Goal: Task Accomplishment & Management: Manage account settings

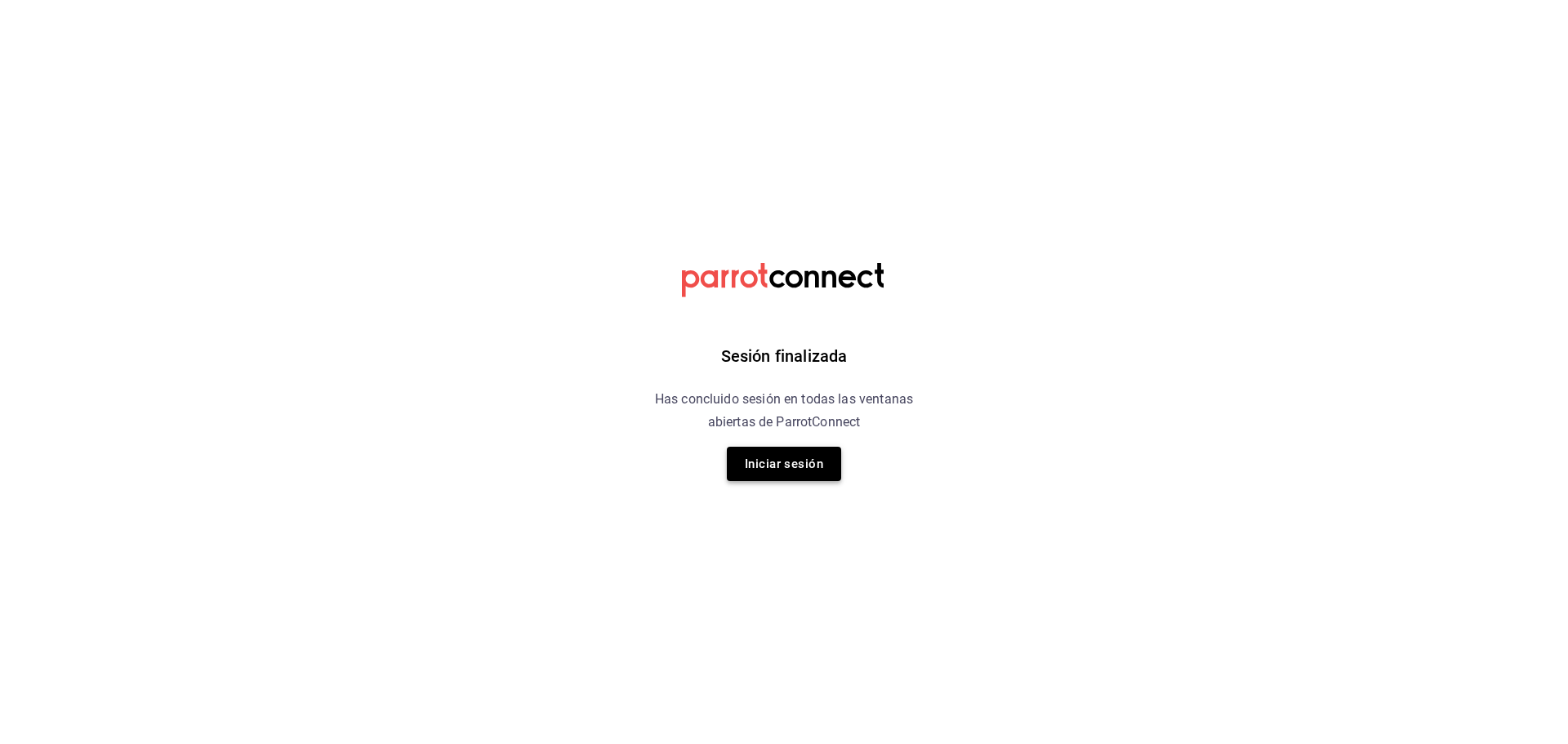
click at [789, 462] on button "Iniciar sesión" at bounding box center [784, 464] width 114 height 34
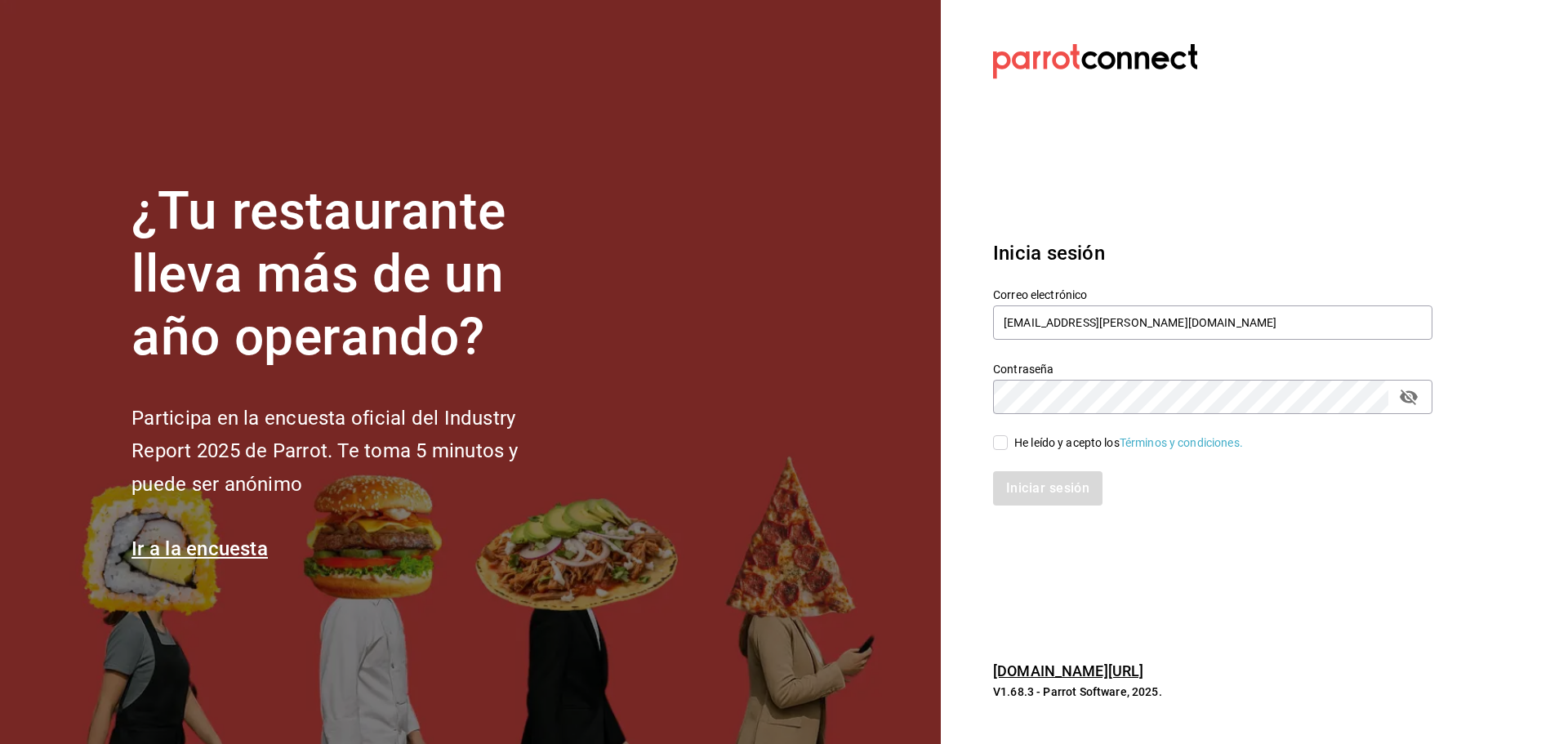
click at [1066, 341] on div "Correo electrónico laluna@sanpedro.com" at bounding box center [1213, 314] width 439 height 55
click at [1071, 320] on input "laluna@sanpedro.com" at bounding box center [1213, 323] width 439 height 34
paste input "inkultur"
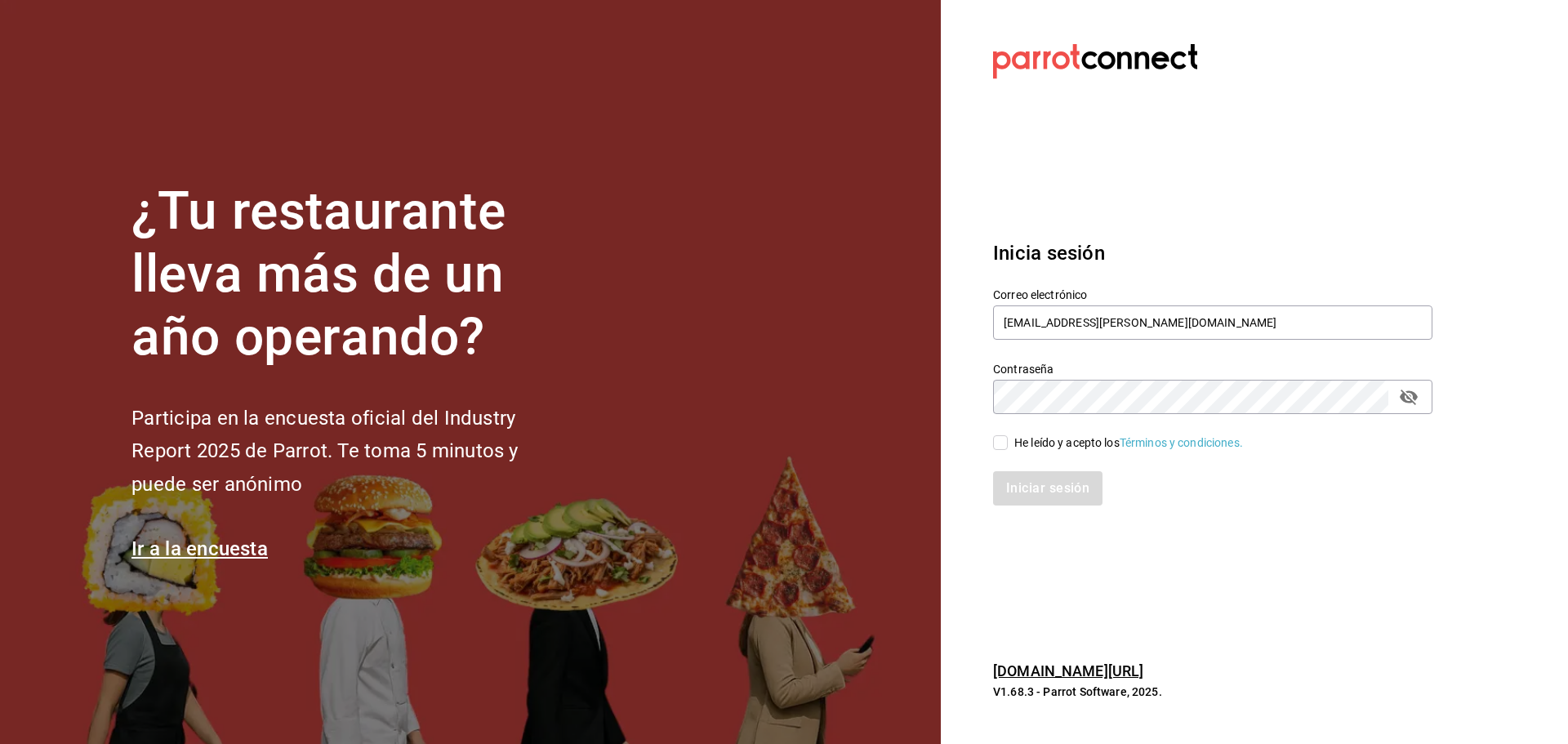
type input "[EMAIL_ADDRESS][DOMAIN_NAME]"
click at [1045, 438] on div "He leído y acepto los Términos y condiciones." at bounding box center [1129, 443] width 229 height 17
click at [1008, 438] on input "He leído y acepto los Términos y condiciones." at bounding box center [1000, 442] width 14 height 14
checkbox input "true"
click at [1063, 494] on button "Iniciar sesión" at bounding box center [1049, 488] width 111 height 34
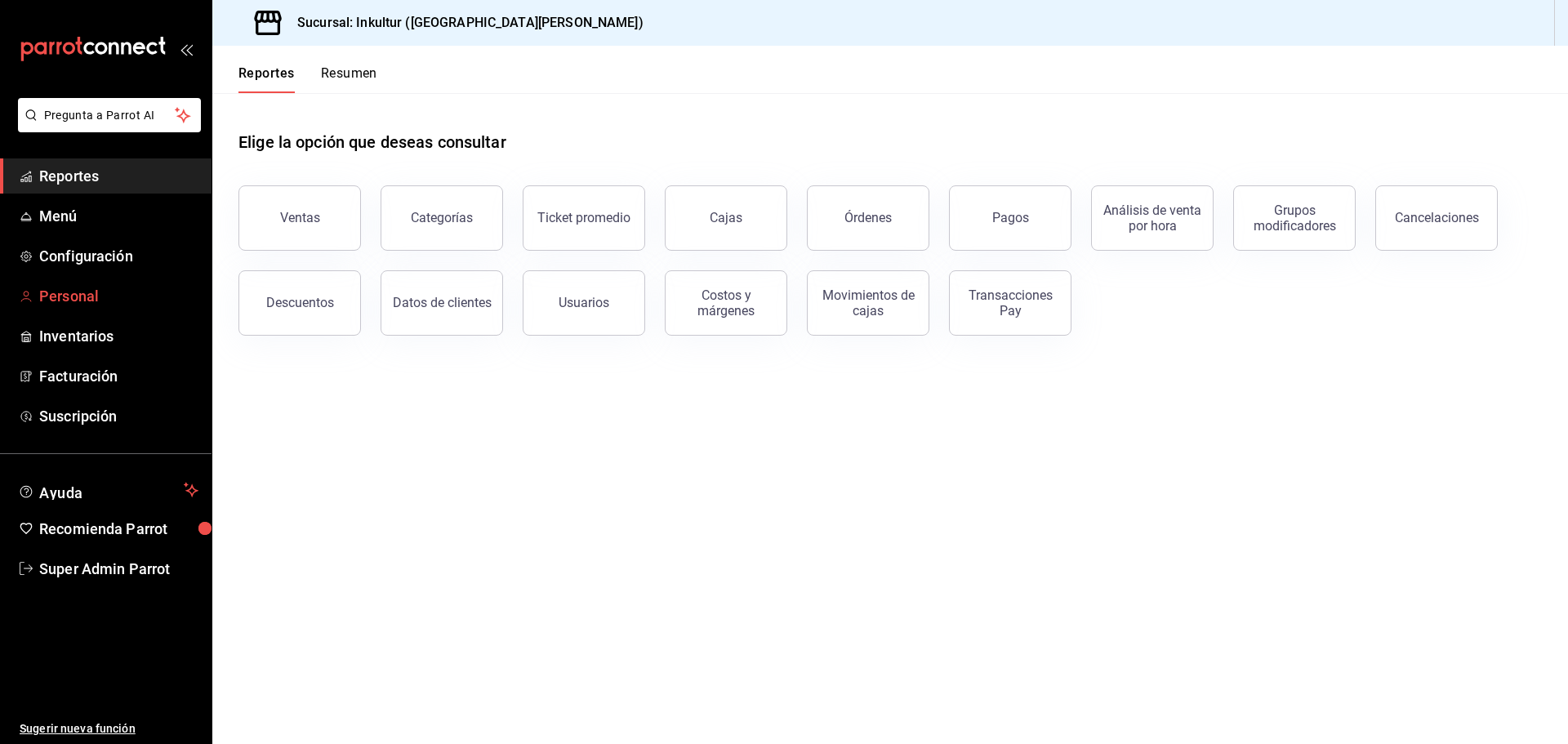
click at [75, 307] on link "Personal" at bounding box center [106, 296] width 212 height 35
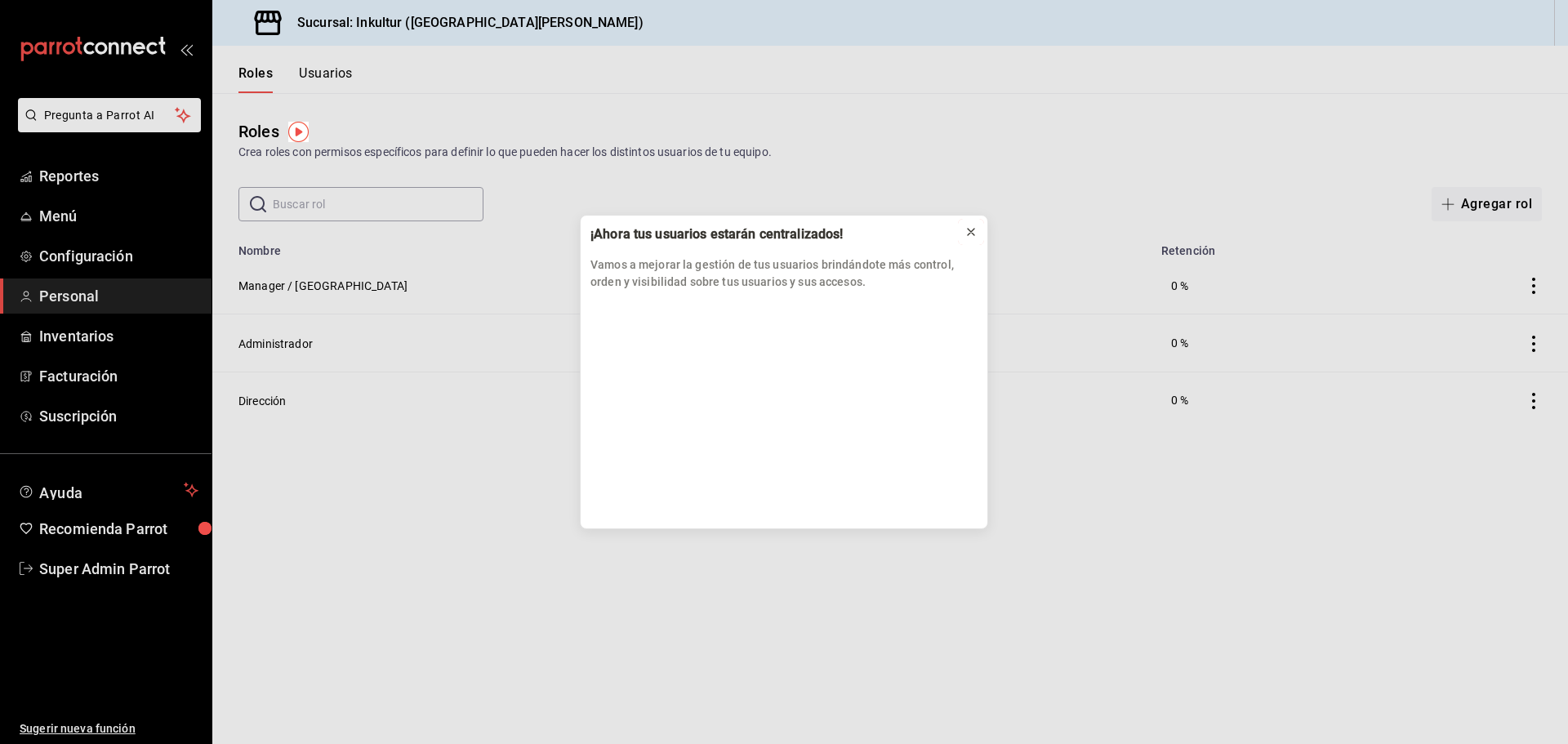
click at [972, 230] on icon at bounding box center [971, 232] width 13 height 13
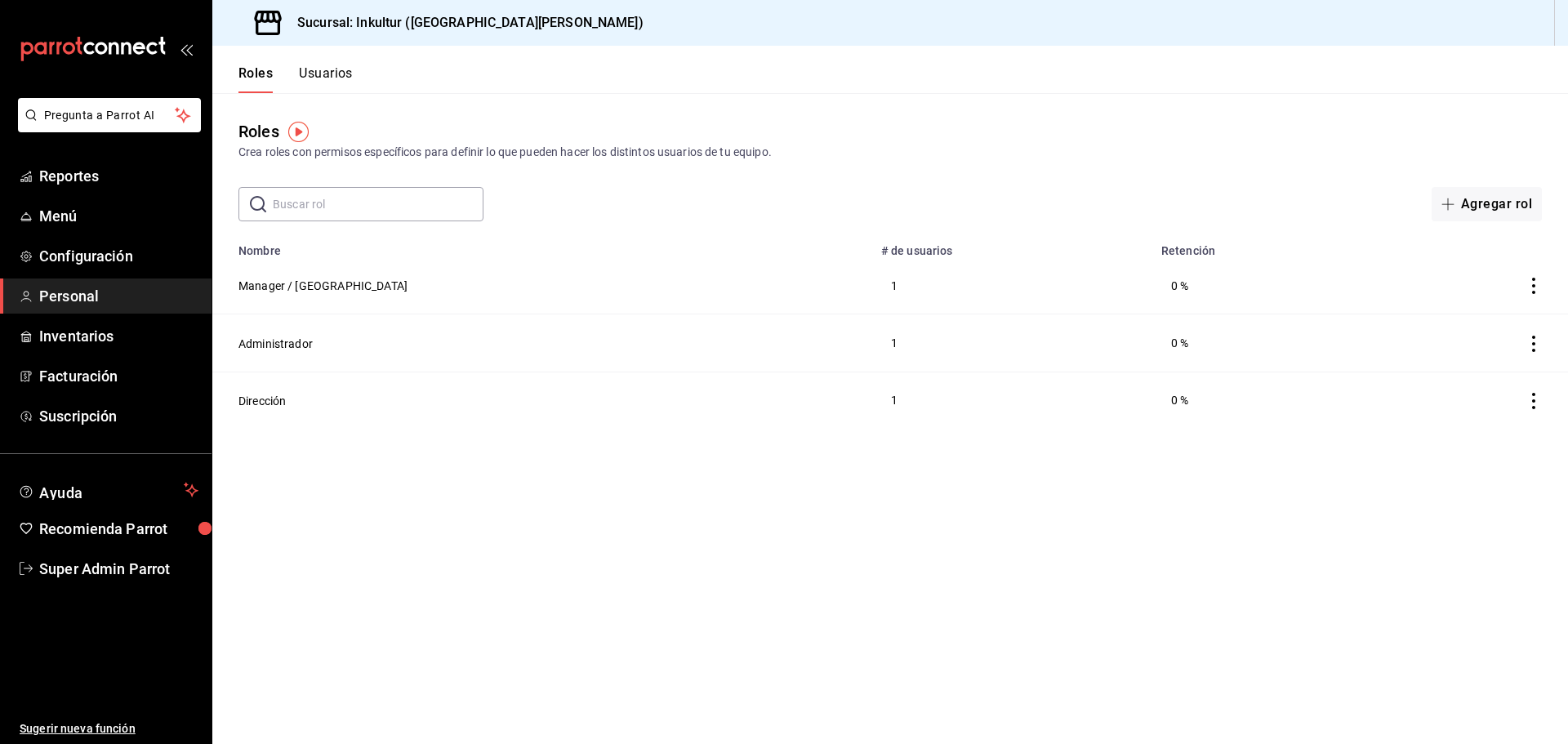
click at [342, 75] on button "Usuarios" at bounding box center [326, 79] width 54 height 28
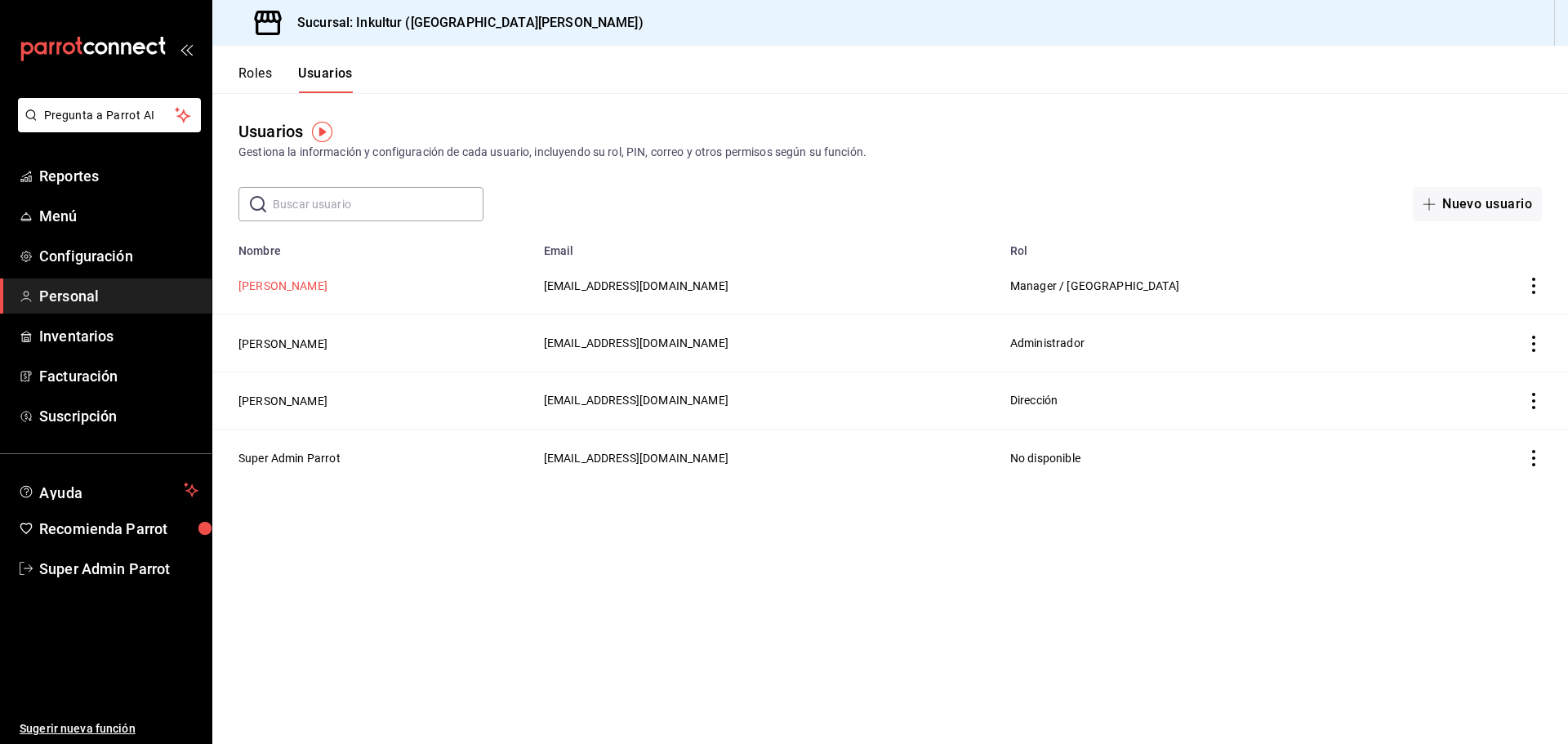
click at [298, 287] on button "Debanhi Flores" at bounding box center [283, 285] width 89 height 16
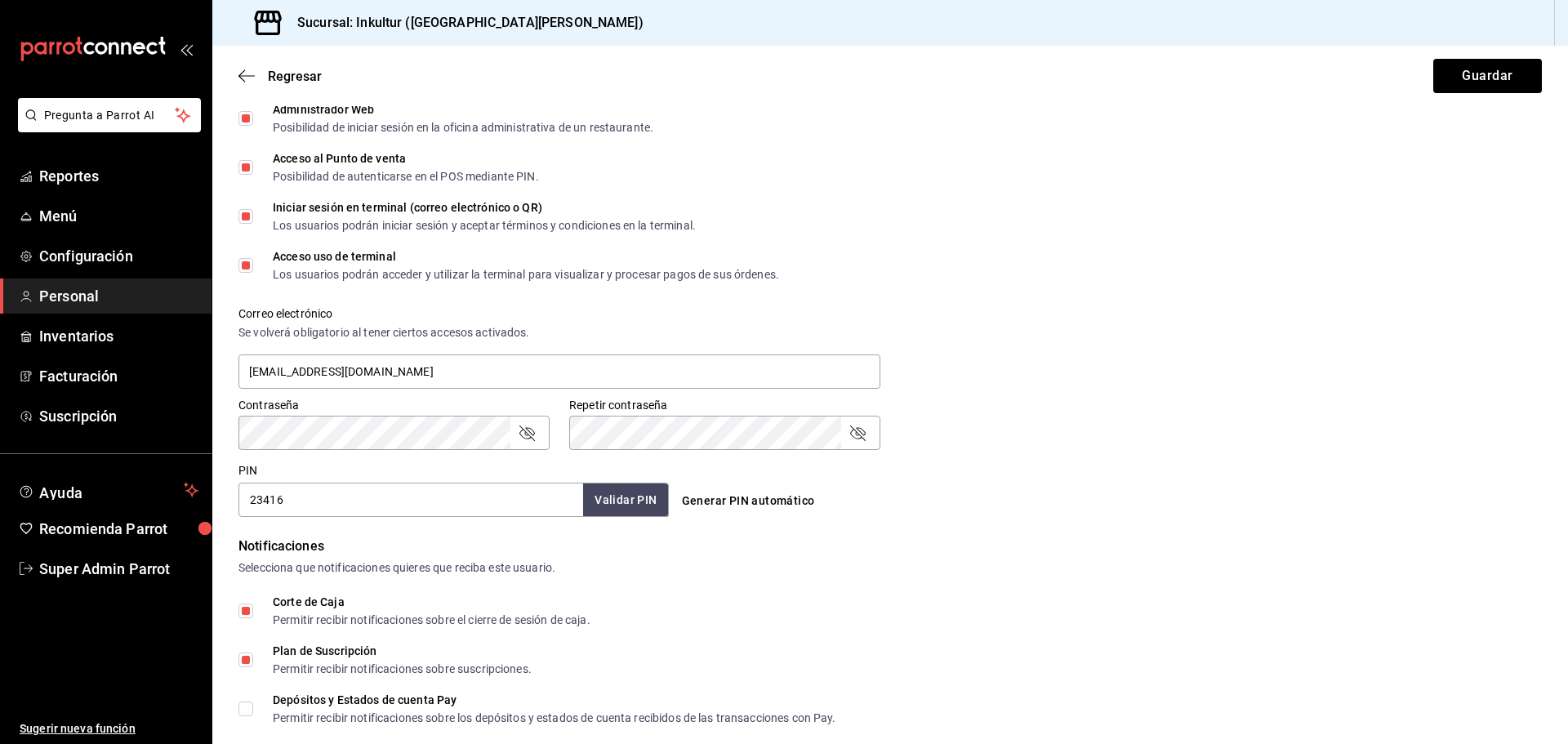
scroll to position [325, 0]
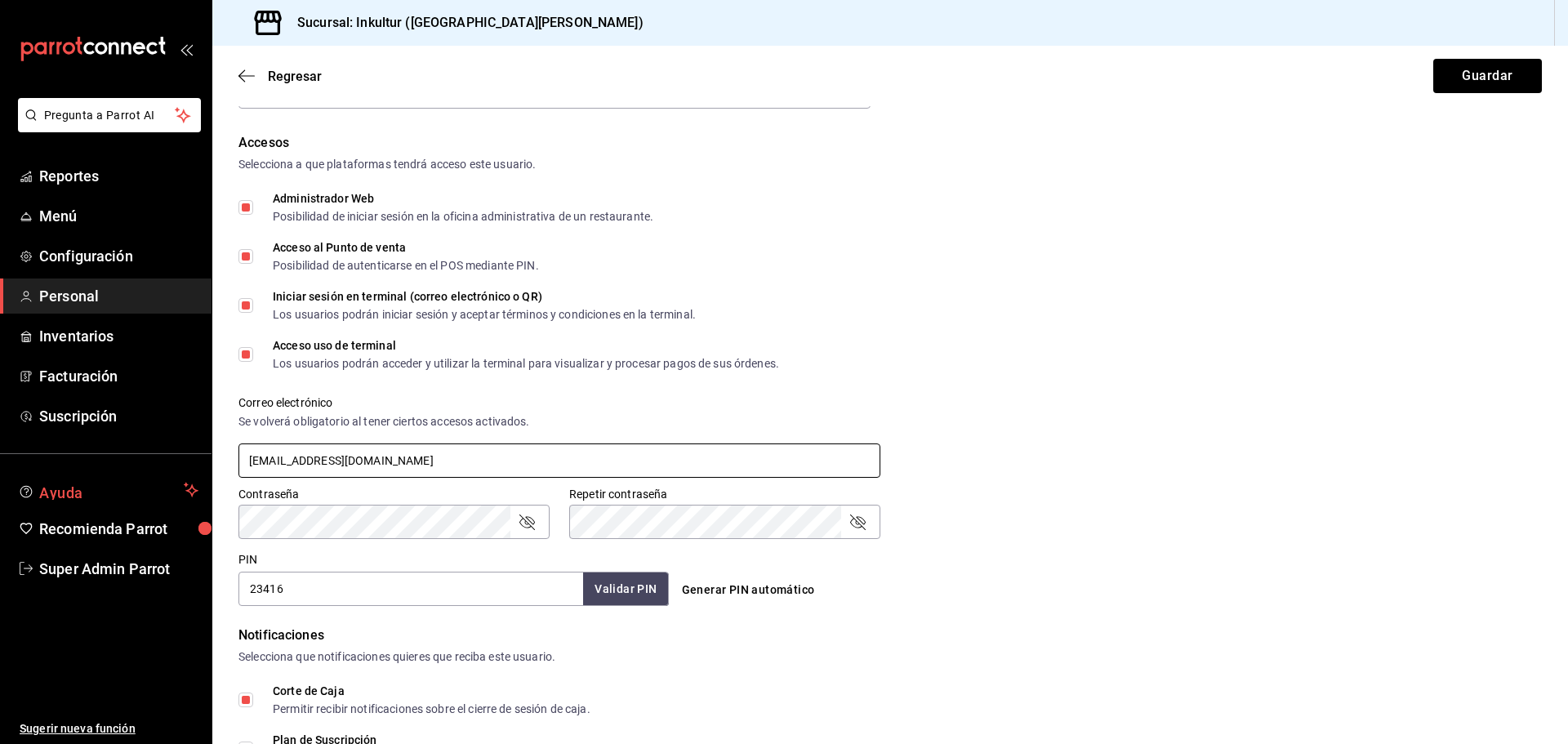
drag, startPoint x: 484, startPoint y: 465, endPoint x: 108, endPoint y: 502, distance: 377.8
click at [113, 500] on div "Pregunta a Parrot AI Reportes Menú Configuración Personal Inventarios Facturaci…" at bounding box center [784, 372] width 1568 height 744
drag, startPoint x: 485, startPoint y: 24, endPoint x: 355, endPoint y: 33, distance: 130.3
click at [355, 33] on div "Sucursal: Inkultur (San Pedro)" at bounding box center [890, 23] width 1355 height 45
copy h3 "Inkultur (San Pedro)"
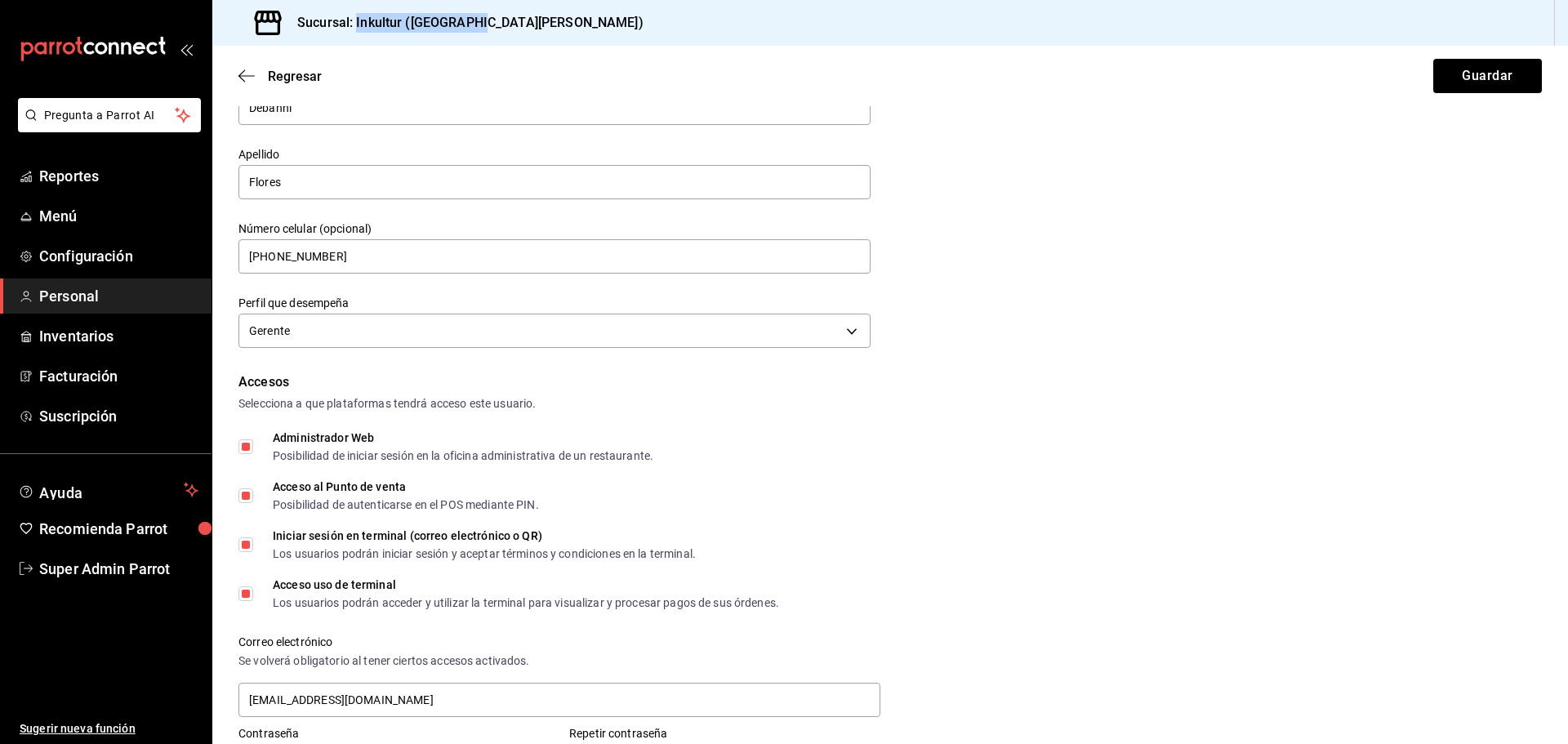
scroll to position [409, 0]
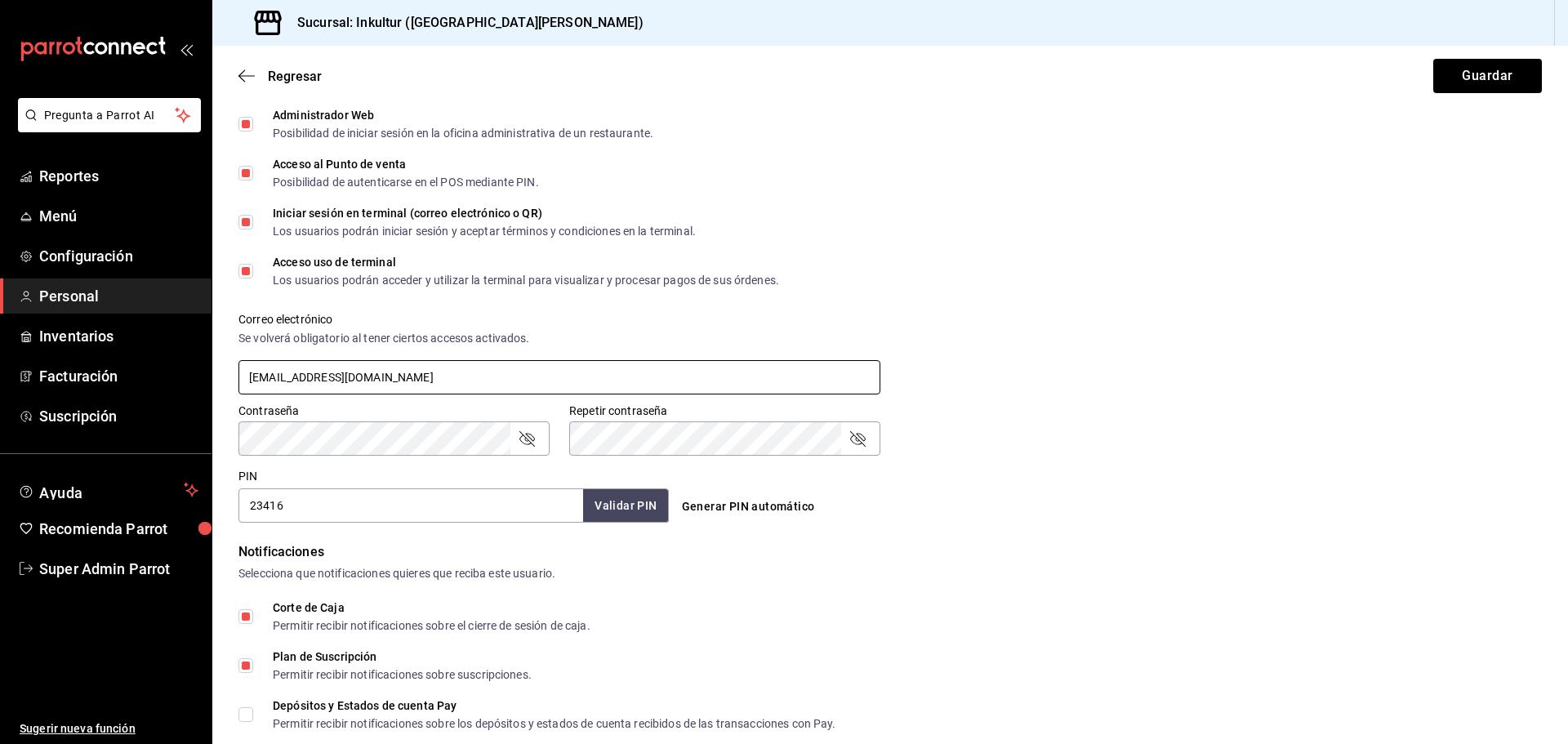
click at [438, 384] on input "debflores.documental@hotmail.com" at bounding box center [560, 377] width 642 height 34
click at [108, 569] on span "Super Admin Parrot" at bounding box center [119, 569] width 160 height 22
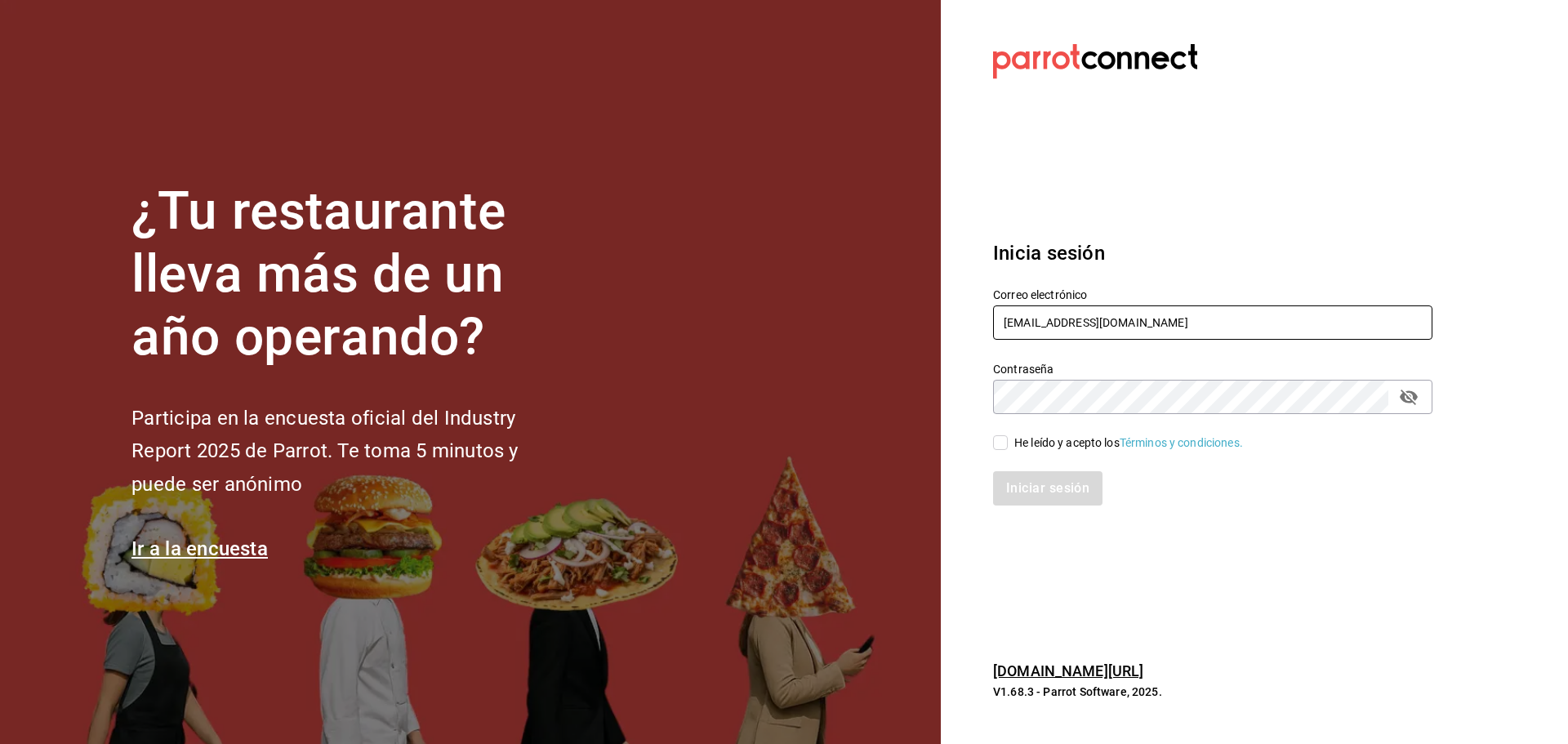
click at [1106, 340] on input "inkultur@sanpedro.com" at bounding box center [1213, 323] width 439 height 34
paste input "genkipoke@ites"
type input "genkipoke@iteso.com"
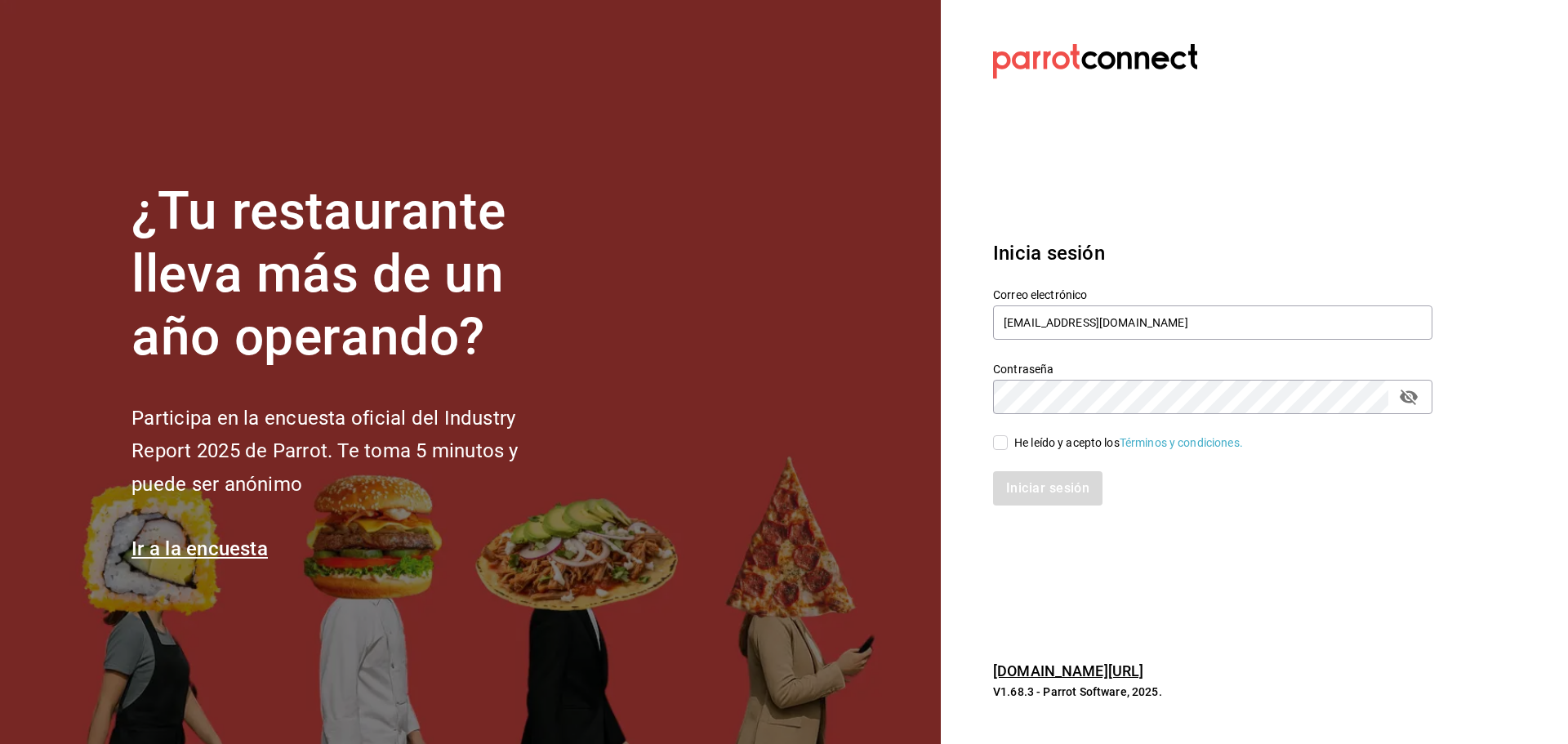
click at [1046, 461] on div "Iniciar sesión" at bounding box center [1203, 479] width 459 height 54
click at [1046, 446] on div "He leído y acepto los Términos y condiciones." at bounding box center [1129, 443] width 229 height 17
click at [1008, 446] on input "He leído y acepto los Términos y condiciones." at bounding box center [1000, 442] width 14 height 14
checkbox input "true"
click at [1054, 499] on button "Iniciar sesión" at bounding box center [1049, 488] width 111 height 34
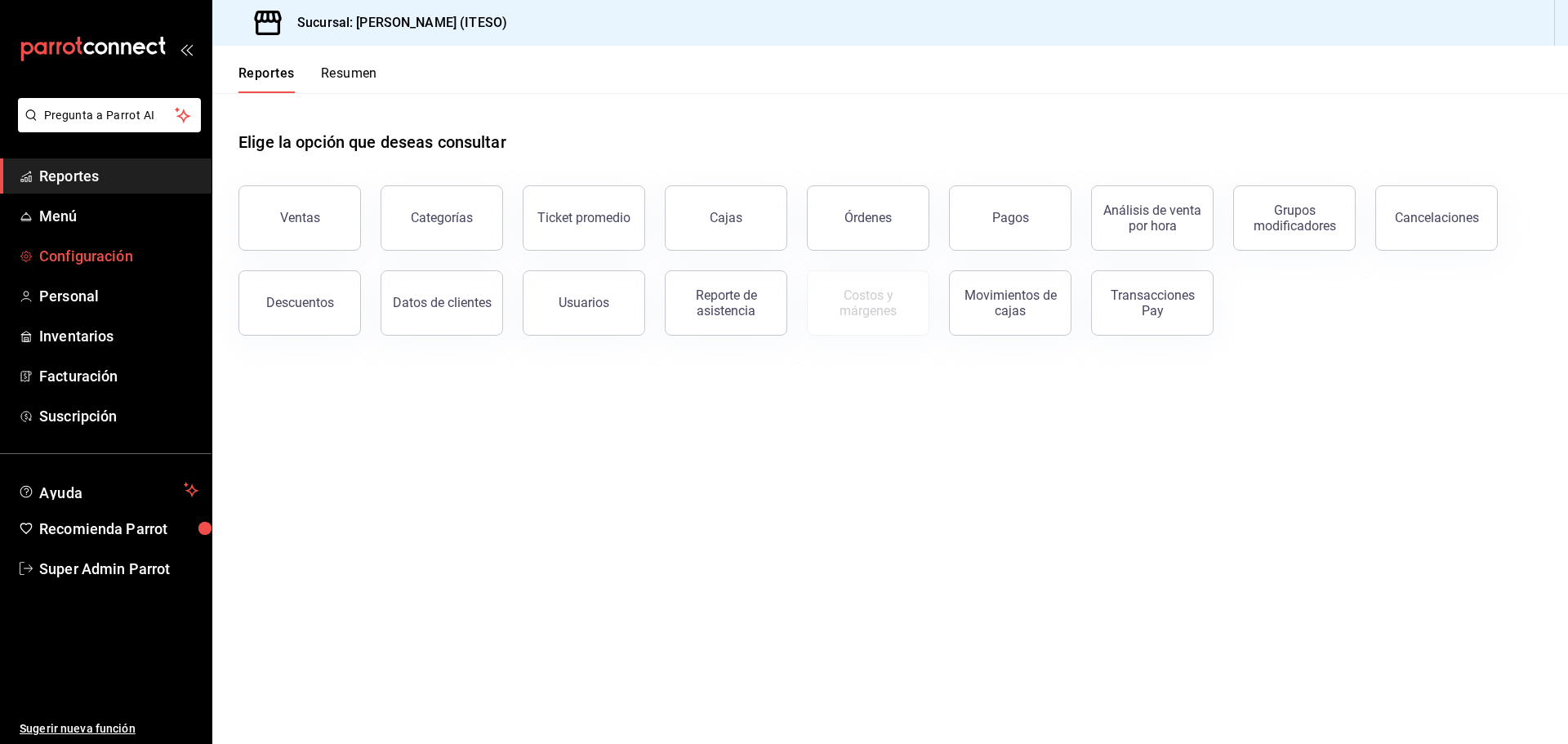
click at [56, 257] on span "Configuración" at bounding box center [119, 256] width 160 height 22
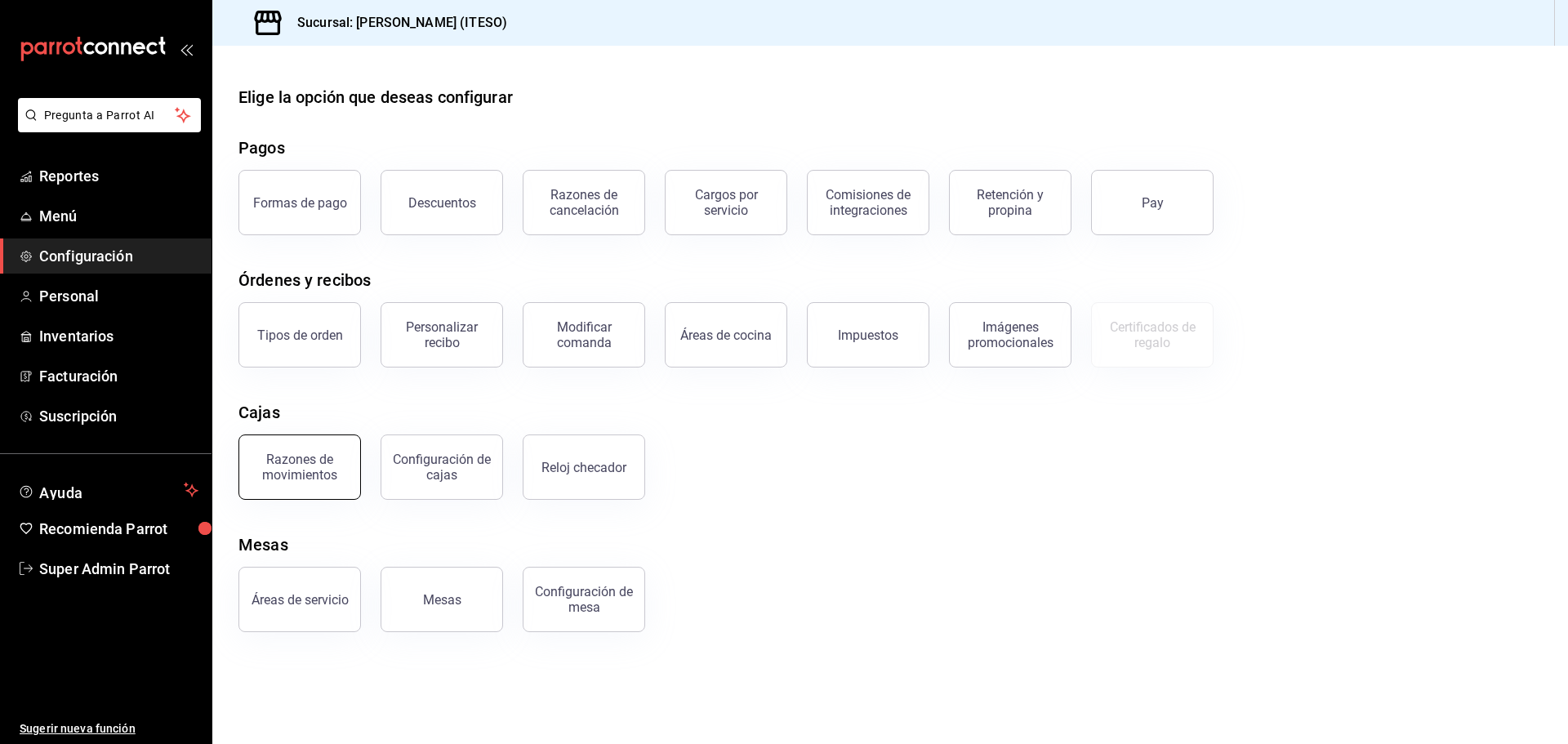
click at [316, 473] on div "Razones de movimientos" at bounding box center [299, 467] width 102 height 31
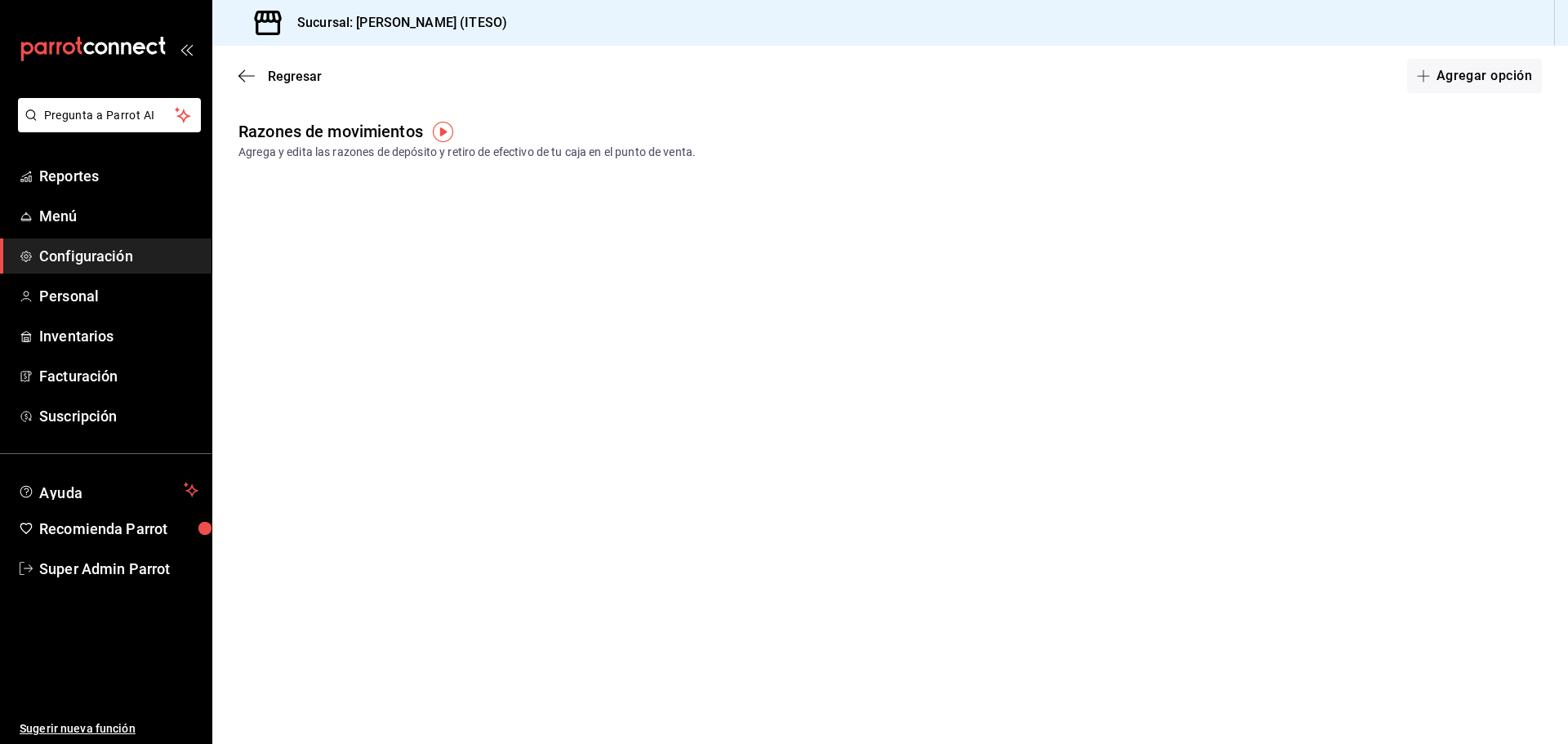
click at [905, 388] on main "Regresar Agregar opción Razones de movimientos Agrega y edita las razones de de…" at bounding box center [890, 394] width 1355 height 699
click at [1498, 77] on button "Agregar opción" at bounding box center [1475, 76] width 134 height 34
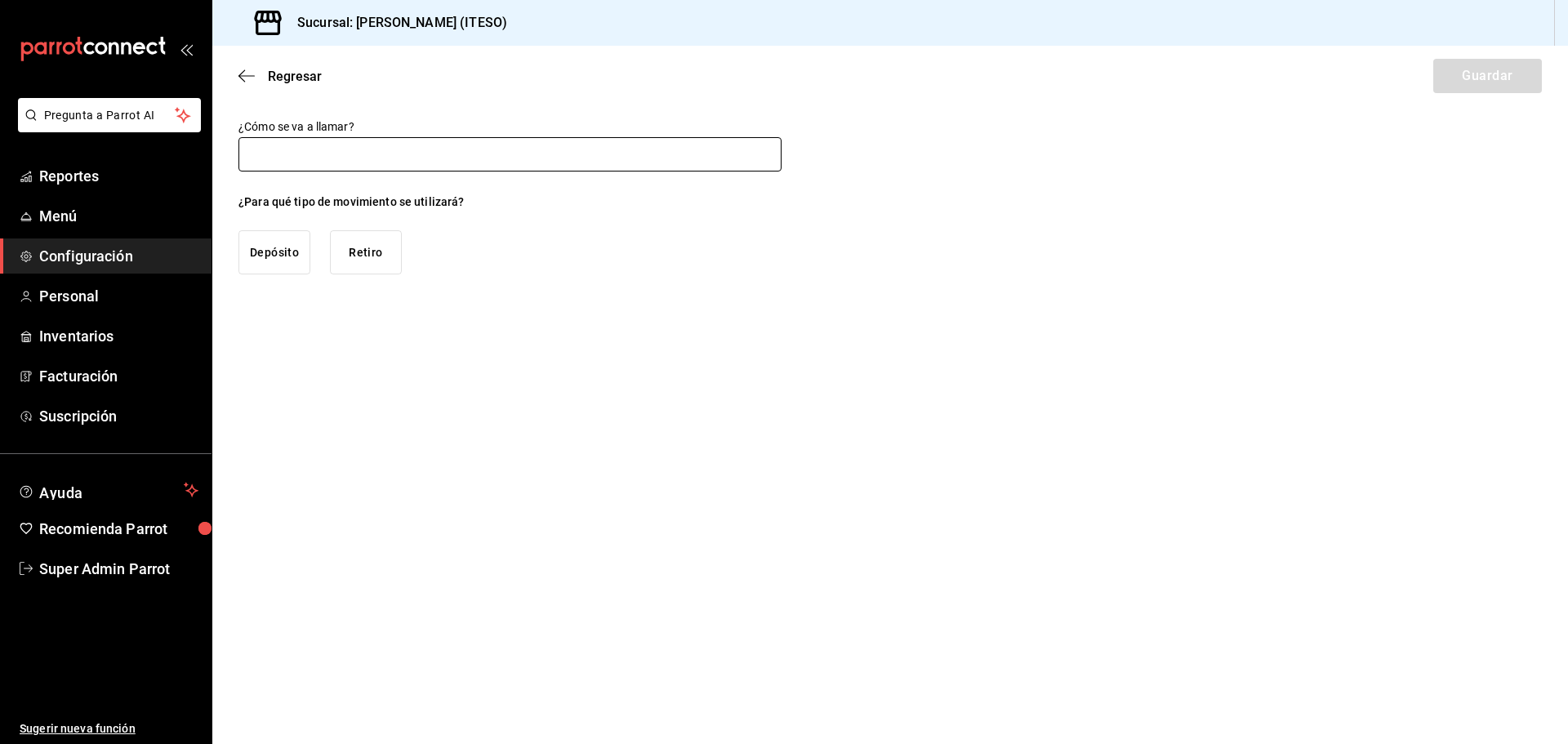
click at [532, 146] on input "text" at bounding box center [510, 154] width 543 height 34
click at [538, 201] on div "¿Para qué tipo de movimiento se utilizará? Depósito Retiro" at bounding box center [510, 234] width 543 height 81
click at [251, 80] on icon "button" at bounding box center [246, 76] width 16 height 14
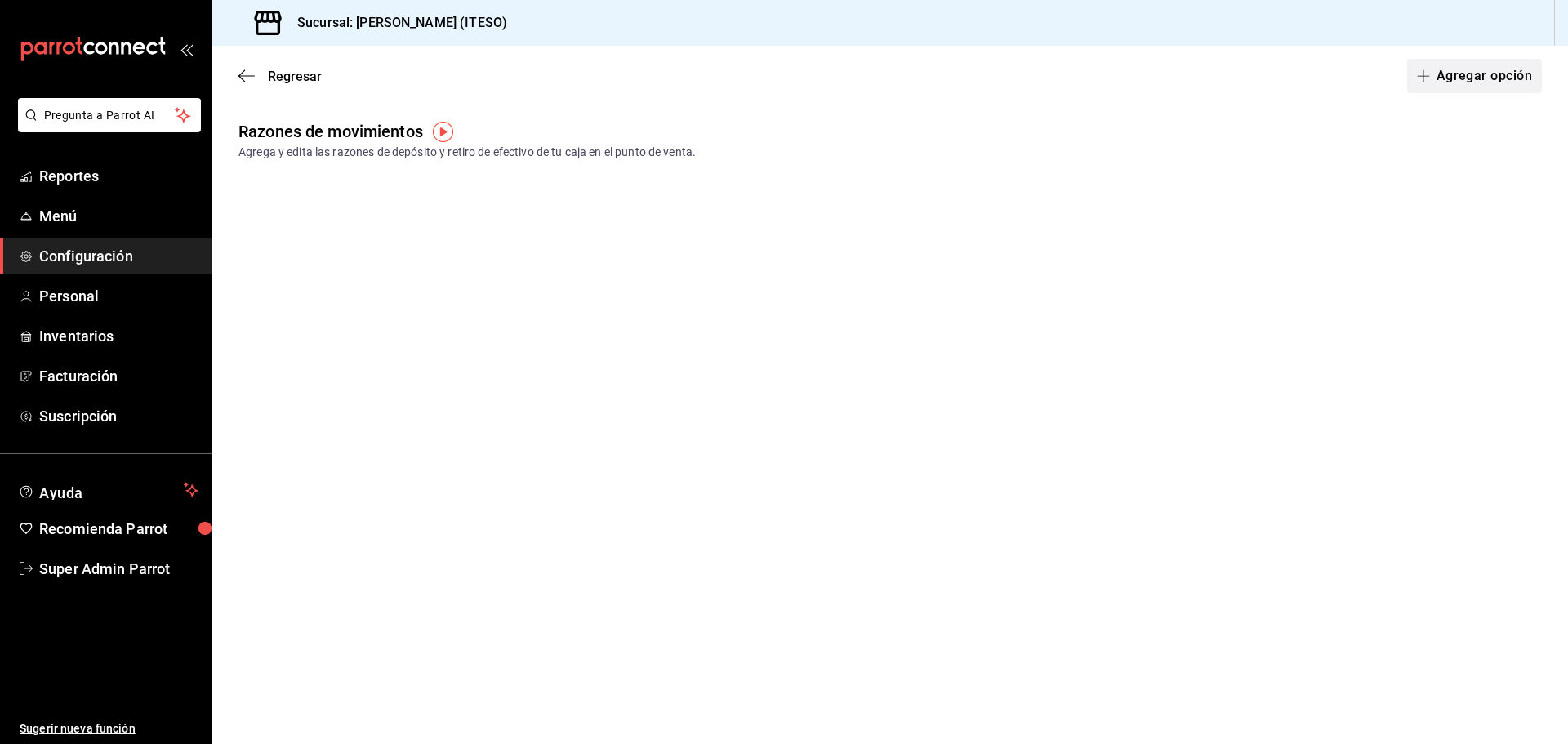
click at [1450, 69] on button "Agregar opción" at bounding box center [1475, 76] width 134 height 34
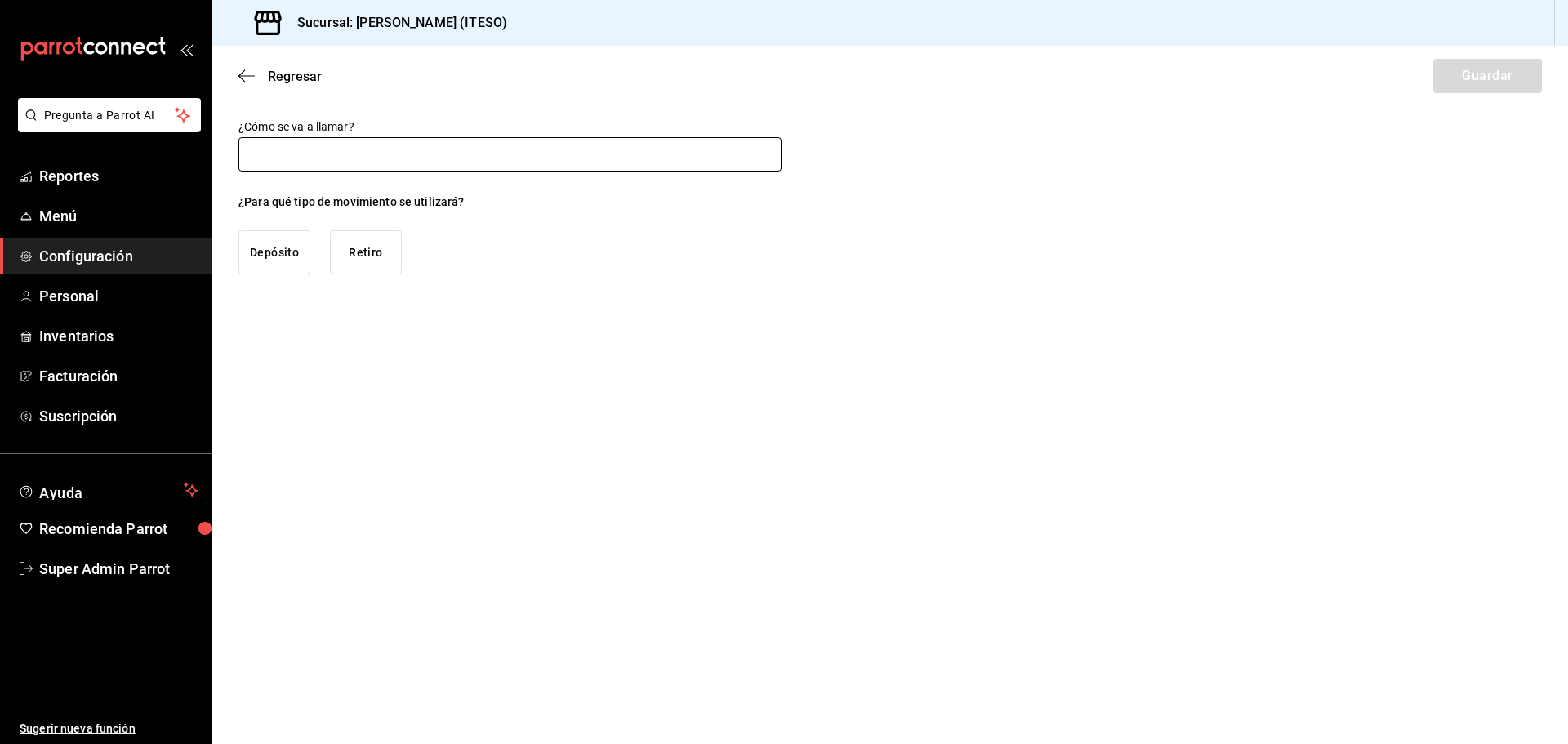
click at [593, 156] on input "text" at bounding box center [510, 154] width 543 height 34
type input "Retiro de Efectivo"
click at [376, 266] on button "Retiro" at bounding box center [366, 252] width 72 height 44
click at [1508, 69] on button "Guardar" at bounding box center [1487, 76] width 108 height 34
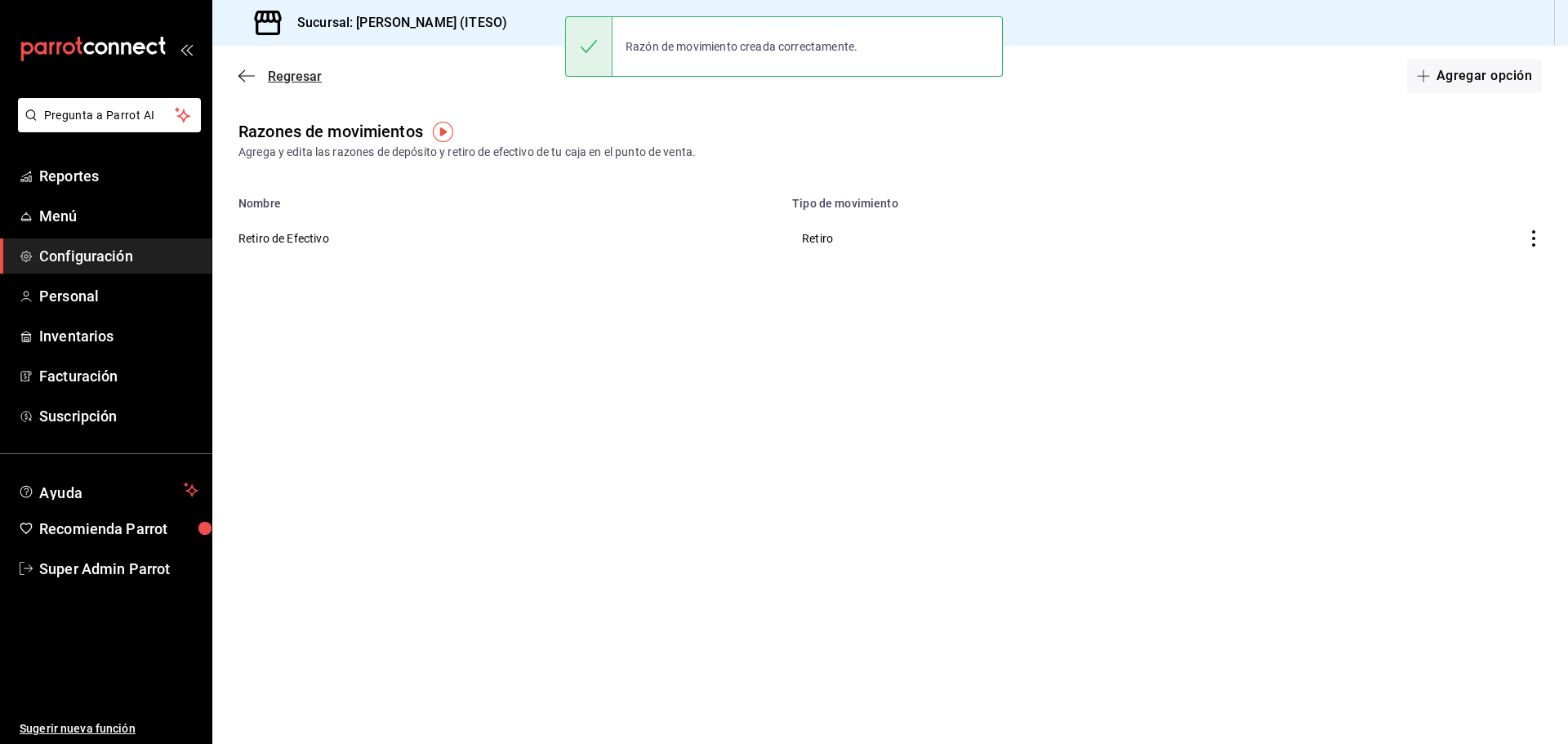
click at [250, 77] on icon "button" at bounding box center [246, 76] width 16 height 14
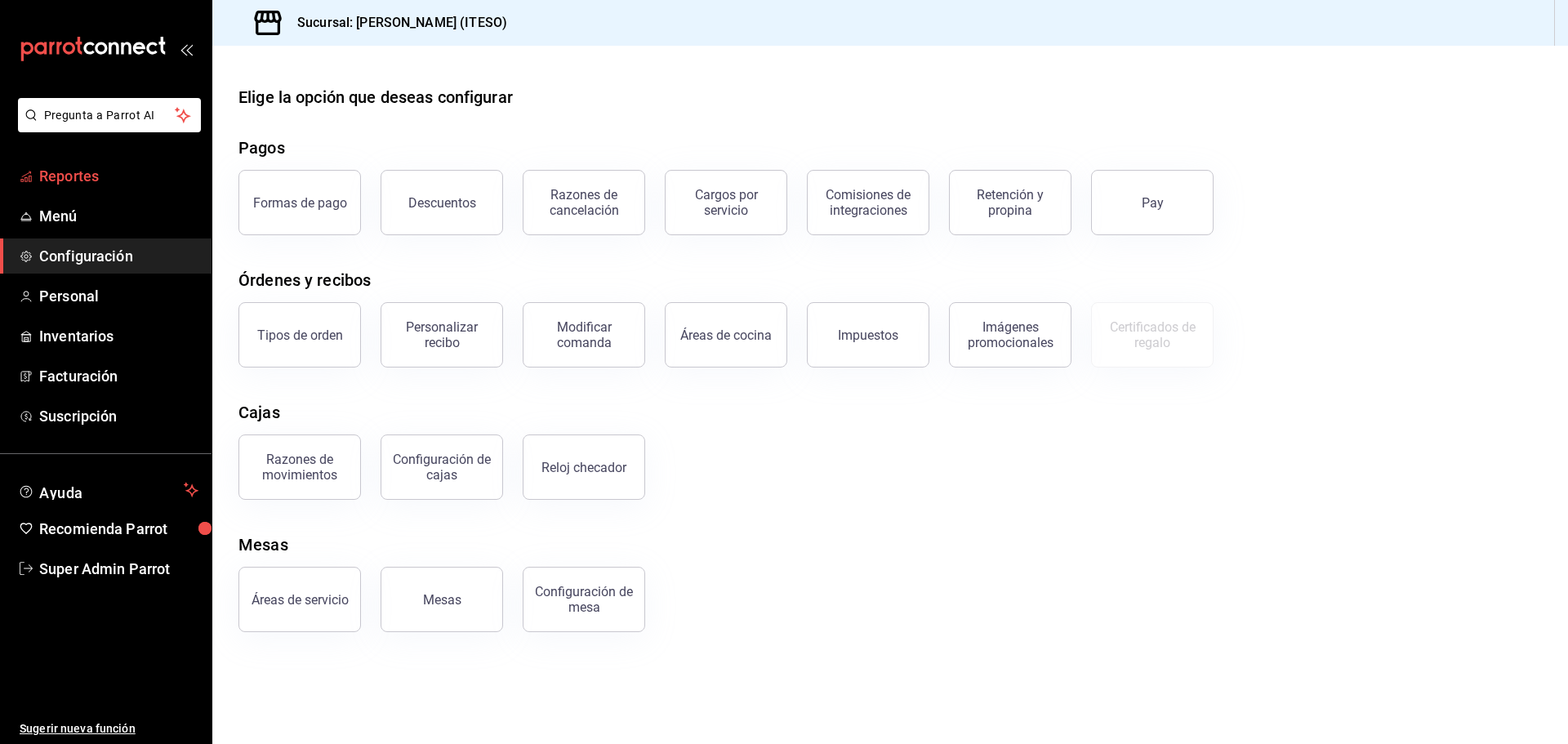
click at [50, 190] on link "Reportes" at bounding box center [106, 177] width 212 height 35
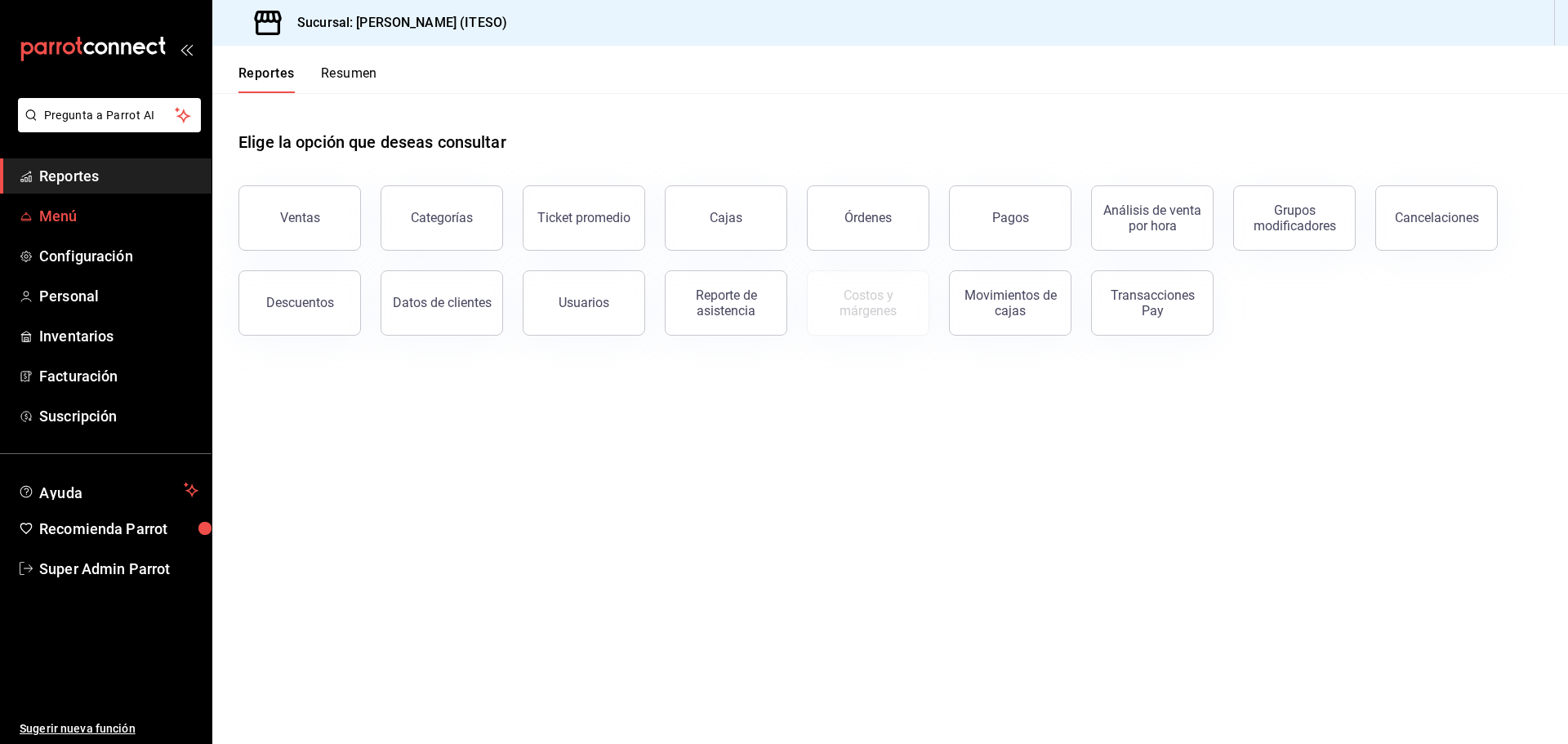
click at [68, 206] on span "Menú" at bounding box center [119, 216] width 160 height 22
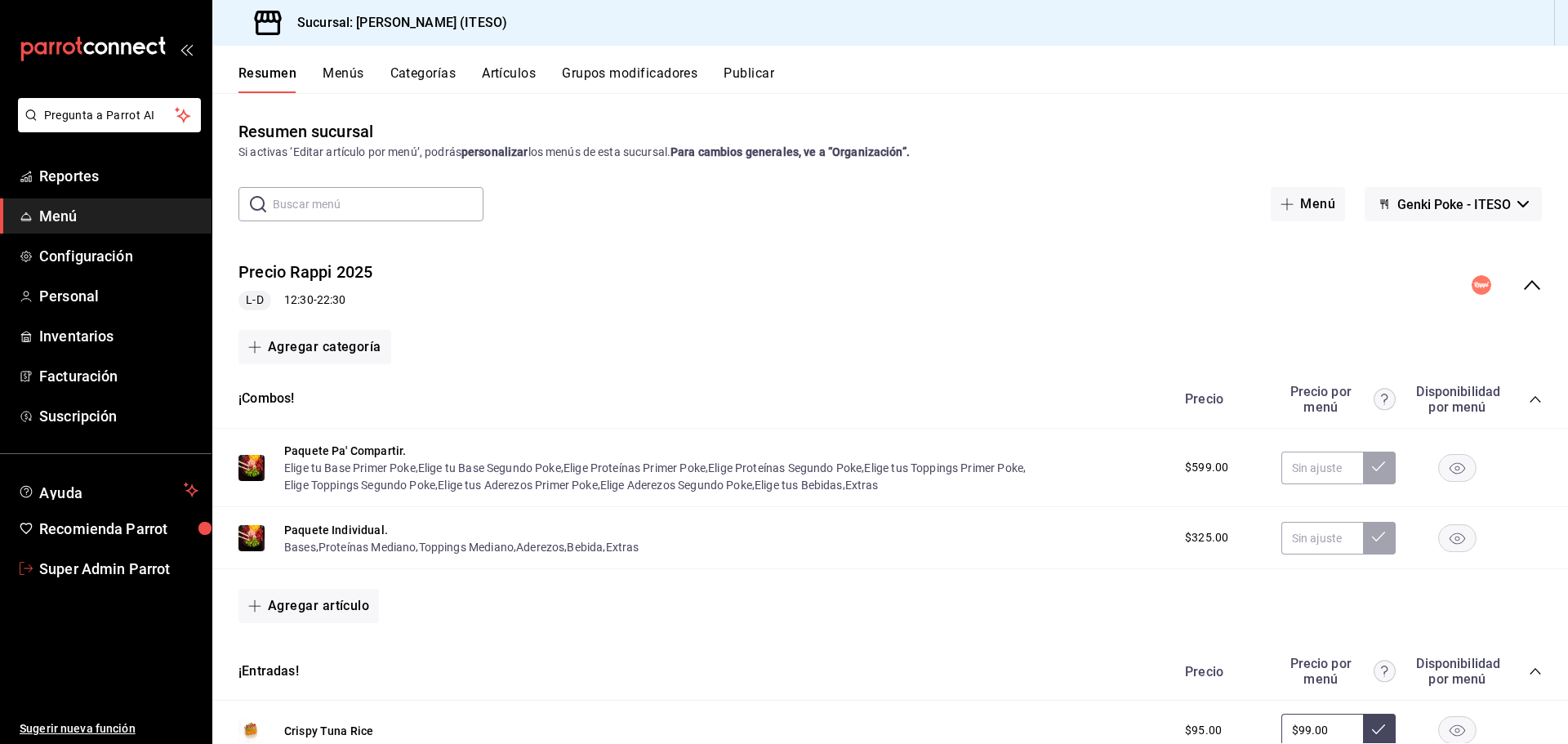
click at [82, 568] on span "Super Admin Parrot" at bounding box center [119, 569] width 160 height 22
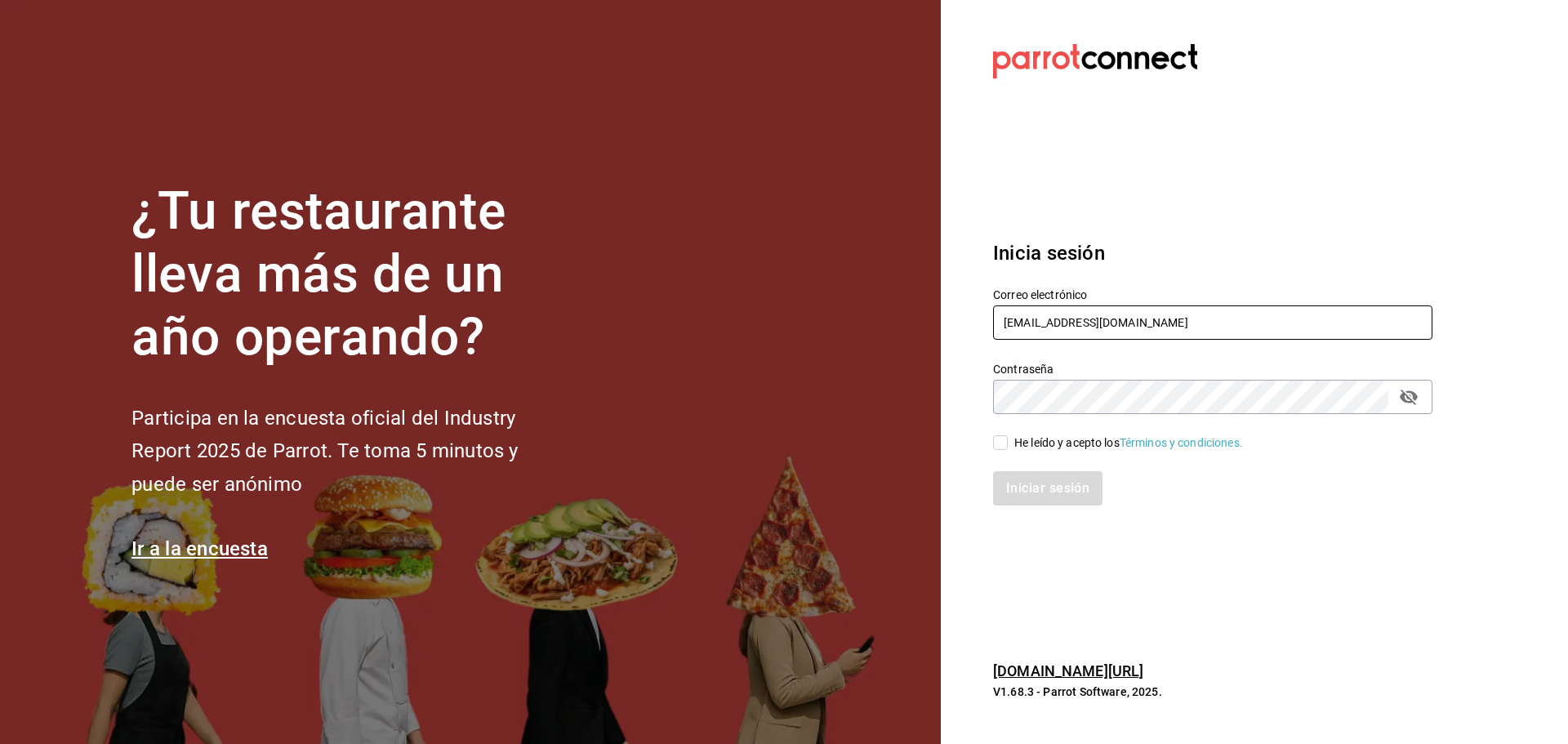
click at [1092, 325] on input "sushiexpress@estancia.com" at bounding box center [1213, 323] width 439 height 34
paste input "angelopolitano@cdmx"
type input "angelopolitano@cdmx.com"
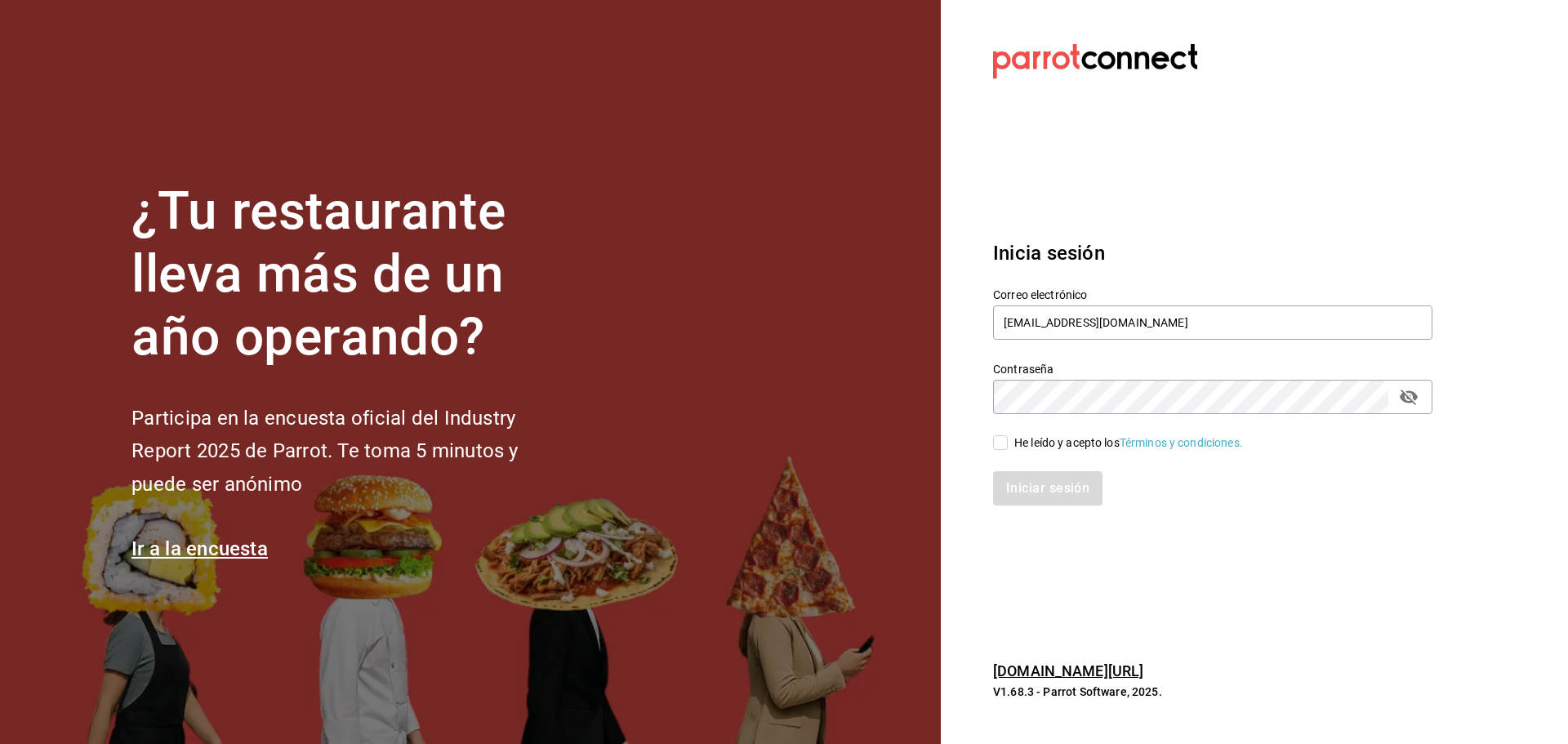
click at [1050, 449] on div "He leído y acepto los Términos y condiciones." at bounding box center [1129, 443] width 229 height 17
click at [1008, 449] on input "He leído y acepto los Términos y condiciones." at bounding box center [1000, 442] width 14 height 14
checkbox input "true"
click at [1044, 488] on button "Iniciar sesión" at bounding box center [1049, 488] width 111 height 34
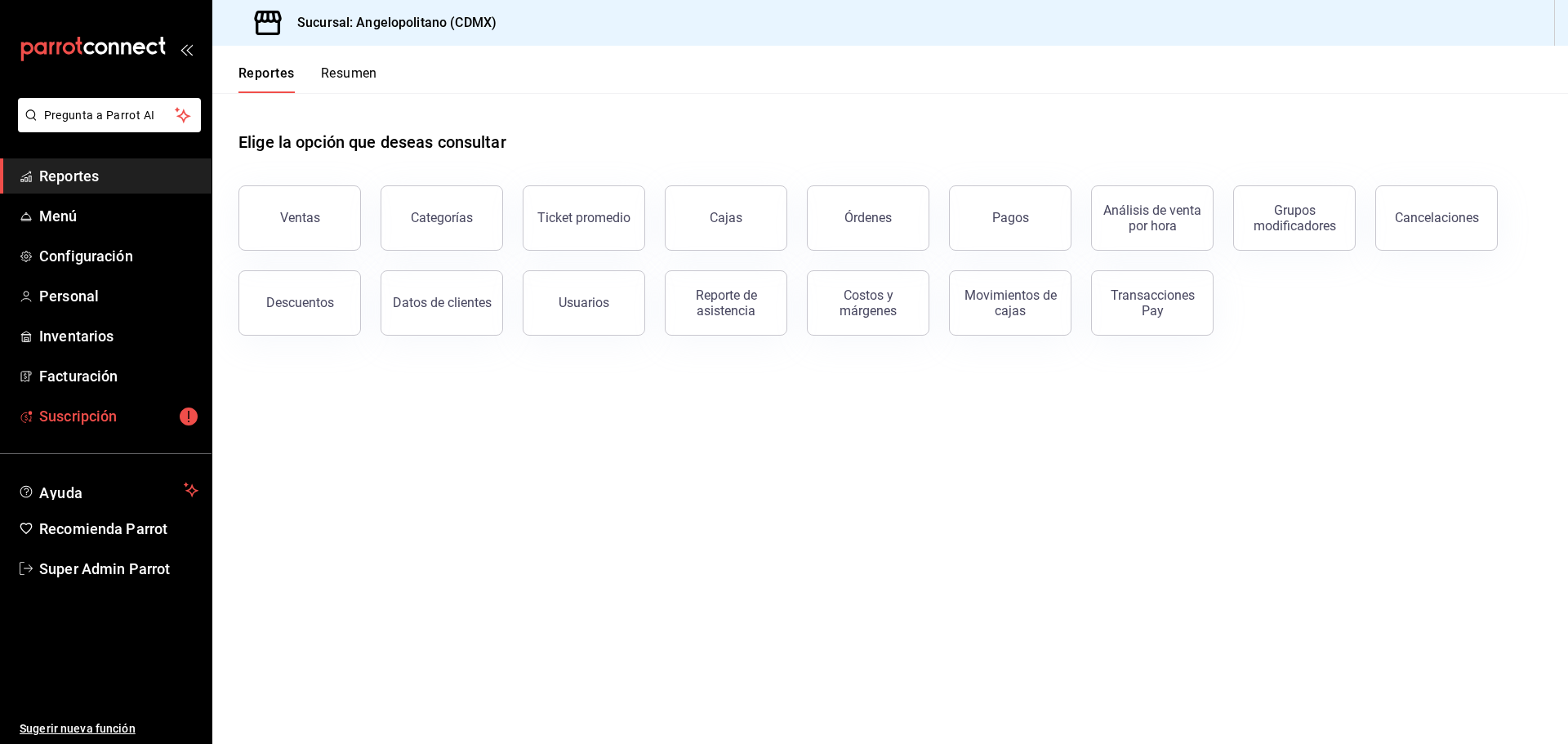
click at [105, 423] on span "Suscripción" at bounding box center [119, 416] width 160 height 22
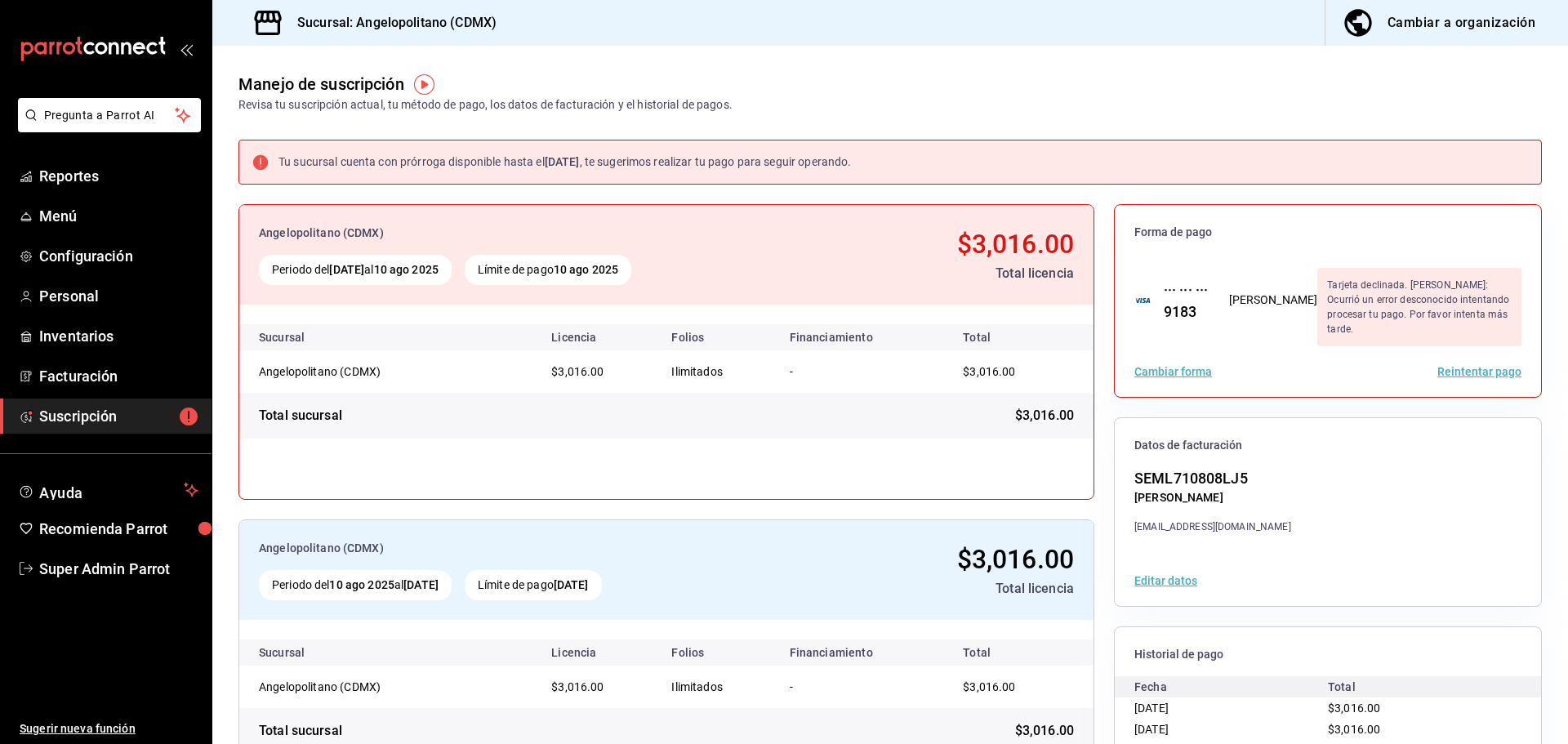
click at [1469, 366] on button "Reintentar pago" at bounding box center [1480, 372] width 84 height 12
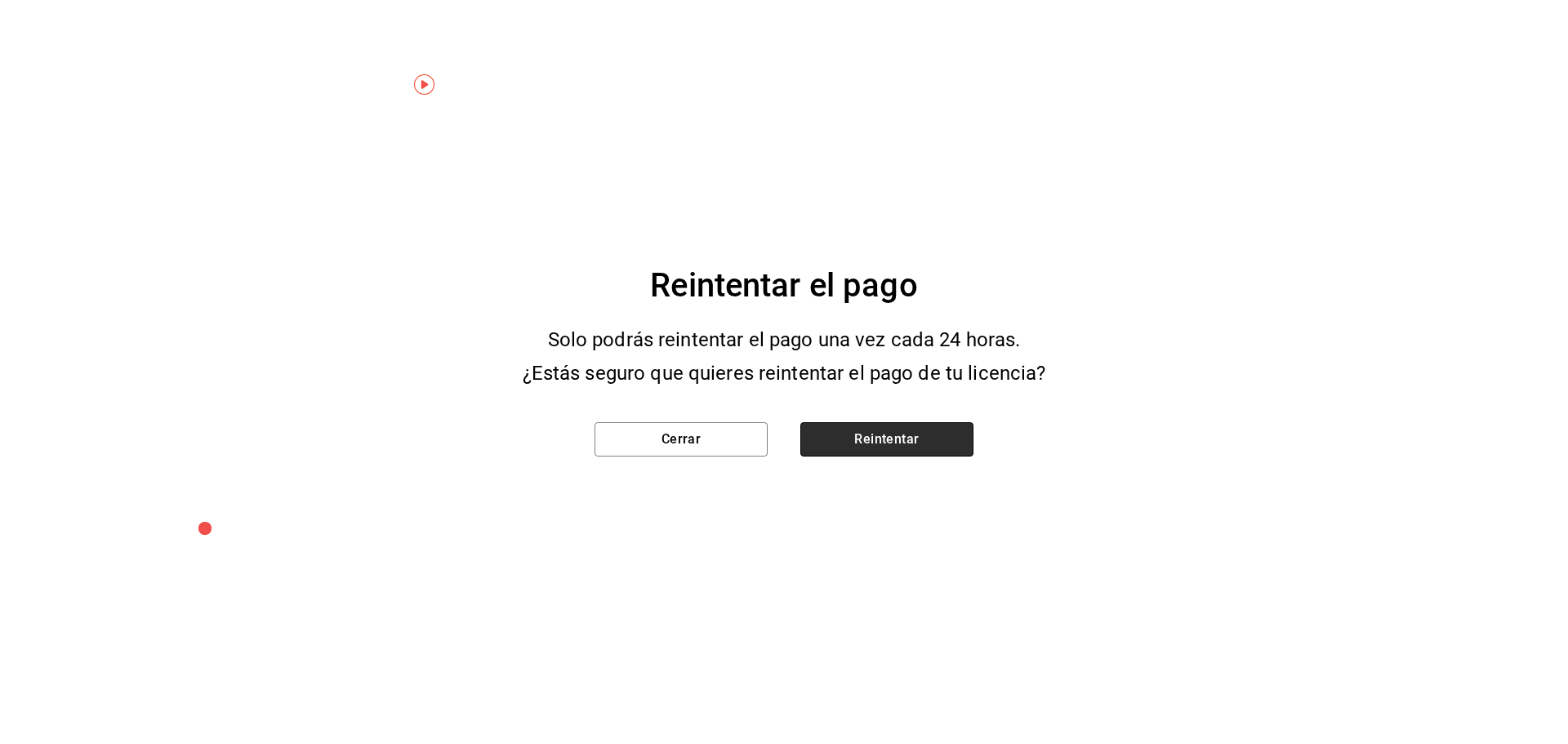
click at [958, 441] on button "Reintentar" at bounding box center [887, 440] width 173 height 34
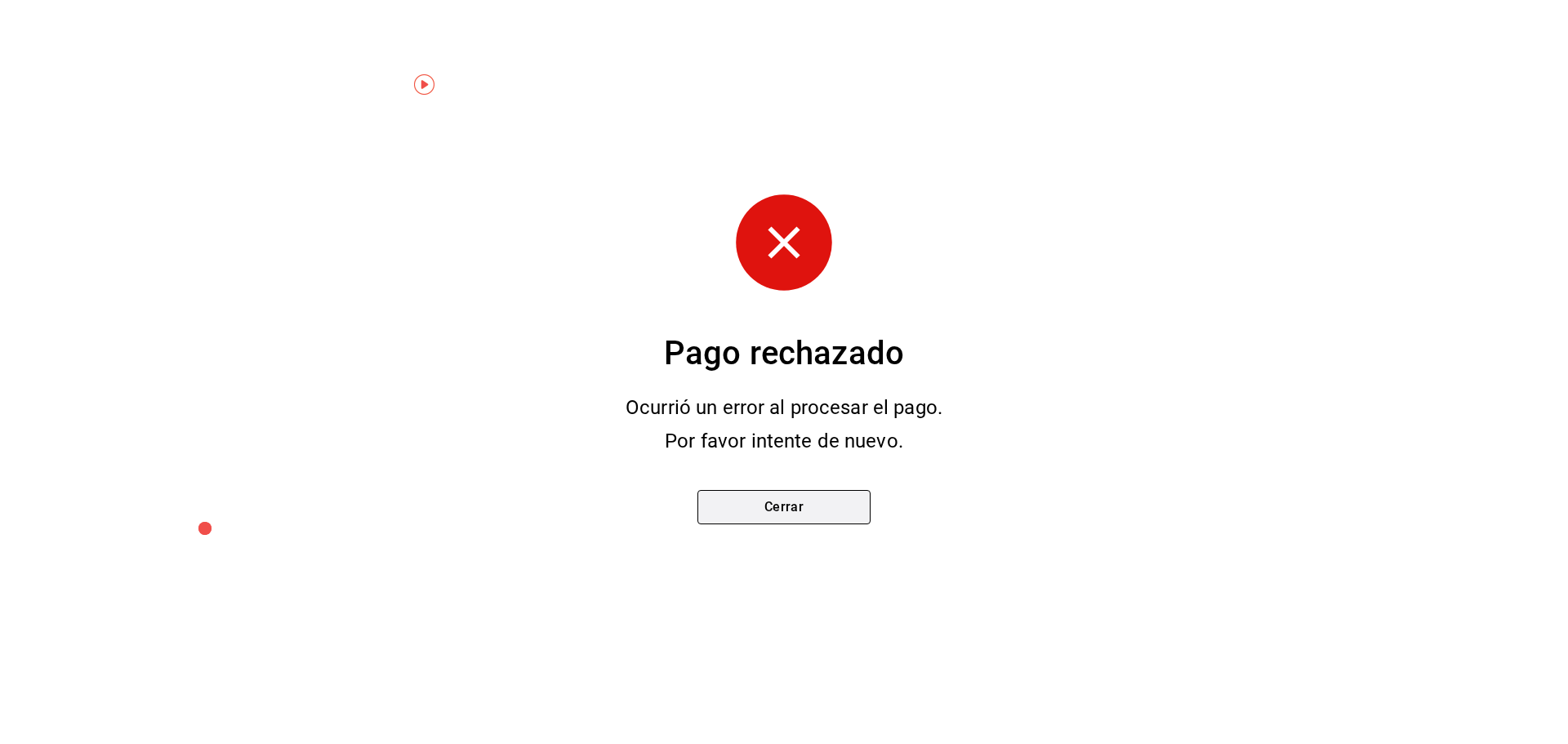
click at [830, 519] on button "Cerrar" at bounding box center [784, 507] width 173 height 34
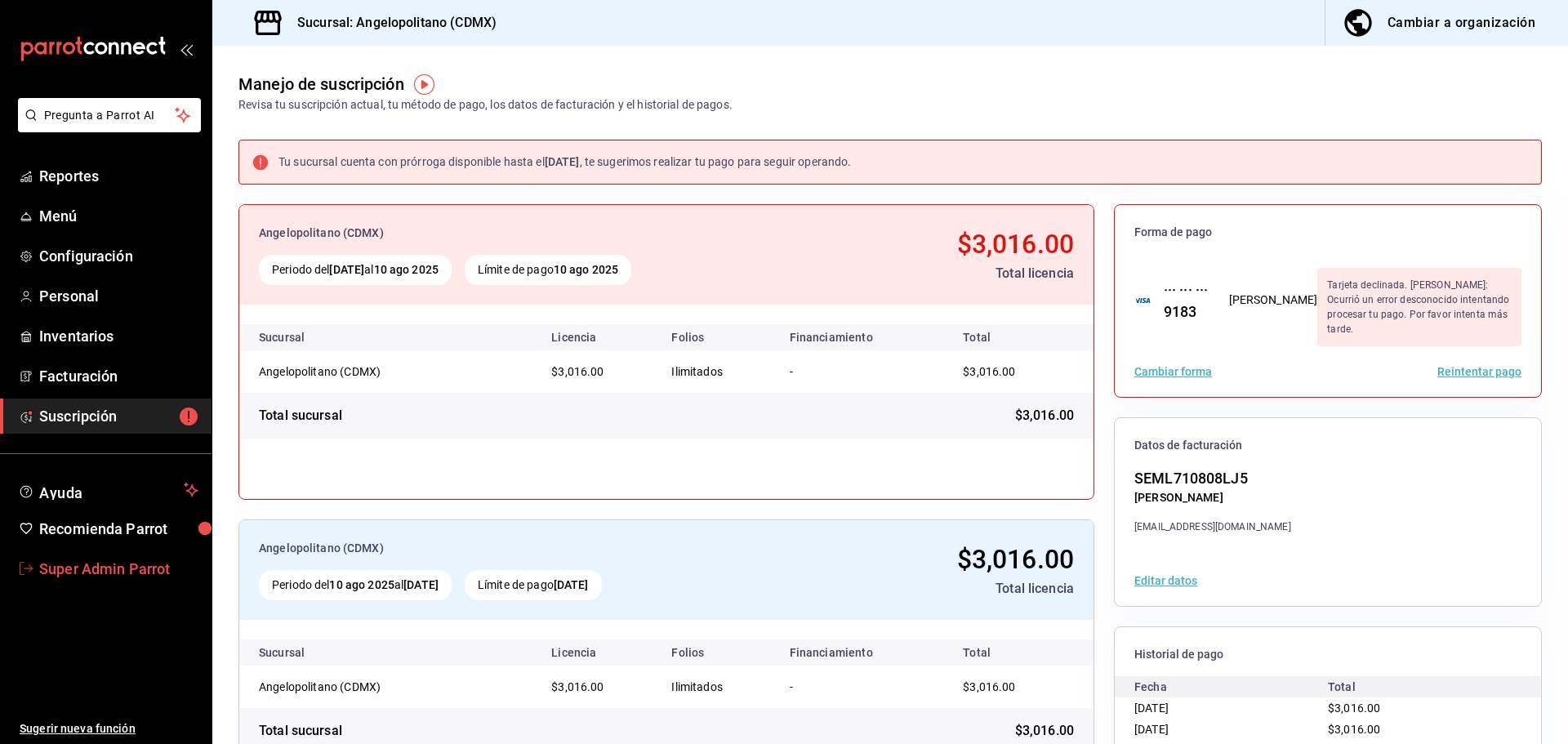
click at [108, 574] on span "Super Admin Parrot" at bounding box center [119, 569] width 160 height 22
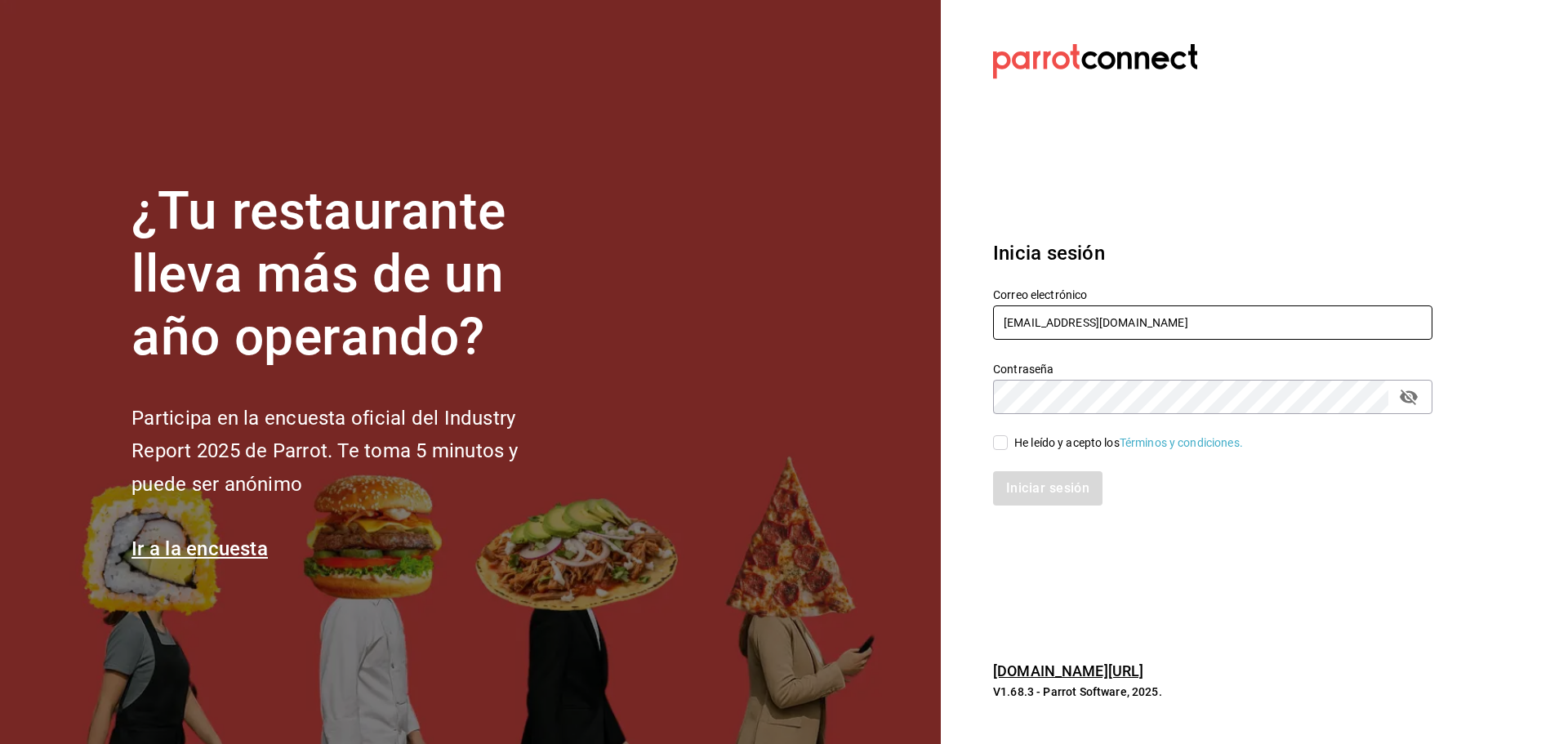
click at [1058, 315] on input "angelopolitano@cdmx.com" at bounding box center [1213, 323] width 439 height 34
click at [1062, 315] on input "angelopolitano@cdmx.com" at bounding box center [1213, 323] width 439 height 34
paste input "[EMAIL_ADDRESS][DOMAIN_NAME]"
click at [1075, 323] on input "angelopolitlaluna@sanpedro.comano@cdmx.com" at bounding box center [1213, 323] width 439 height 34
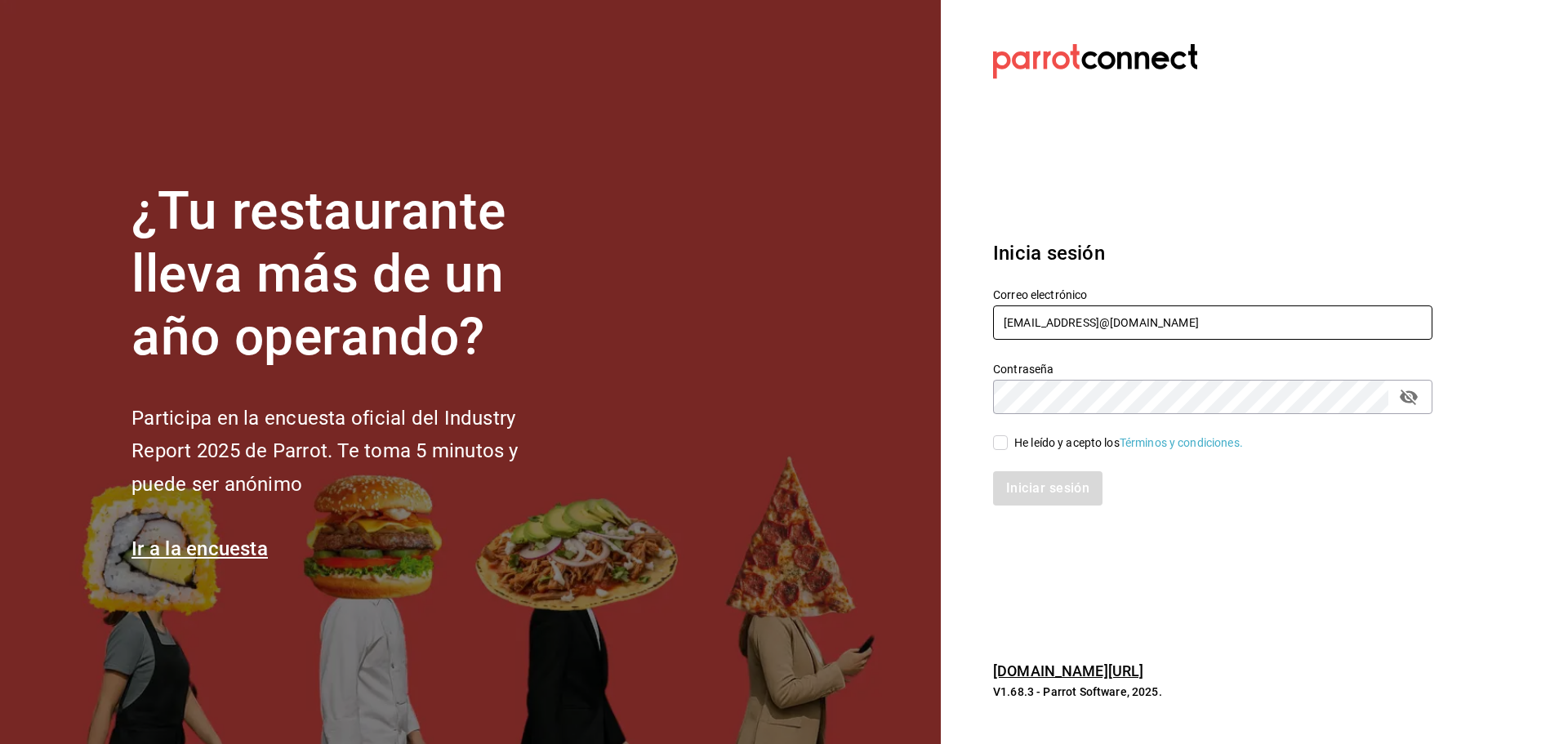
click at [1075, 323] on input "angelopolitlaluna@sanpedro.comano@cdmx.com" at bounding box center [1213, 323] width 439 height 34
paste input "laluna@sanpedro"
type input "[EMAIL_ADDRESS][DOMAIN_NAME]"
click at [1023, 456] on div "Iniciar sesión" at bounding box center [1203, 479] width 459 height 54
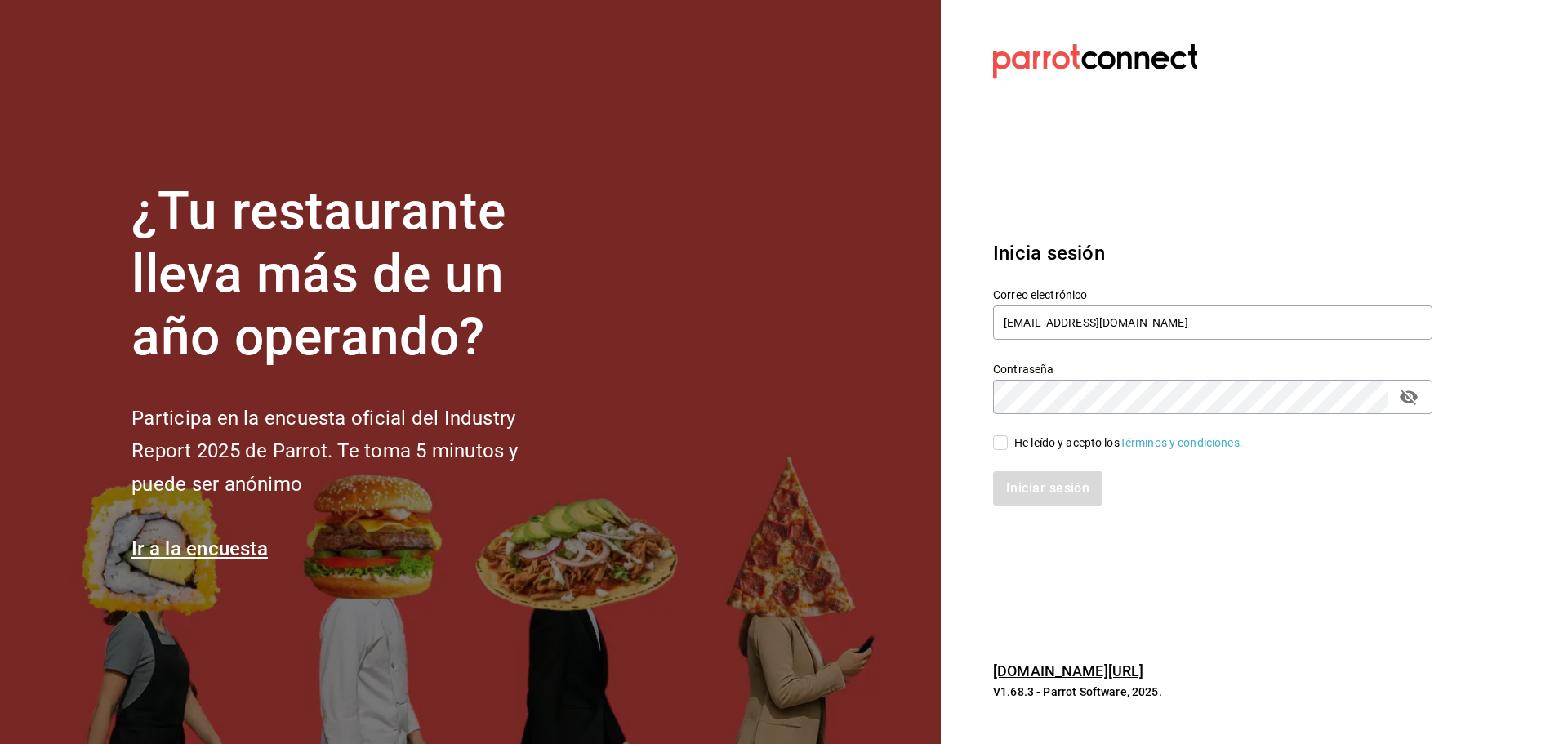
click at [1031, 441] on div "He leído y acepto los Términos y condiciones." at bounding box center [1129, 443] width 229 height 17
click at [1008, 441] on input "He leído y acepto los Términos y condiciones." at bounding box center [1000, 442] width 14 height 14
checkbox input "true"
click at [1036, 490] on button "Iniciar sesión" at bounding box center [1049, 488] width 111 height 34
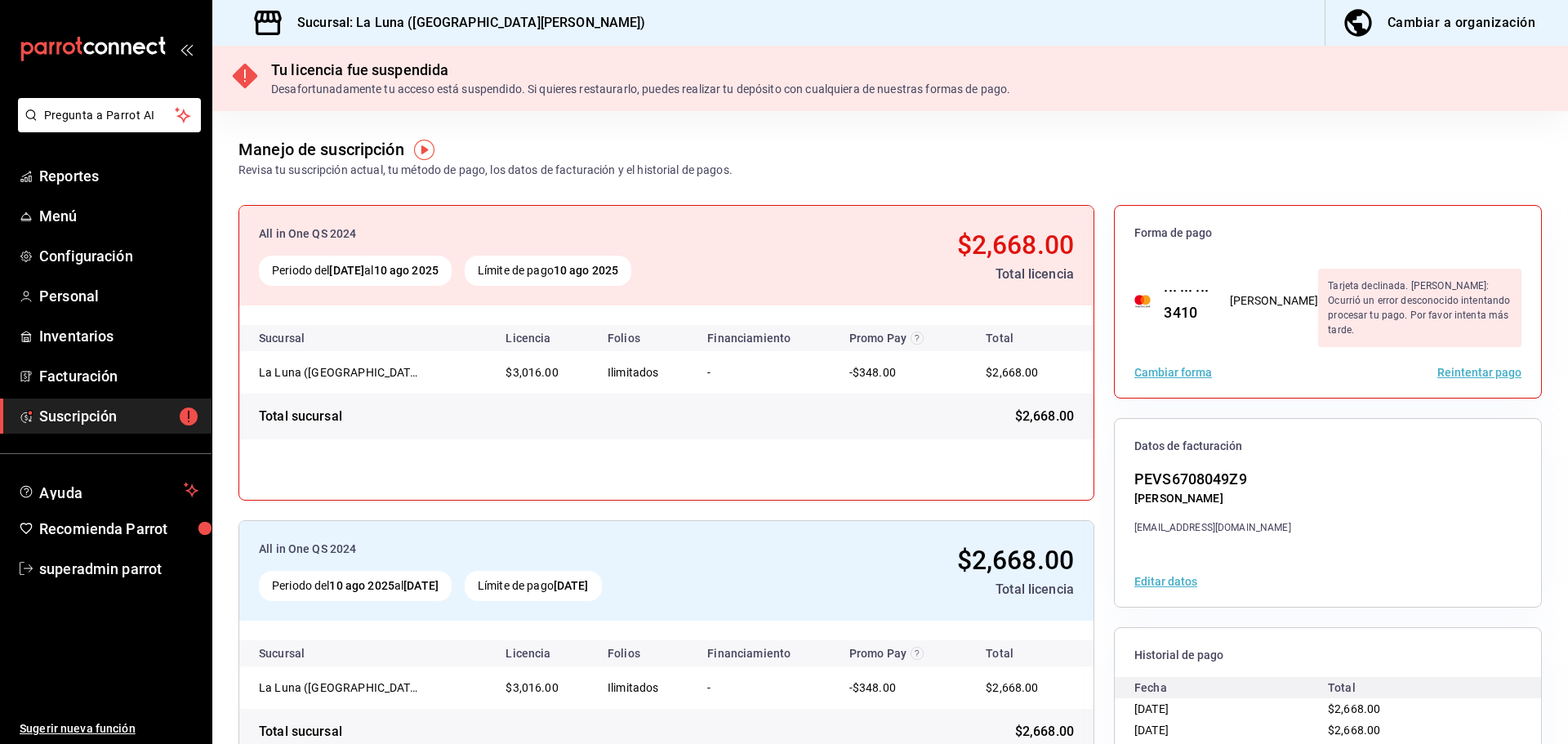
click at [1463, 372] on button "Reintentar pago" at bounding box center [1480, 372] width 84 height 12
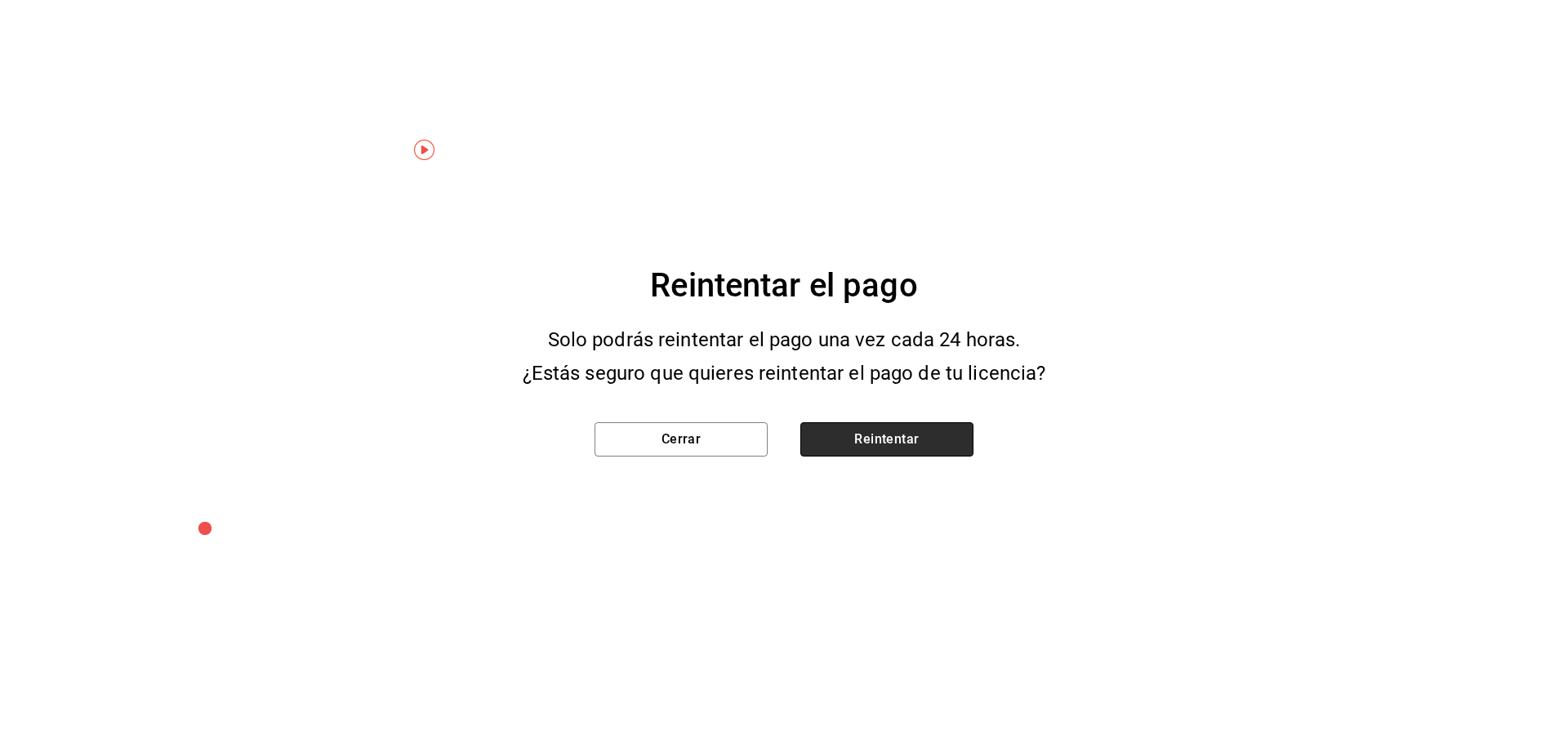
click at [887, 428] on button "Reintentar" at bounding box center [887, 440] width 173 height 34
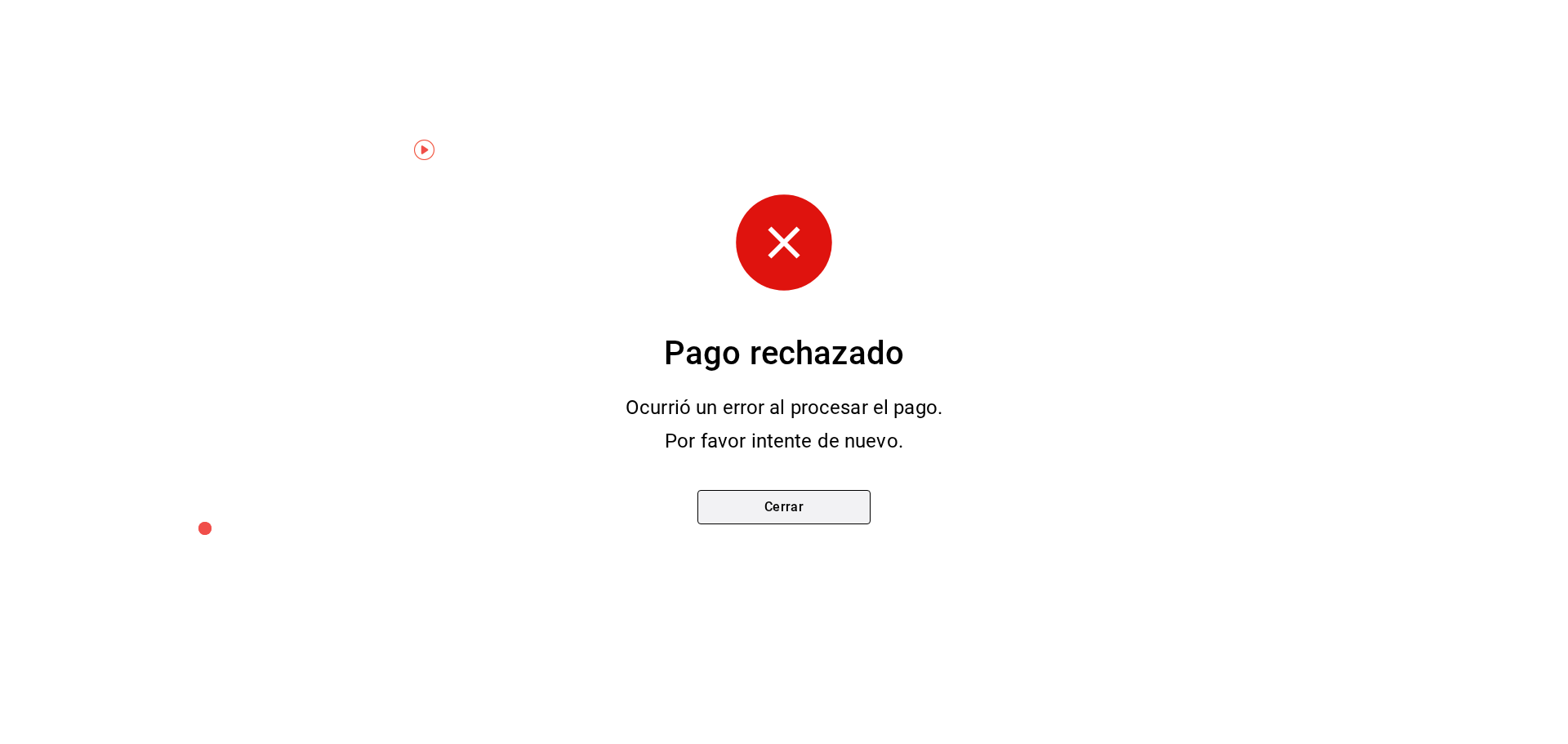
click at [791, 499] on button "Cerrar" at bounding box center [784, 507] width 173 height 34
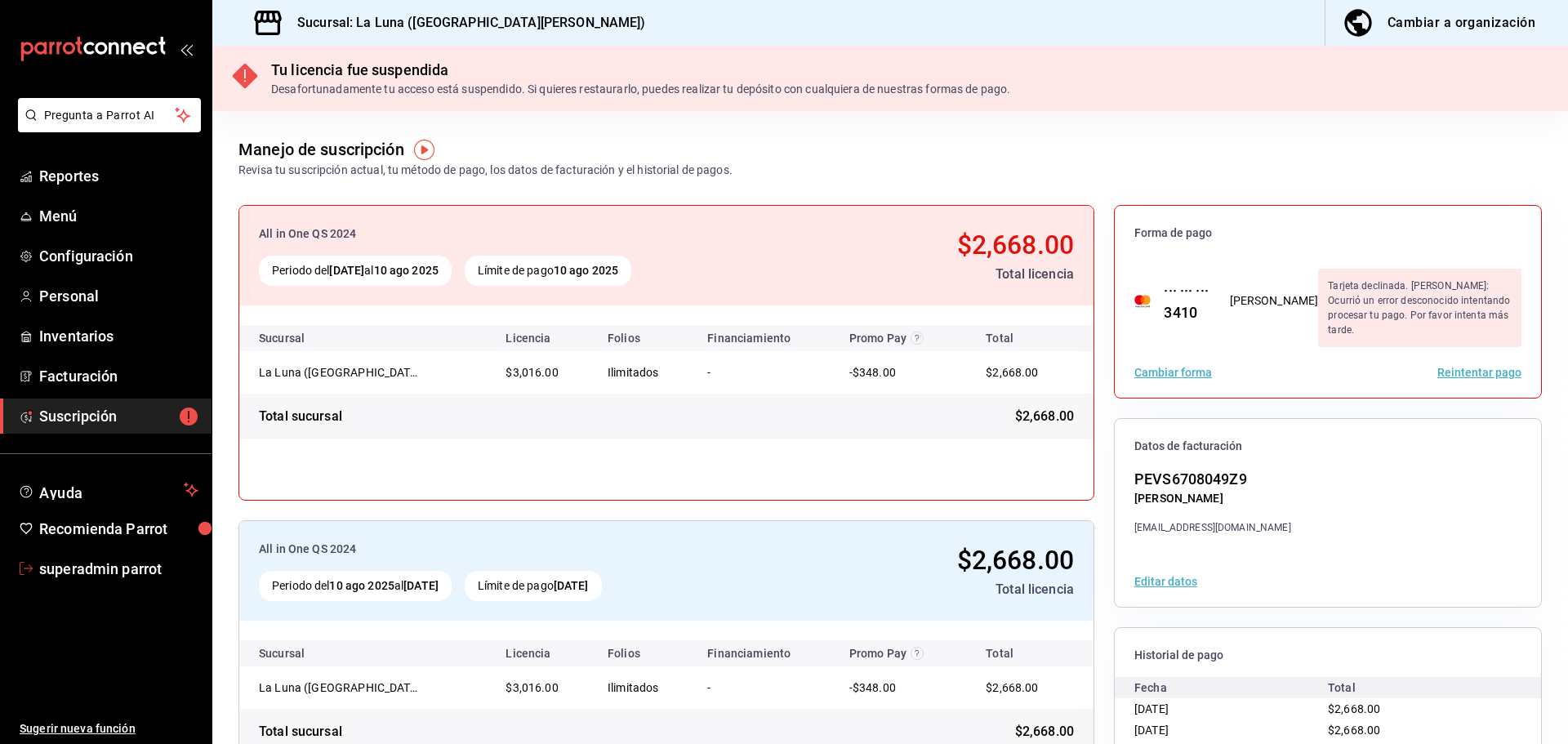
click at [124, 555] on link "superadmin parrot" at bounding box center [106, 569] width 212 height 35
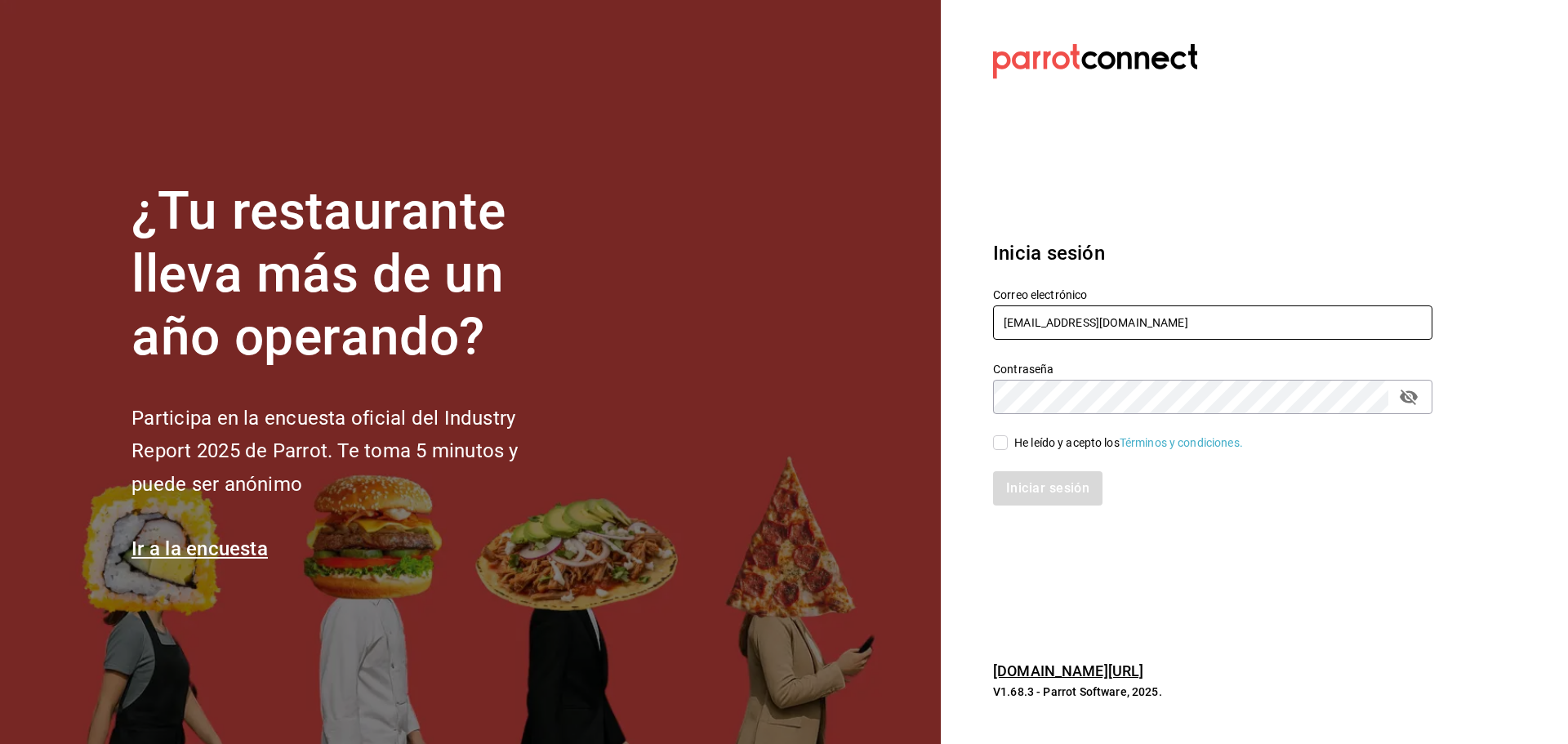
click at [1150, 335] on input "laluna@sanpedro.com" at bounding box center [1213, 323] width 439 height 34
paste input "osparientes@cdmx"
type input "losparientes@cdmx.com"
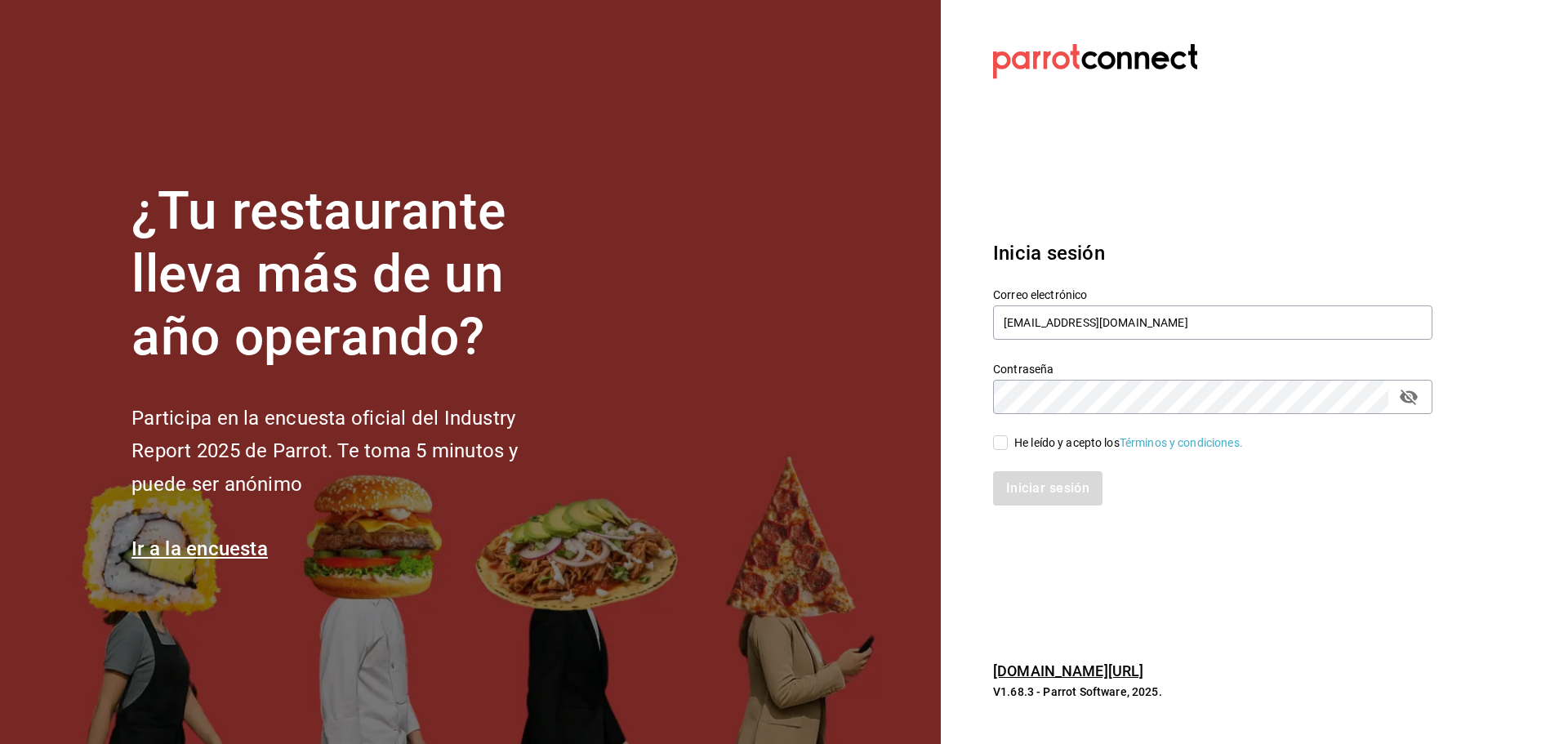
click at [1042, 436] on div "He leído y acepto los Términos y condiciones." at bounding box center [1129, 443] width 229 height 17
click at [1008, 436] on input "He leído y acepto los Términos y condiciones." at bounding box center [1000, 442] width 14 height 14
checkbox input "true"
click at [1046, 488] on button "Iniciar sesión" at bounding box center [1049, 488] width 111 height 34
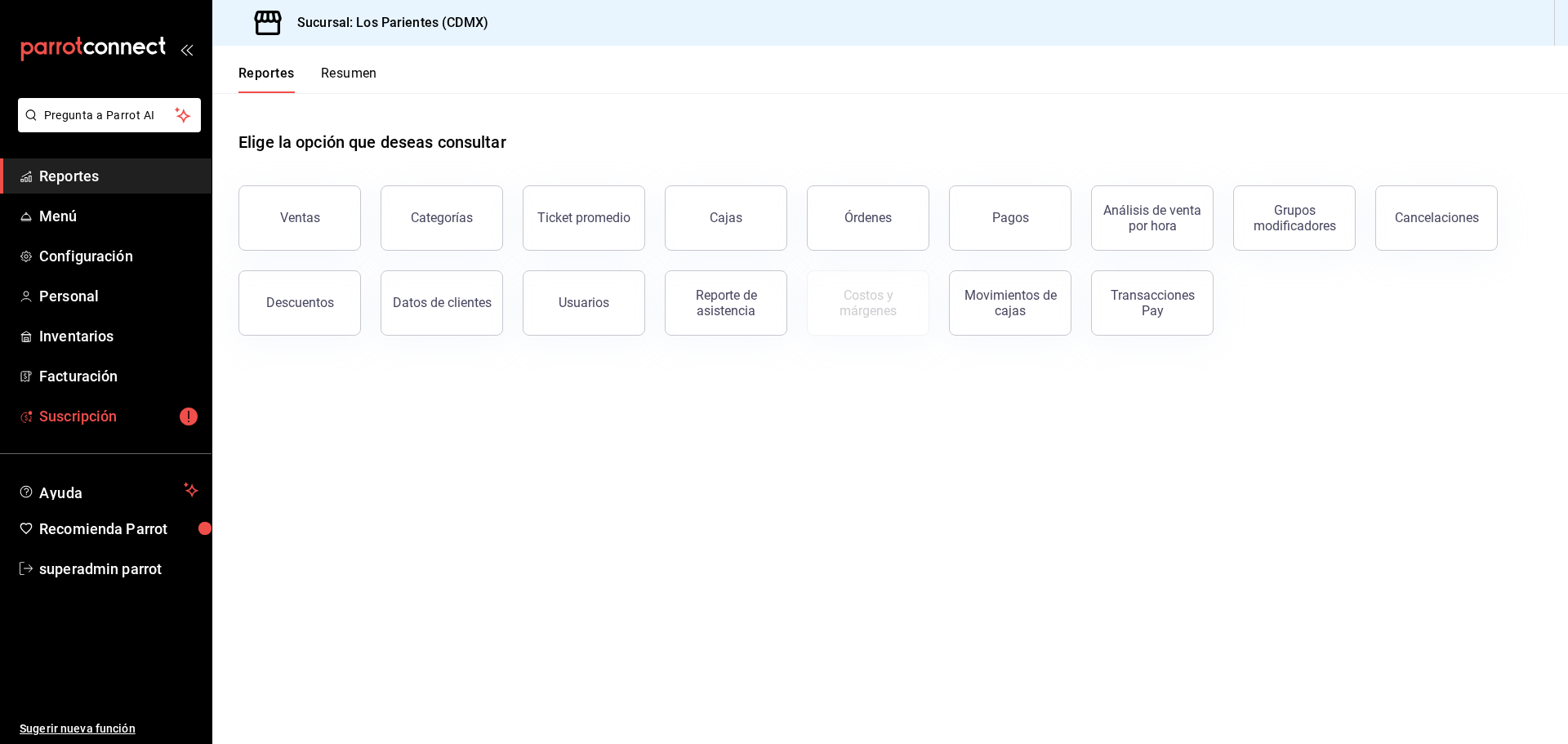
click at [108, 399] on link "Suscripción" at bounding box center [106, 416] width 212 height 35
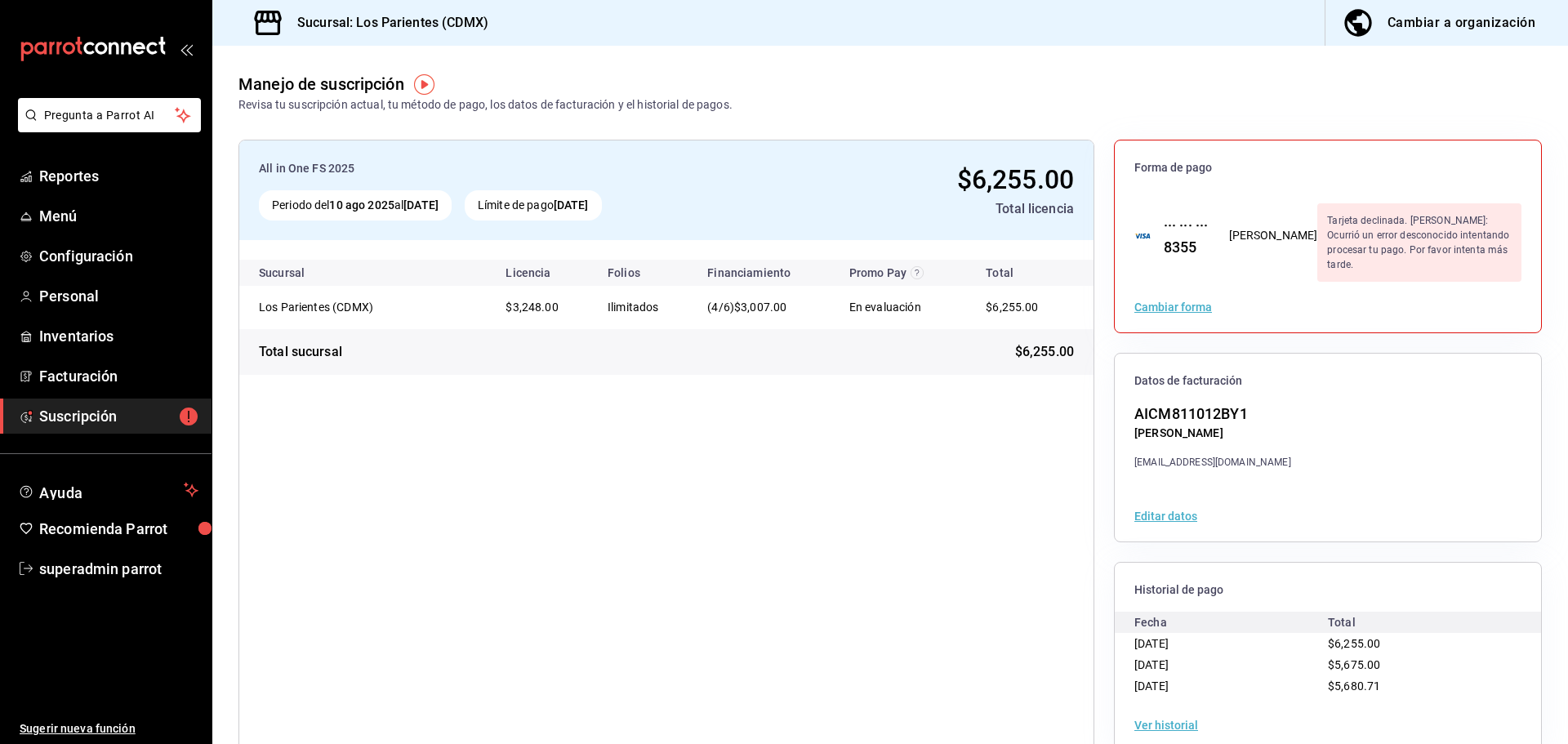
click at [1171, 720] on button "Ver historial" at bounding box center [1166, 726] width 64 height 12
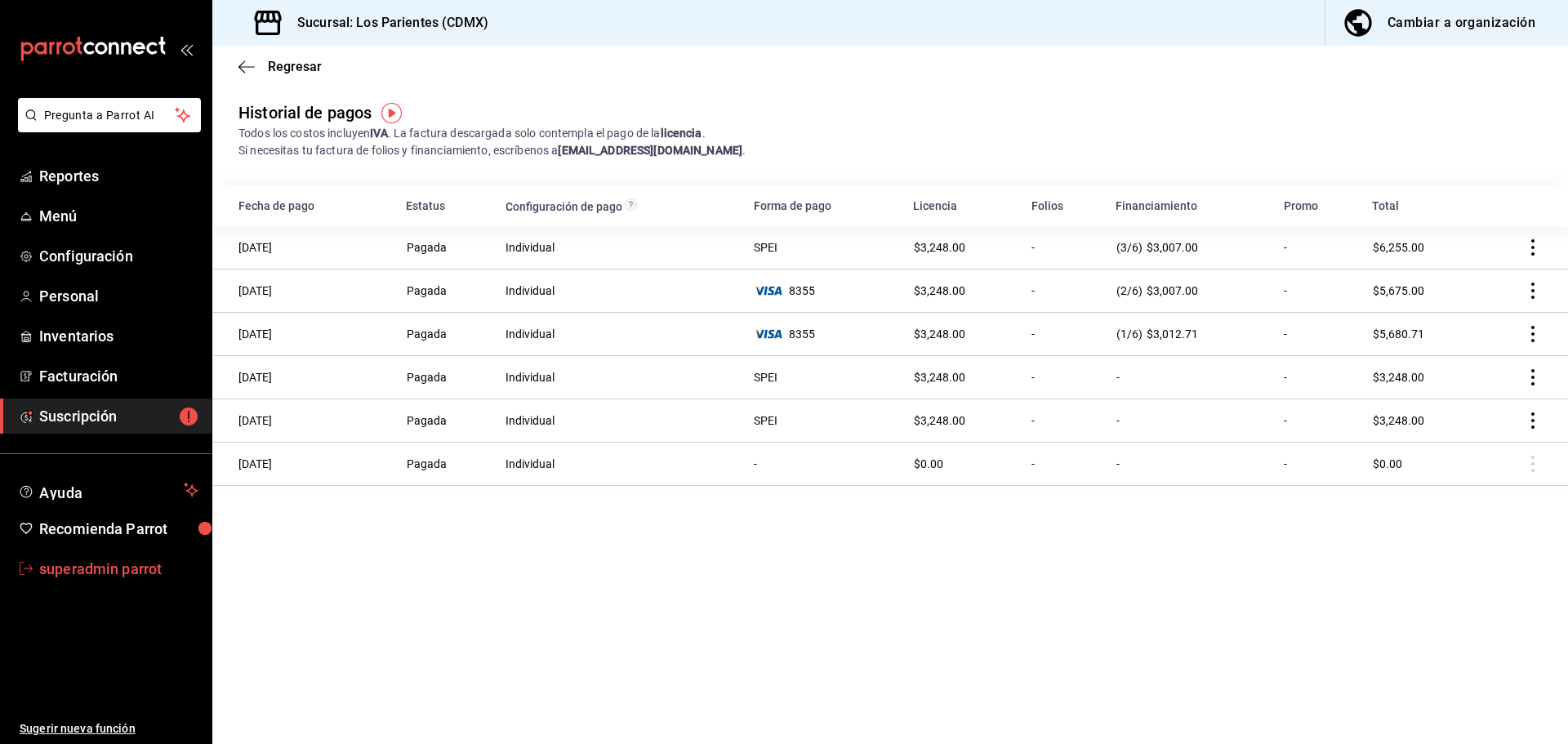
click at [124, 575] on span "superadmin parrot" at bounding box center [119, 569] width 160 height 22
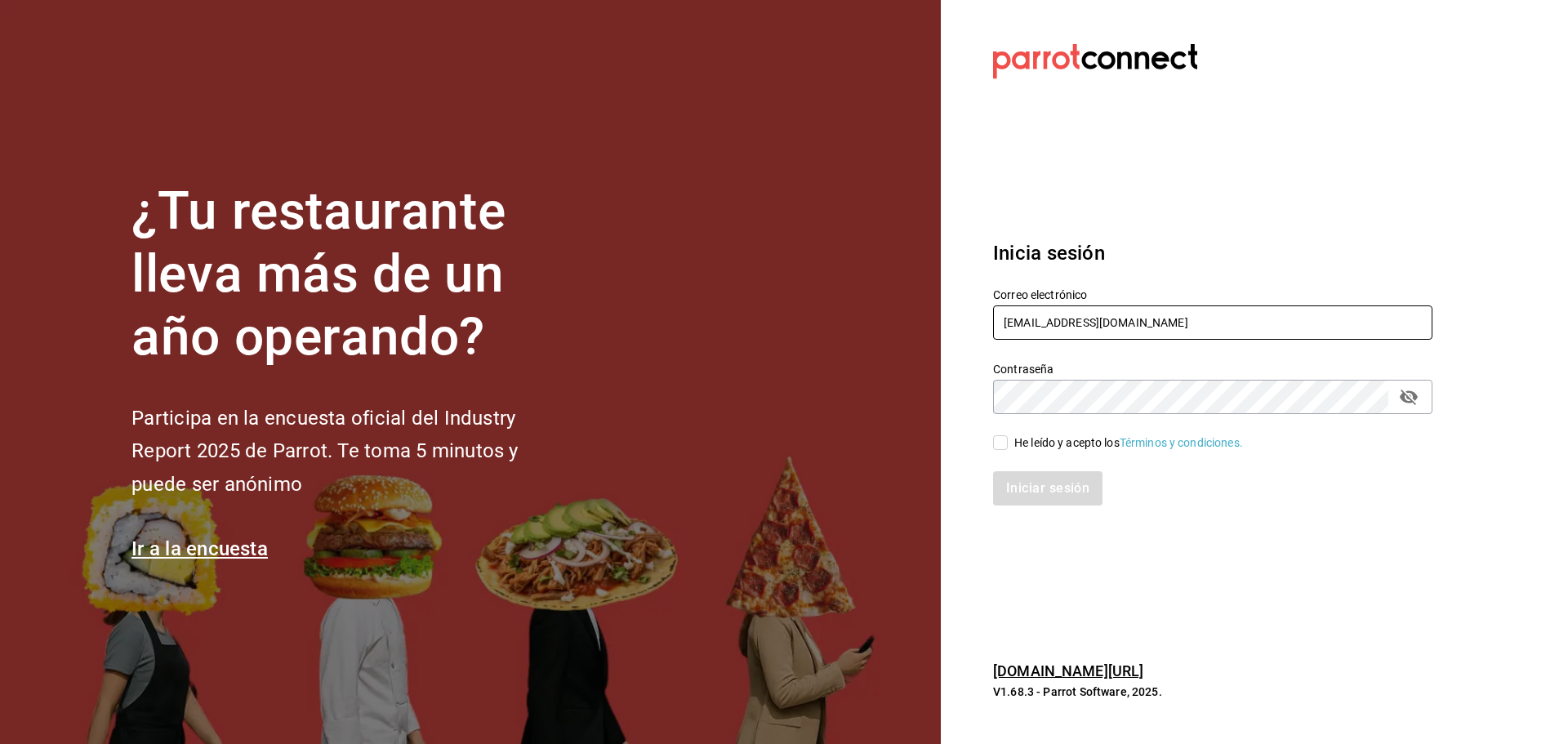
click at [1131, 324] on input "losparientes@cdmx.com" at bounding box center [1213, 323] width 439 height 34
paste input "racingreality@mty"
type input "racingreality@mty.com"
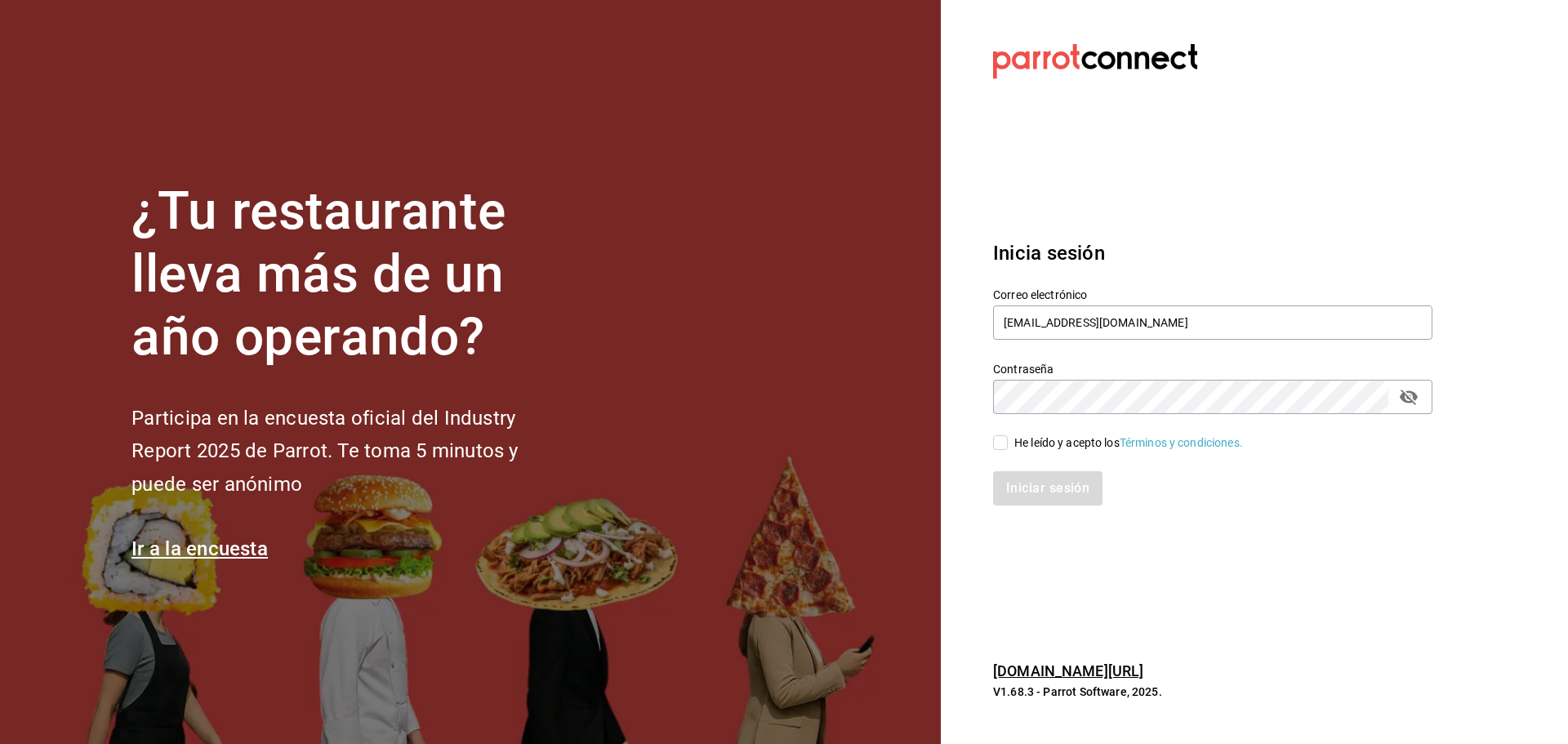
drag, startPoint x: 1027, startPoint y: 461, endPoint x: 1026, endPoint y: 451, distance: 10.0
click at [1027, 459] on div "Iniciar sesión" at bounding box center [1203, 479] width 459 height 54
click at [1026, 452] on div "Iniciar sesión" at bounding box center [1203, 479] width 459 height 54
click at [1029, 450] on div "He leído y acepto los Términos y condiciones." at bounding box center [1129, 443] width 229 height 17
click at [1008, 450] on input "He leído y acepto los Términos y condiciones." at bounding box center [1000, 442] width 14 height 14
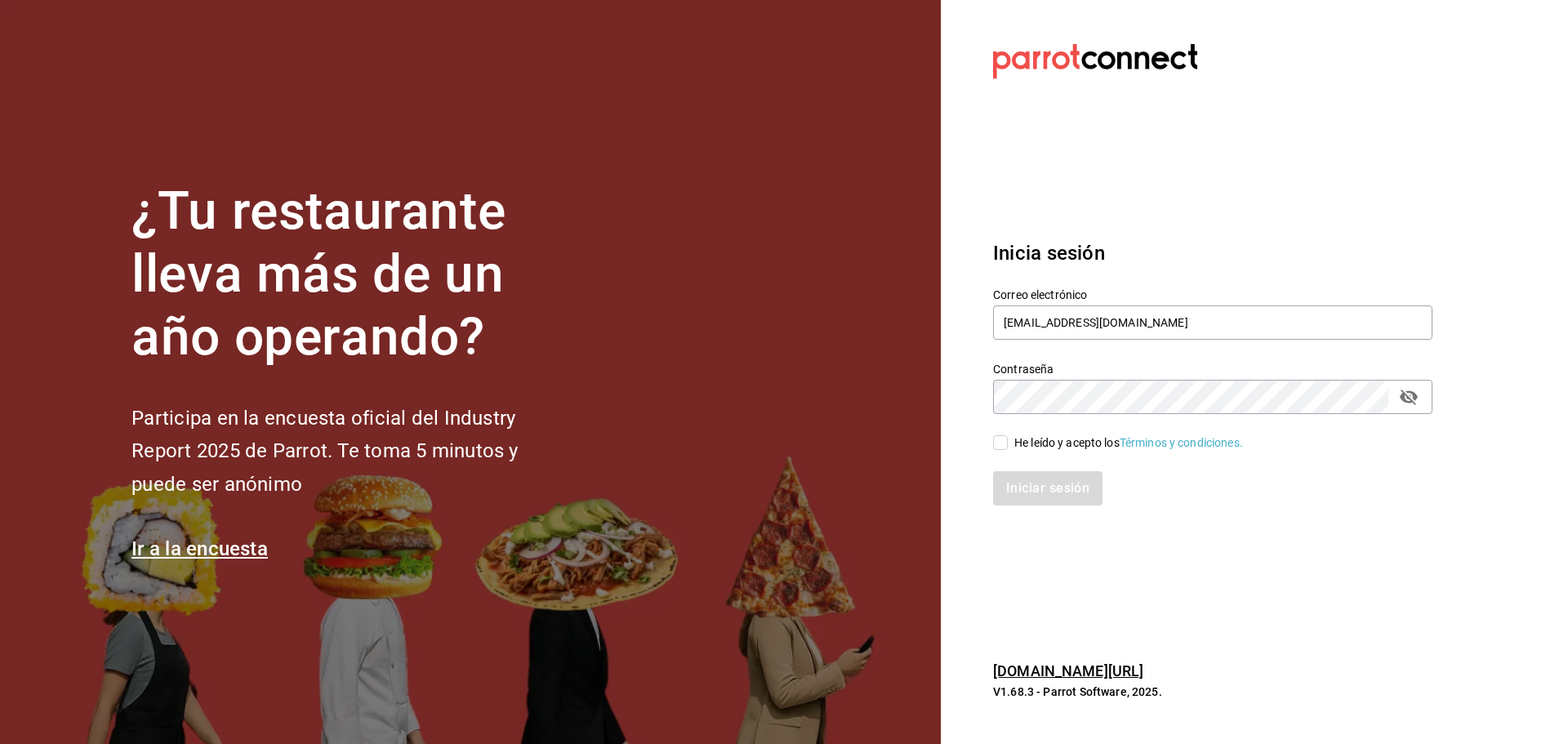
checkbox input "true"
click at [1034, 483] on button "Iniciar sesión" at bounding box center [1049, 488] width 111 height 34
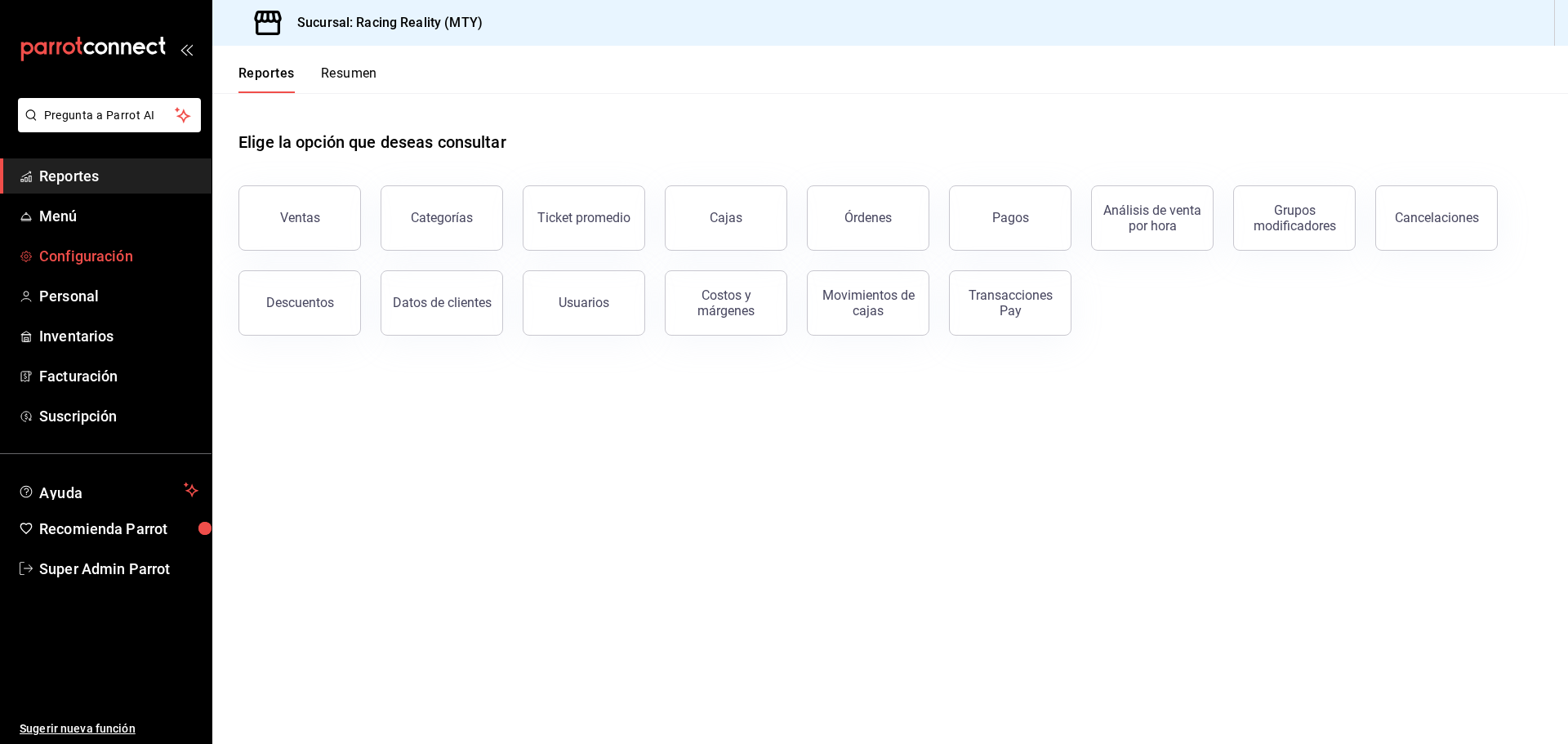
click at [72, 263] on span "Configuración" at bounding box center [119, 256] width 160 height 22
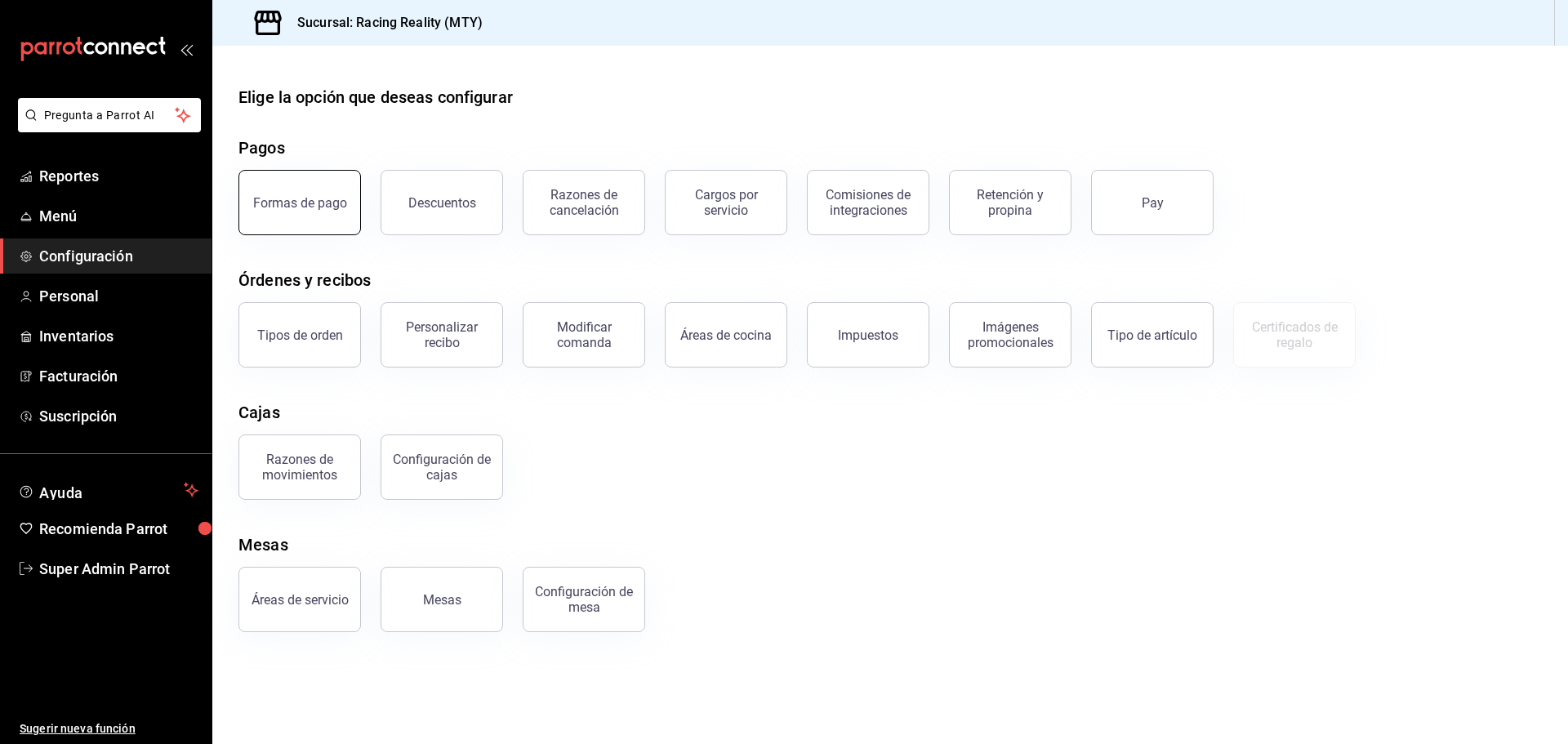
click at [330, 209] on div "Formas de pago" at bounding box center [300, 203] width 94 height 15
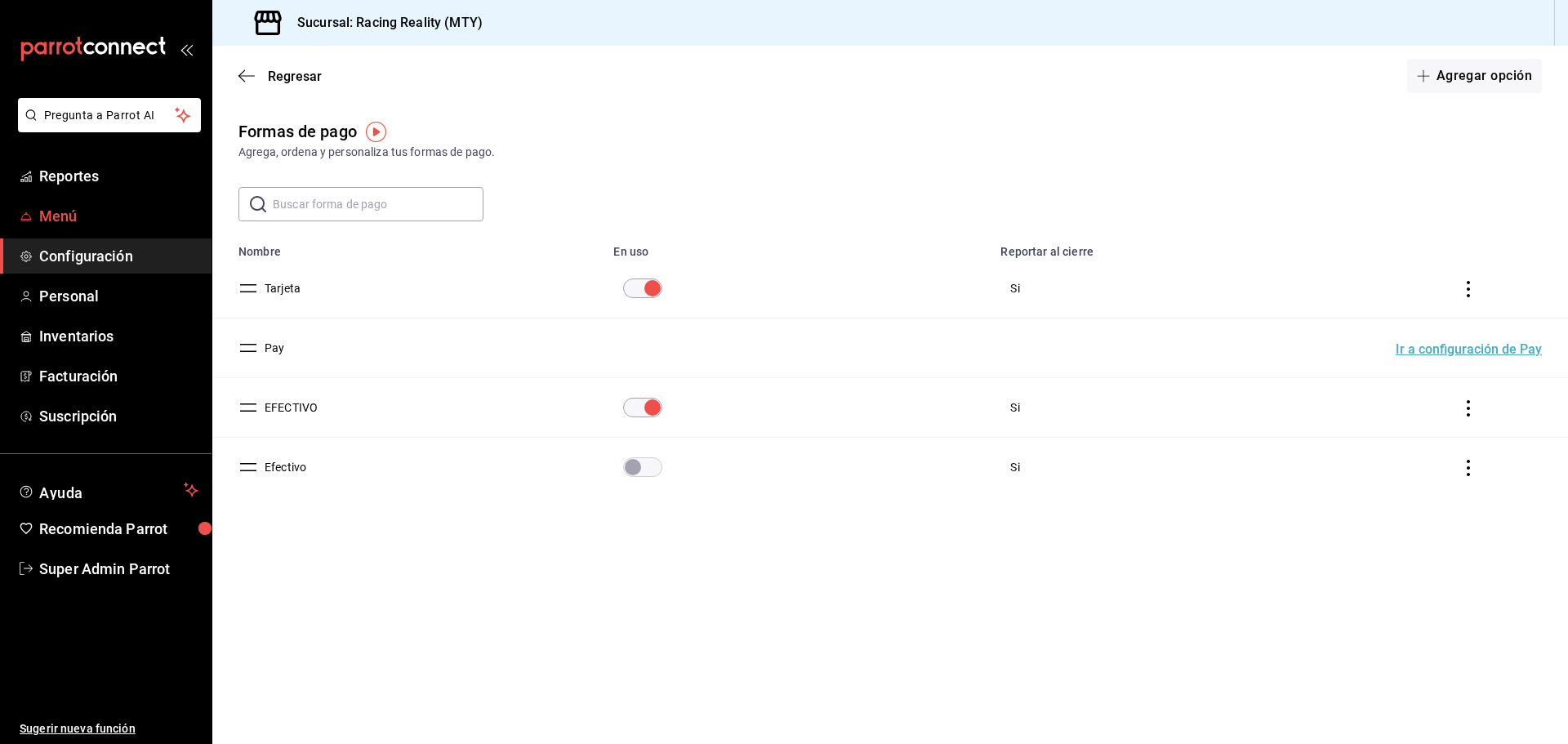
click at [60, 199] on link "Menú" at bounding box center [106, 216] width 212 height 35
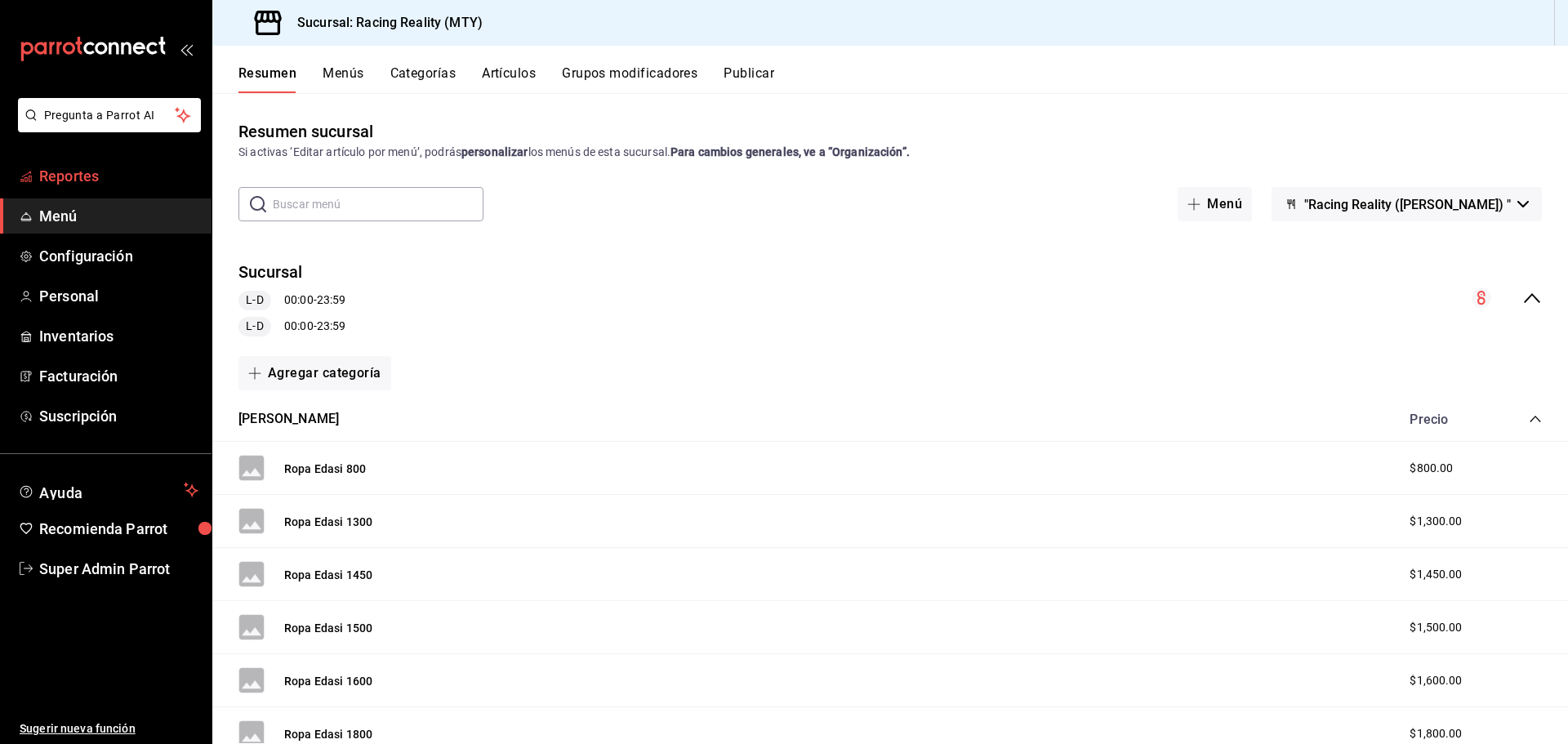
click at [62, 186] on span "Reportes" at bounding box center [119, 176] width 160 height 22
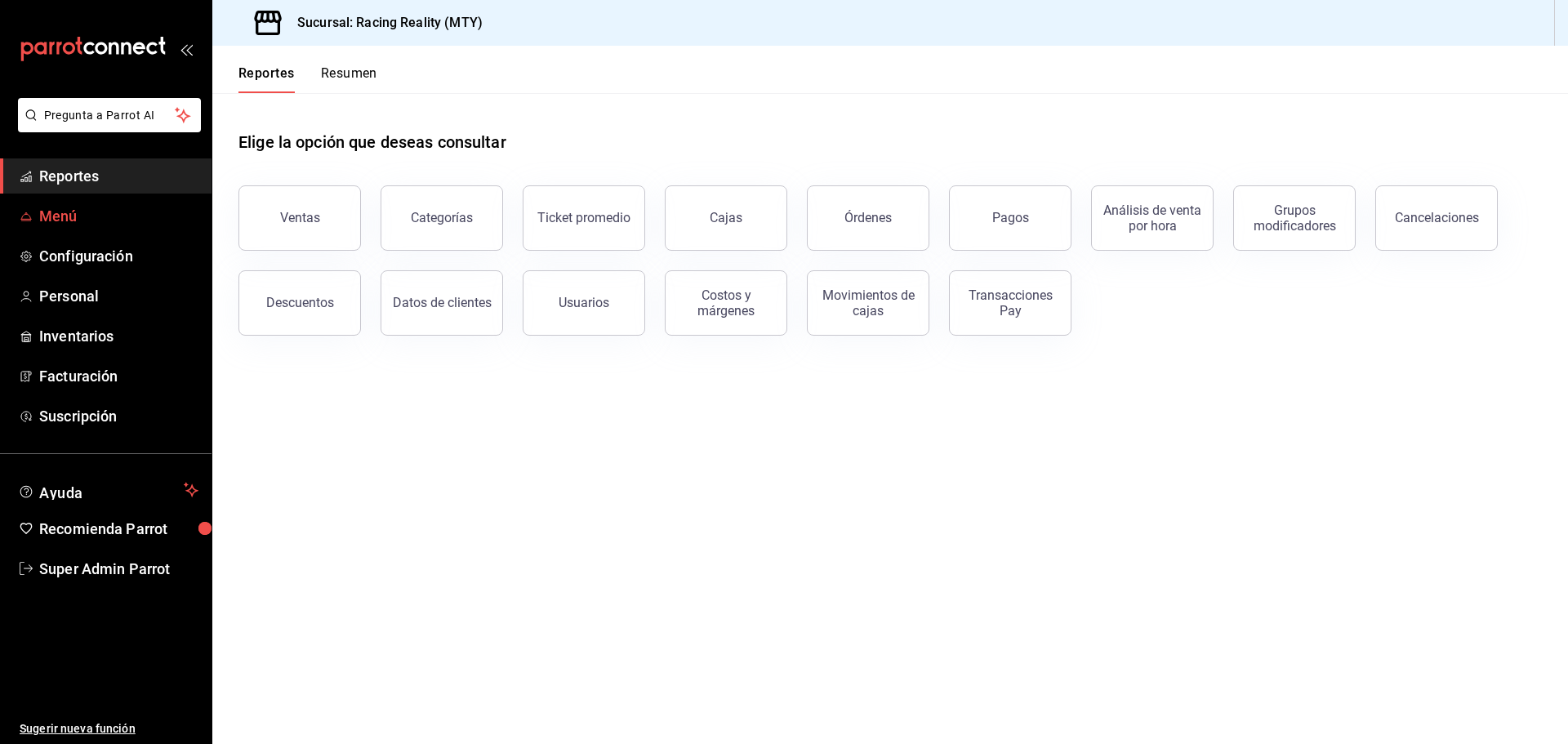
click at [73, 219] on span "Menú" at bounding box center [119, 216] width 160 height 22
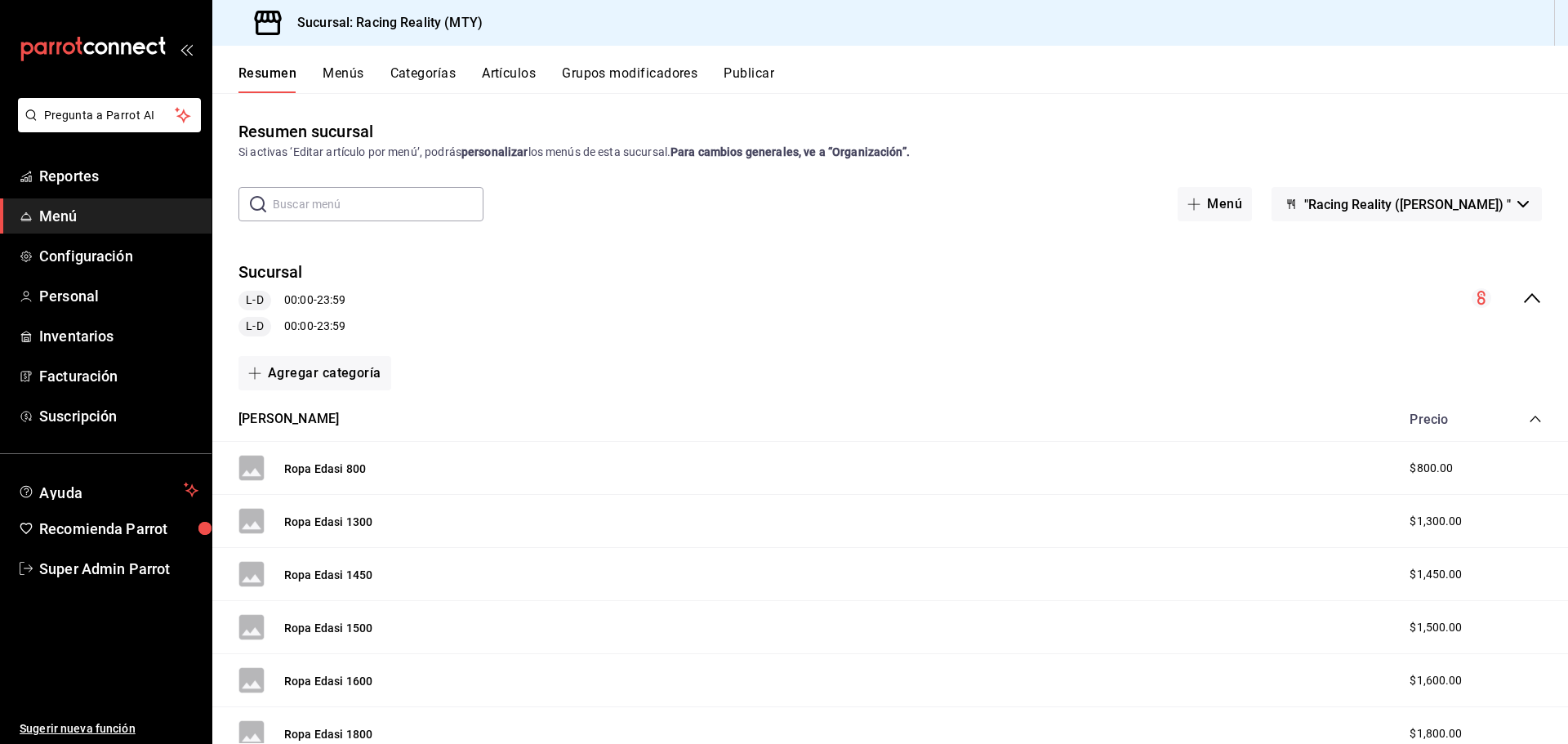
click at [1523, 294] on icon "collapse-menu-row" at bounding box center [1532, 298] width 19 height 19
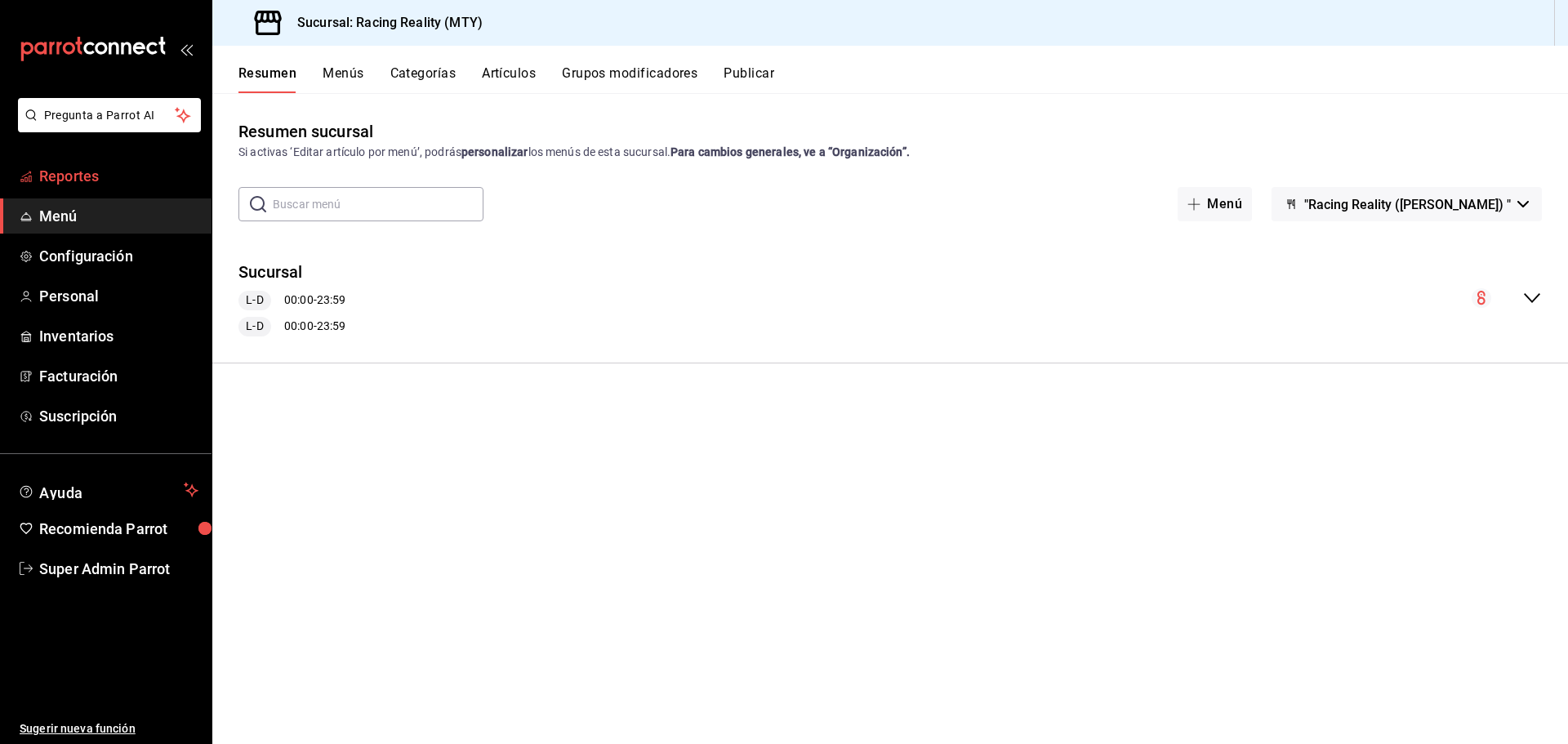
click at [62, 177] on span "Reportes" at bounding box center [119, 176] width 160 height 22
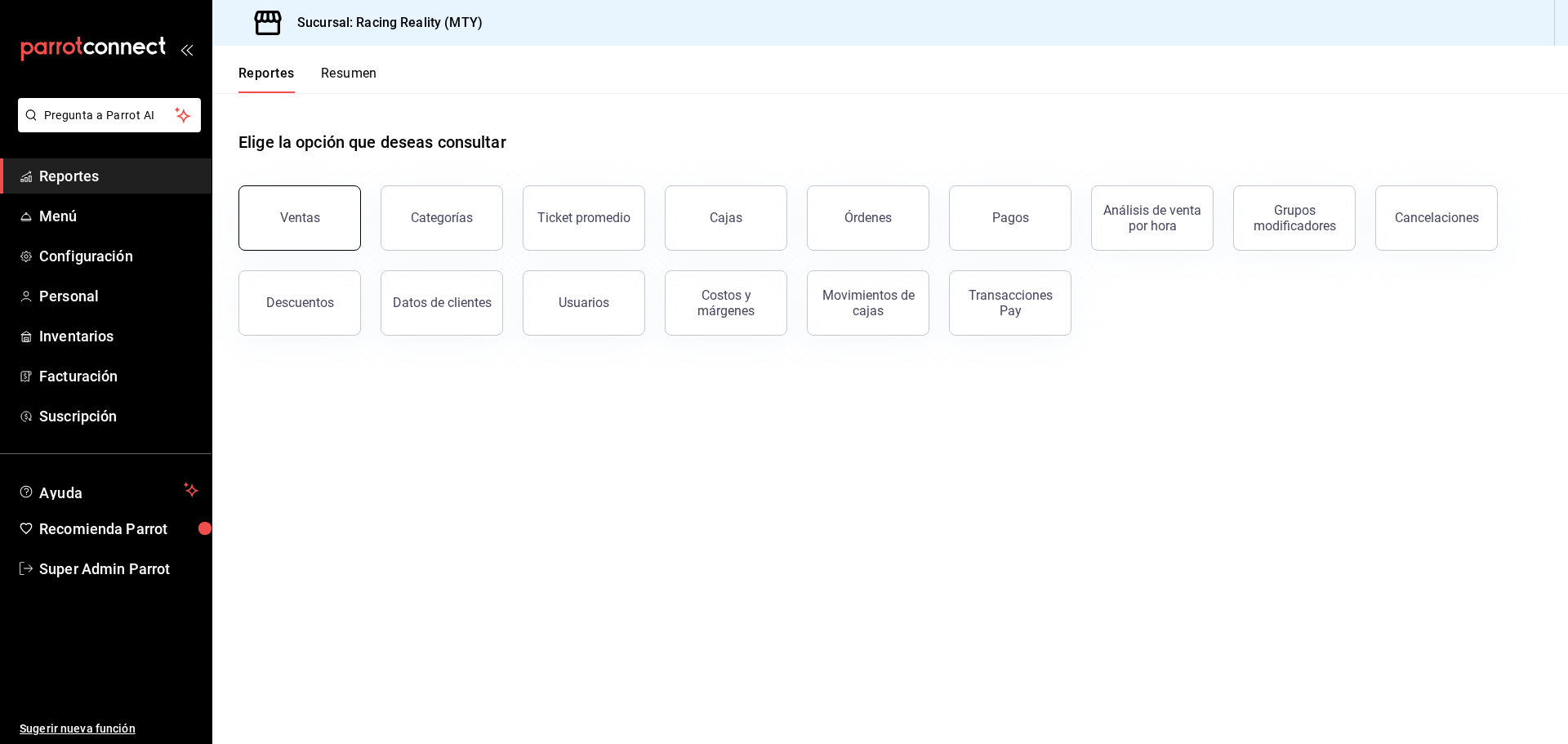
click at [318, 204] on button "Ventas" at bounding box center [300, 219] width 123 height 66
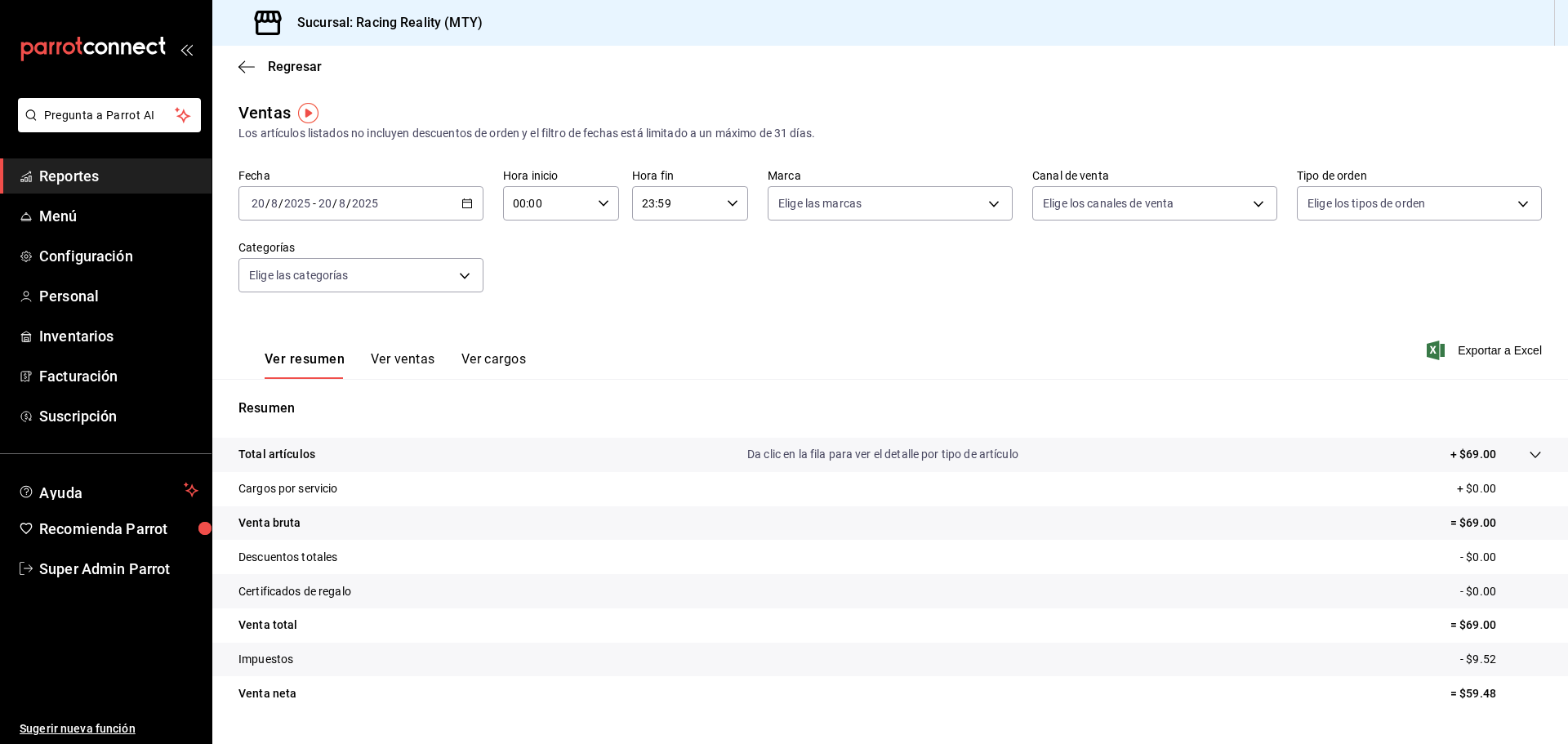
click at [423, 200] on div "[DATE] [DATE] - [DATE] [DATE]" at bounding box center [361, 203] width 245 height 34
click at [309, 365] on span "Mes actual" at bounding box center [315, 363] width 127 height 17
click at [402, 193] on div "[DATE] [DATE] - [DATE] [DATE]" at bounding box center [361, 203] width 245 height 34
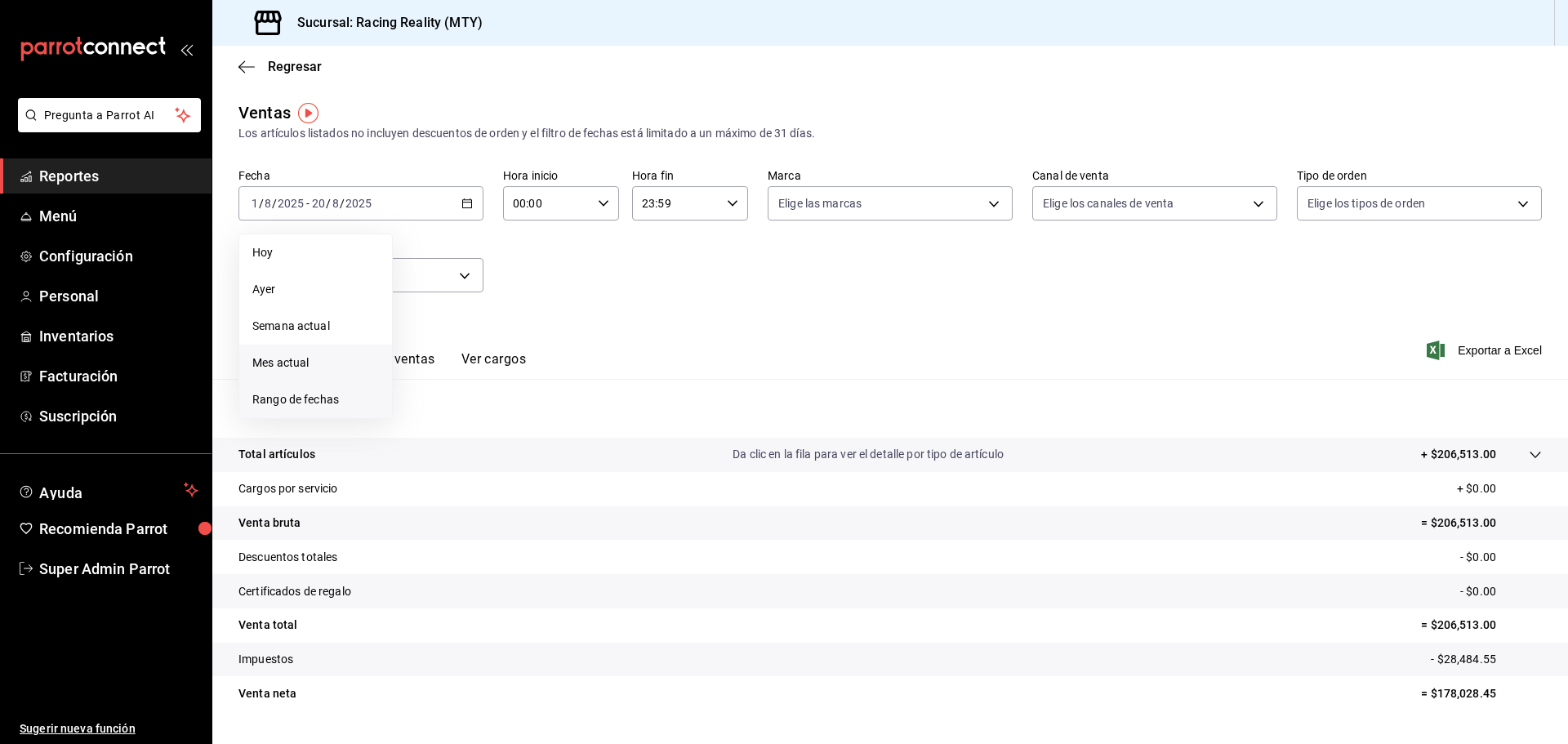
click at [326, 395] on span "Rango de fechas" at bounding box center [315, 400] width 127 height 17
click at [574, 270] on icon "button" at bounding box center [572, 262] width 19 height 19
click at [574, 270] on icon "button" at bounding box center [572, 266] width 19 height 19
click at [574, 270] on icon "button" at bounding box center [572, 262] width 19 height 19
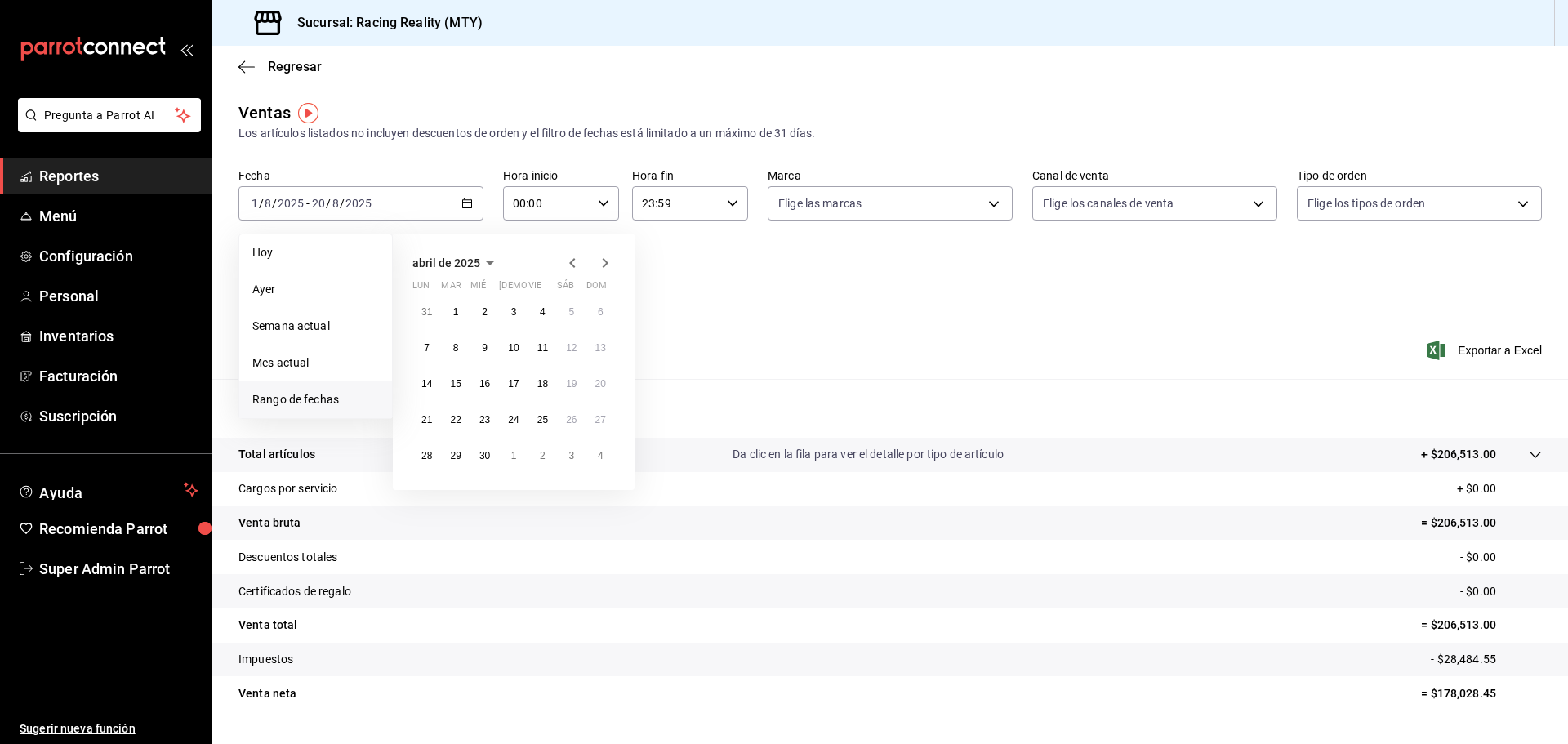
click at [573, 266] on icon "button" at bounding box center [571, 263] width 6 height 10
click at [570, 315] on abbr "1" at bounding box center [571, 312] width 6 height 12
click at [420, 496] on button "31" at bounding box center [427, 492] width 29 height 29
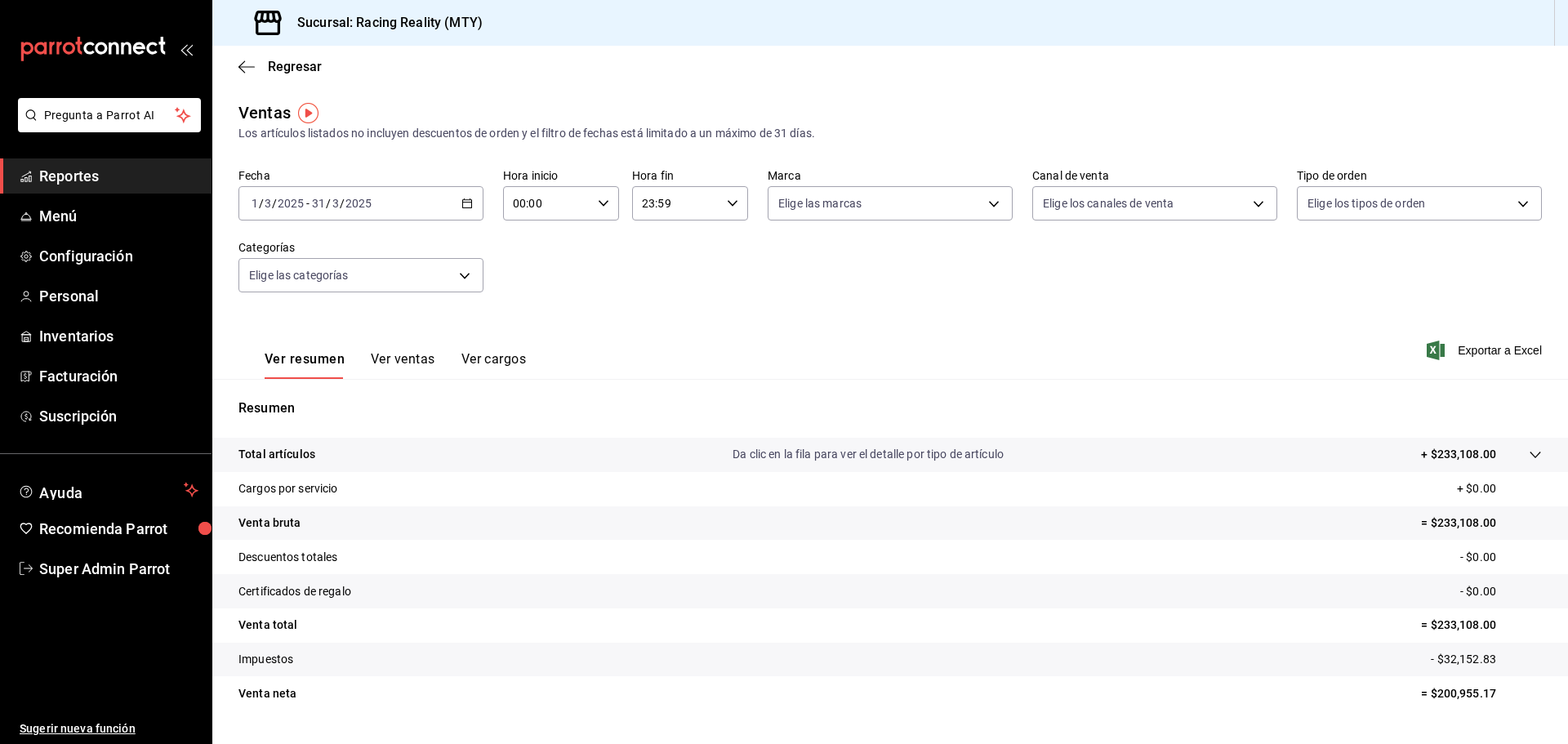
click at [644, 323] on div "Ver resumen Ver ventas Ver cargos Exportar a Excel" at bounding box center [890, 346] width 1355 height 67
click at [390, 354] on button "Ver ventas" at bounding box center [403, 365] width 65 height 28
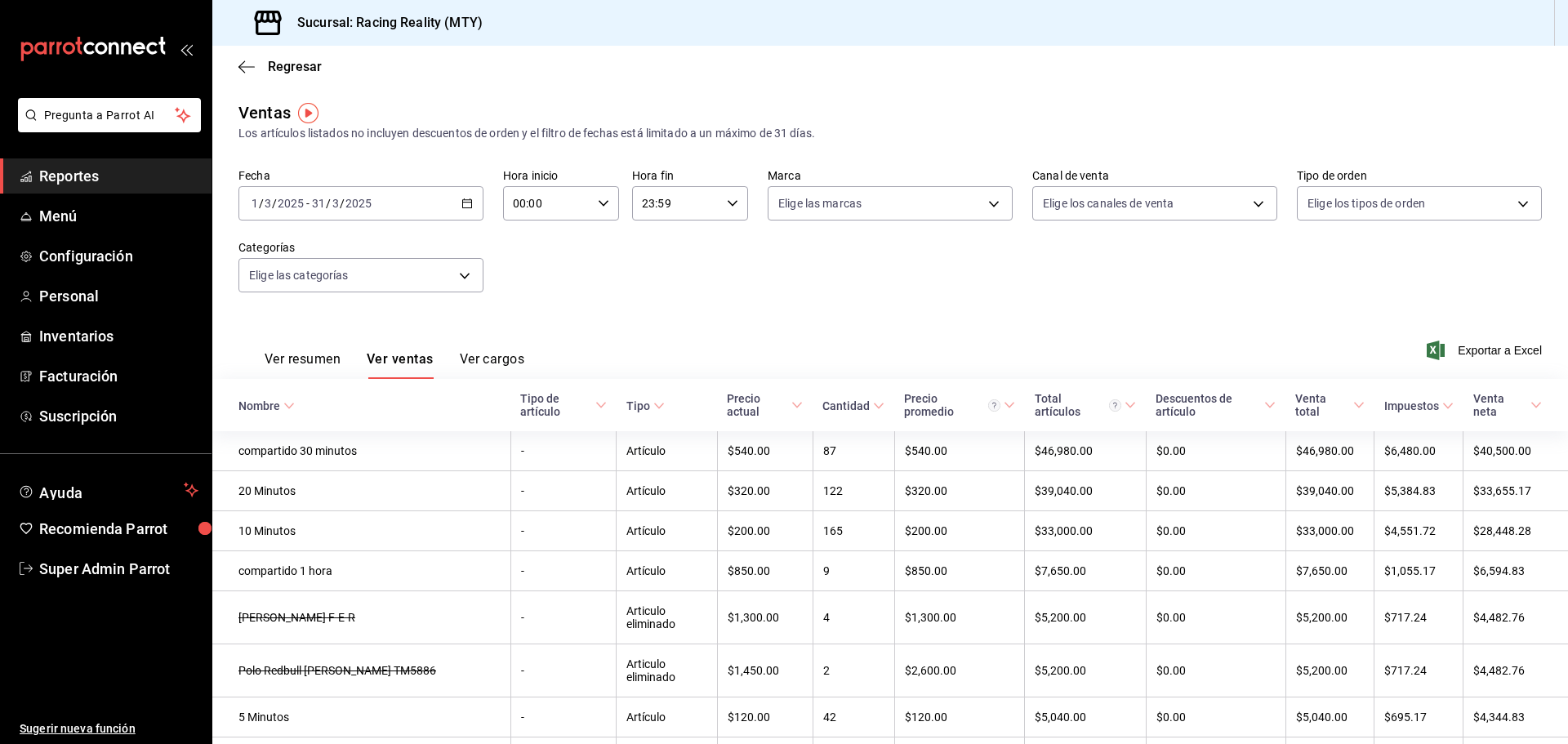
click at [283, 357] on button "Ver resumen" at bounding box center [303, 365] width 76 height 28
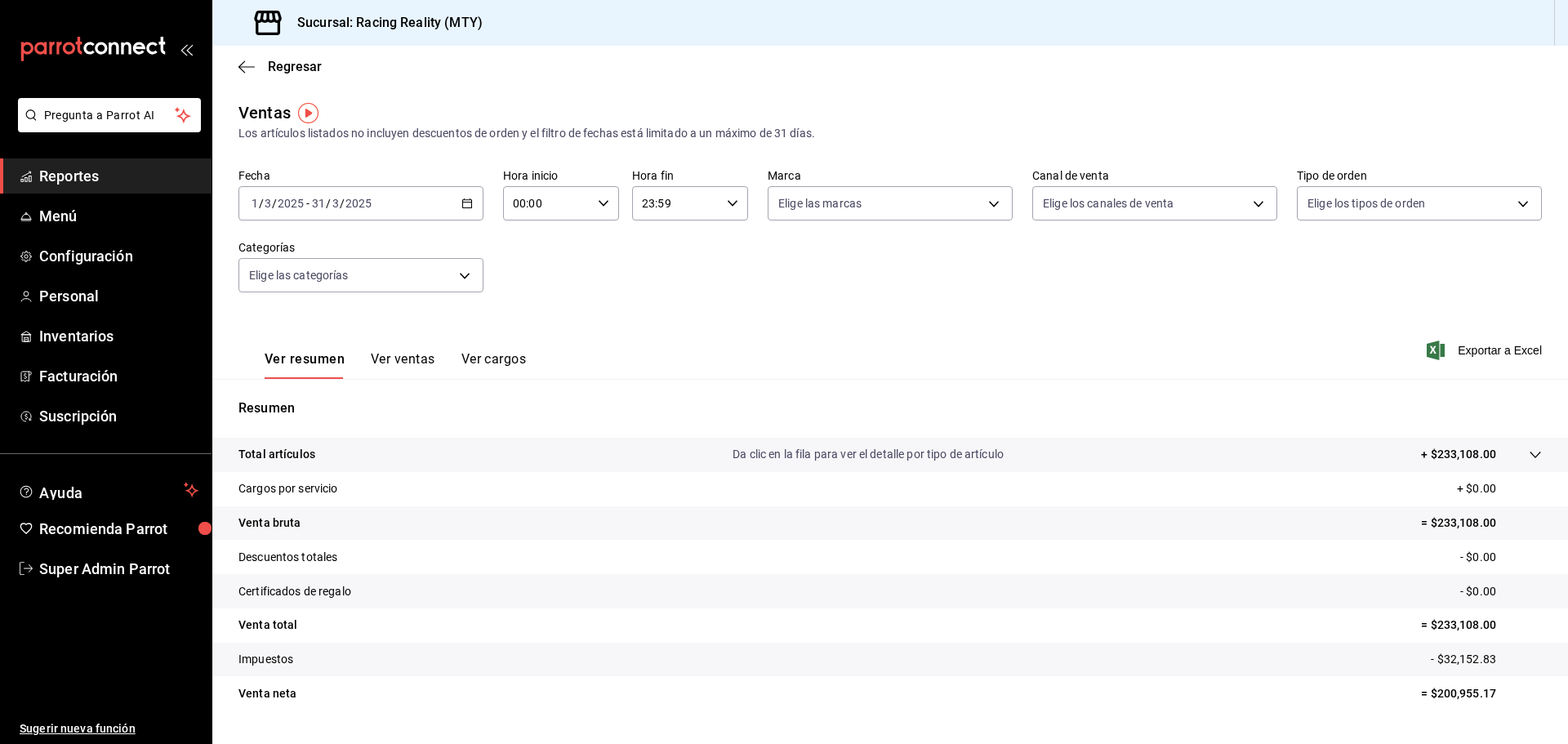
click at [59, 182] on span "Reportes" at bounding box center [119, 176] width 160 height 22
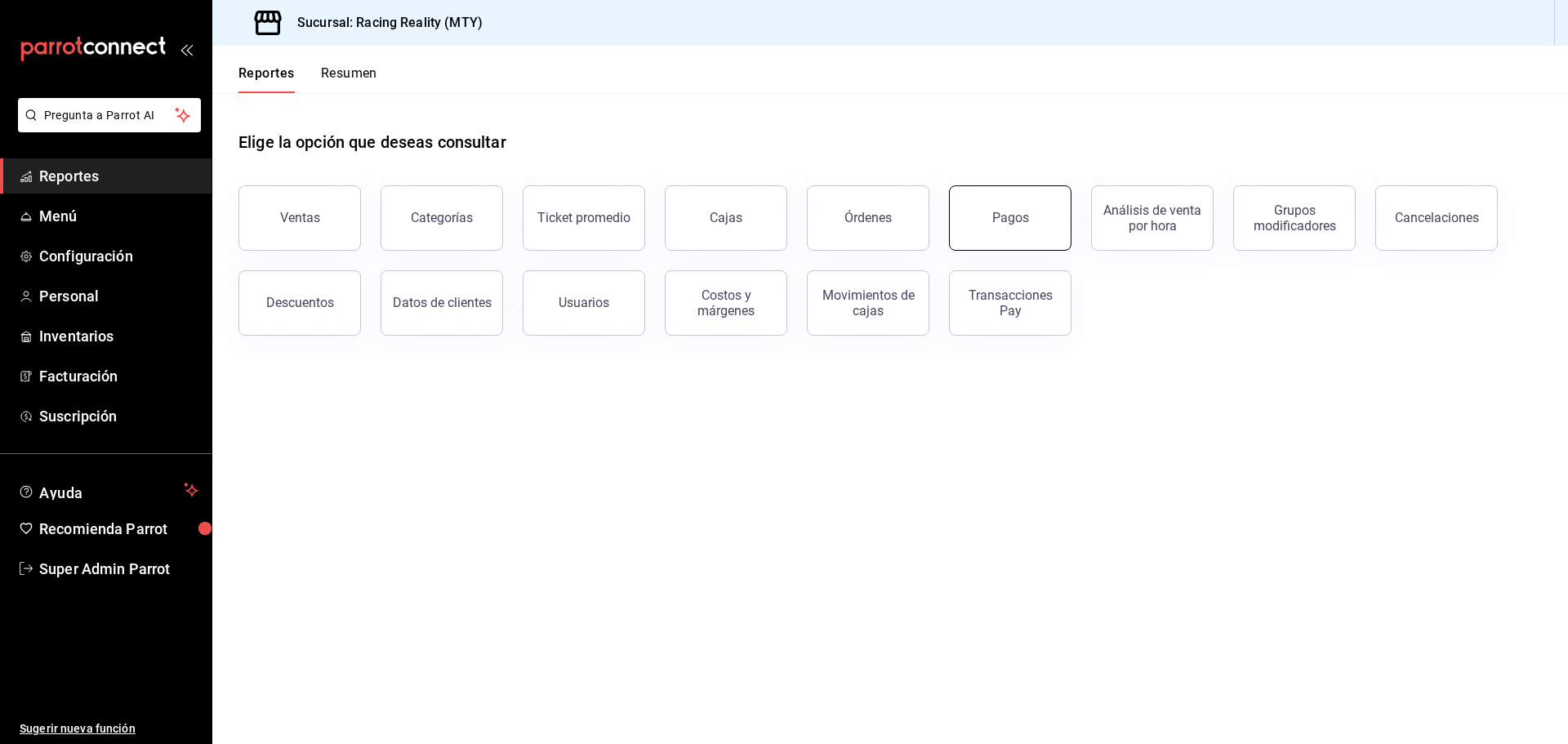
click at [998, 232] on button "Pagos" at bounding box center [1010, 219] width 123 height 66
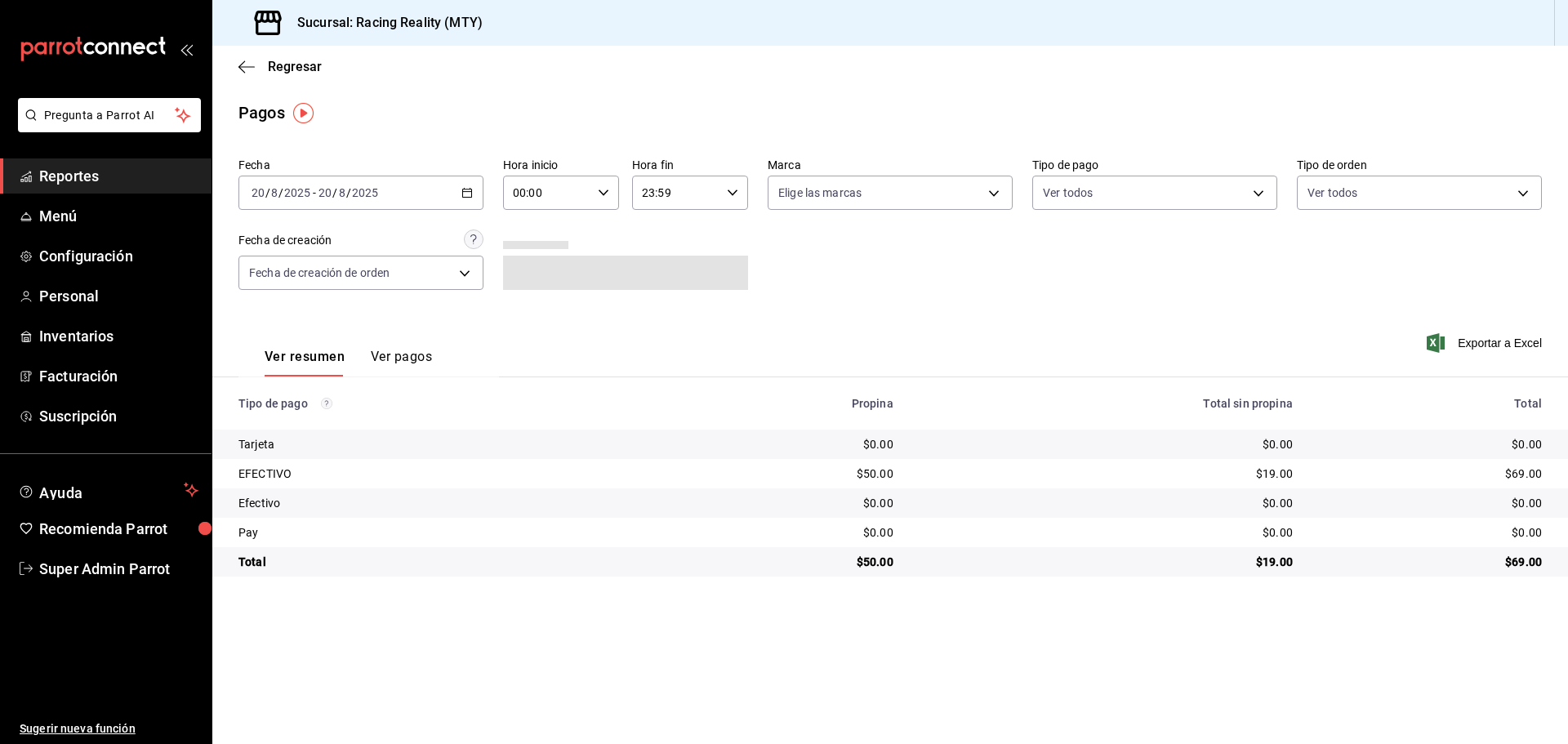
click at [435, 193] on div "[DATE] [DATE] - [DATE] [DATE]" at bounding box center [361, 193] width 245 height 34
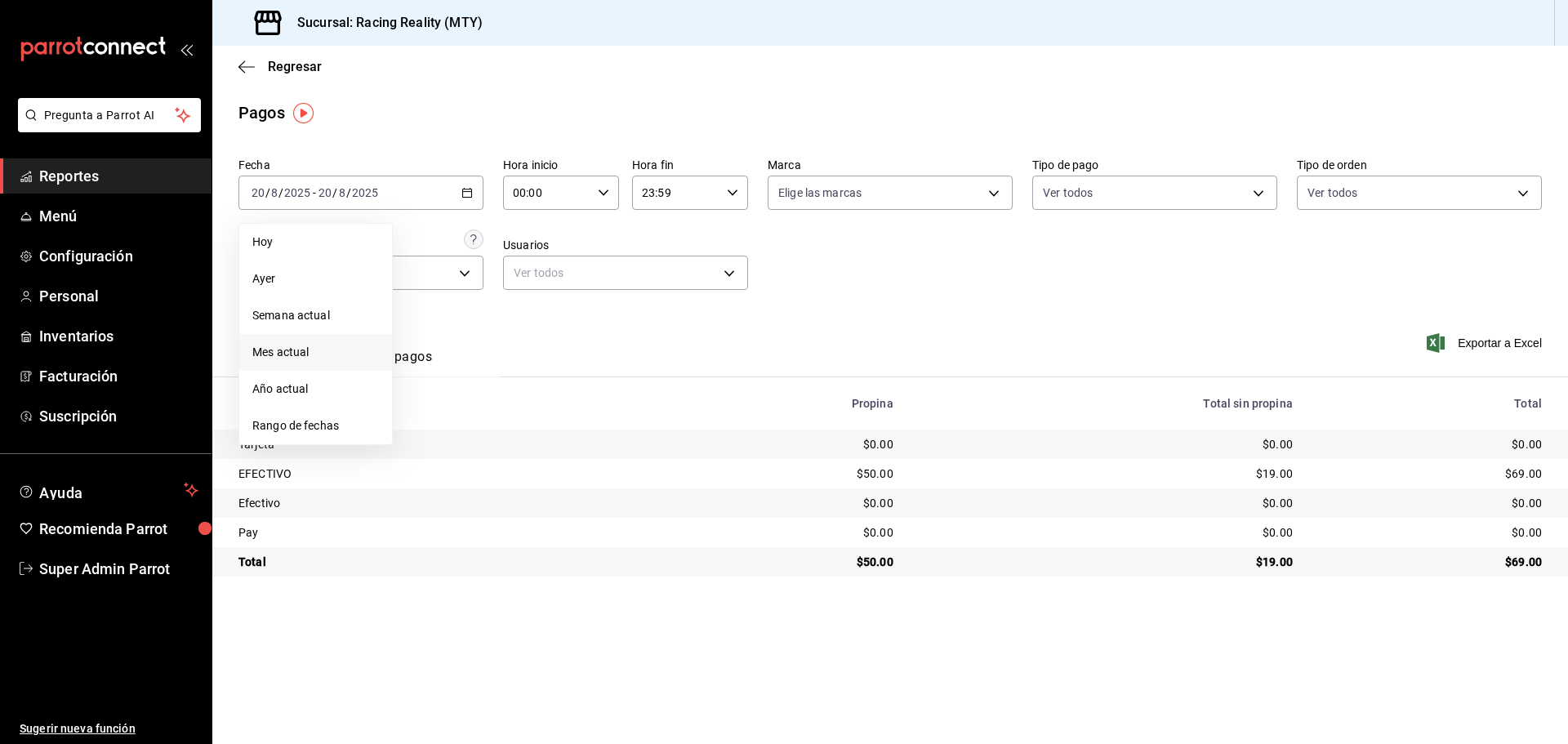
click at [305, 352] on span "Mes actual" at bounding box center [315, 352] width 127 height 17
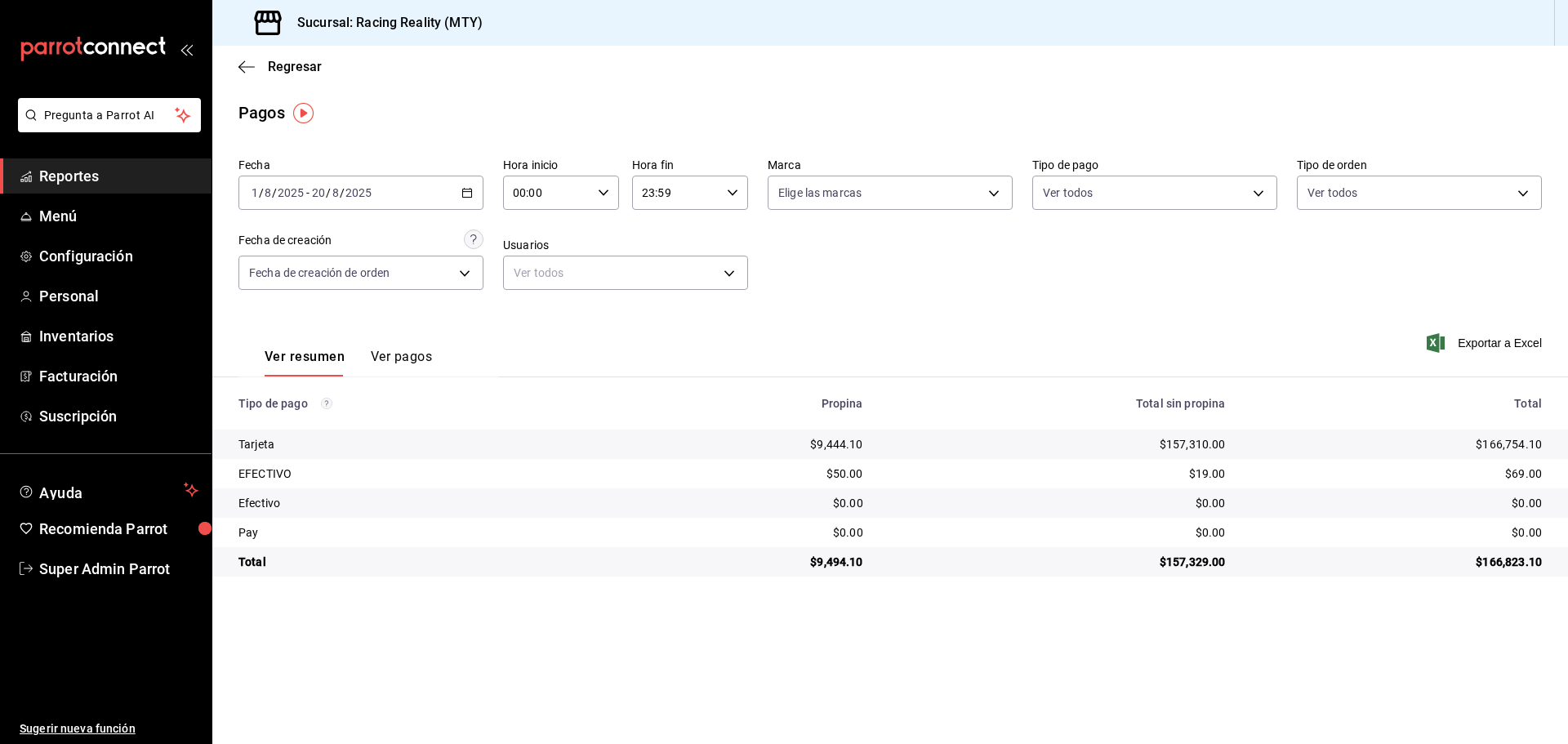
click at [940, 613] on main "Regresar Pagos Fecha [DATE] [DATE] - [DATE] [DATE] Hora inicio 00:00 Hora inici…" at bounding box center [890, 394] width 1355 height 699
click at [728, 353] on div "Ver resumen Ver pagos Exportar a Excel" at bounding box center [890, 352] width 1355 height 87
click at [76, 210] on span "Menú" at bounding box center [119, 216] width 160 height 22
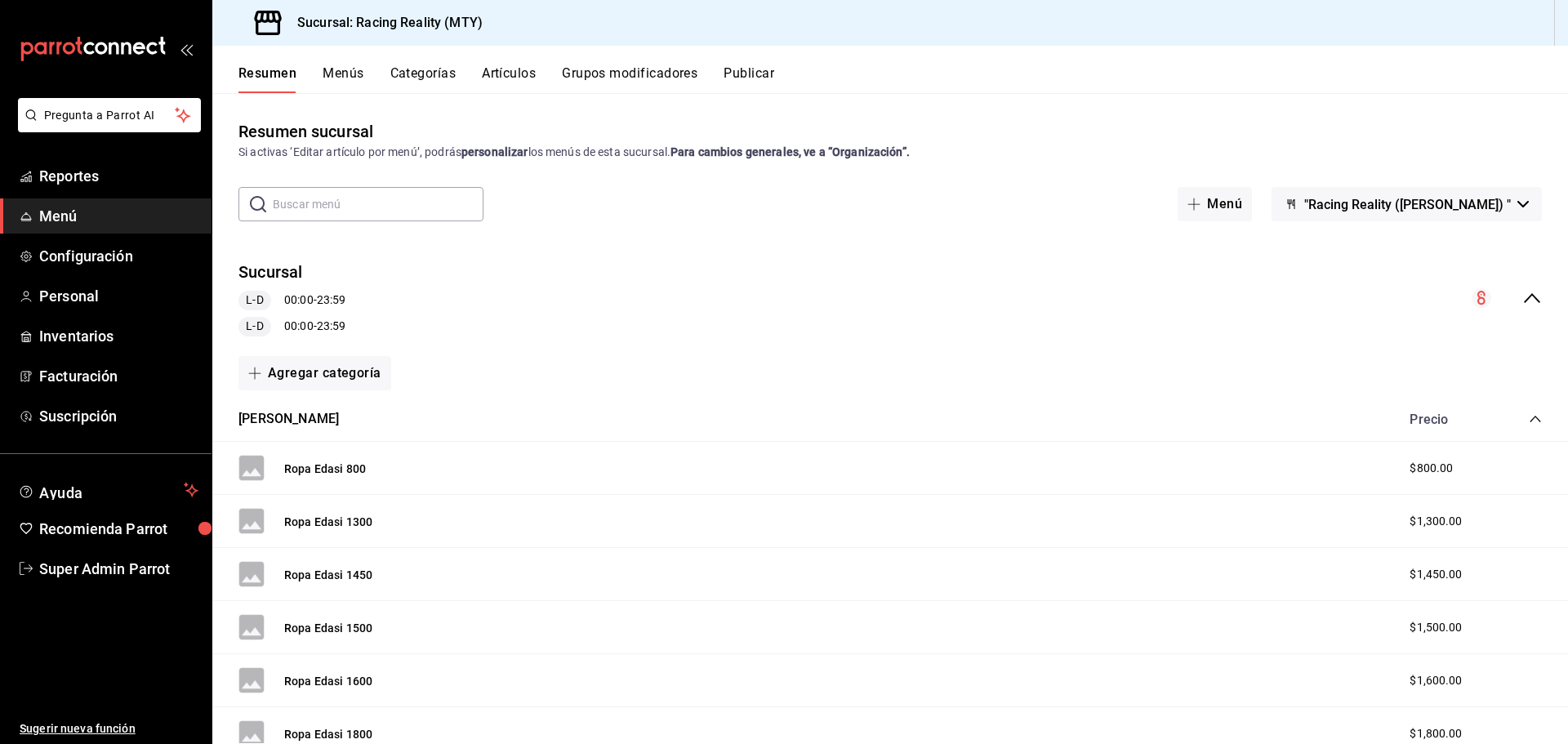
click at [1524, 296] on icon "collapse-menu-row" at bounding box center [1532, 298] width 16 height 10
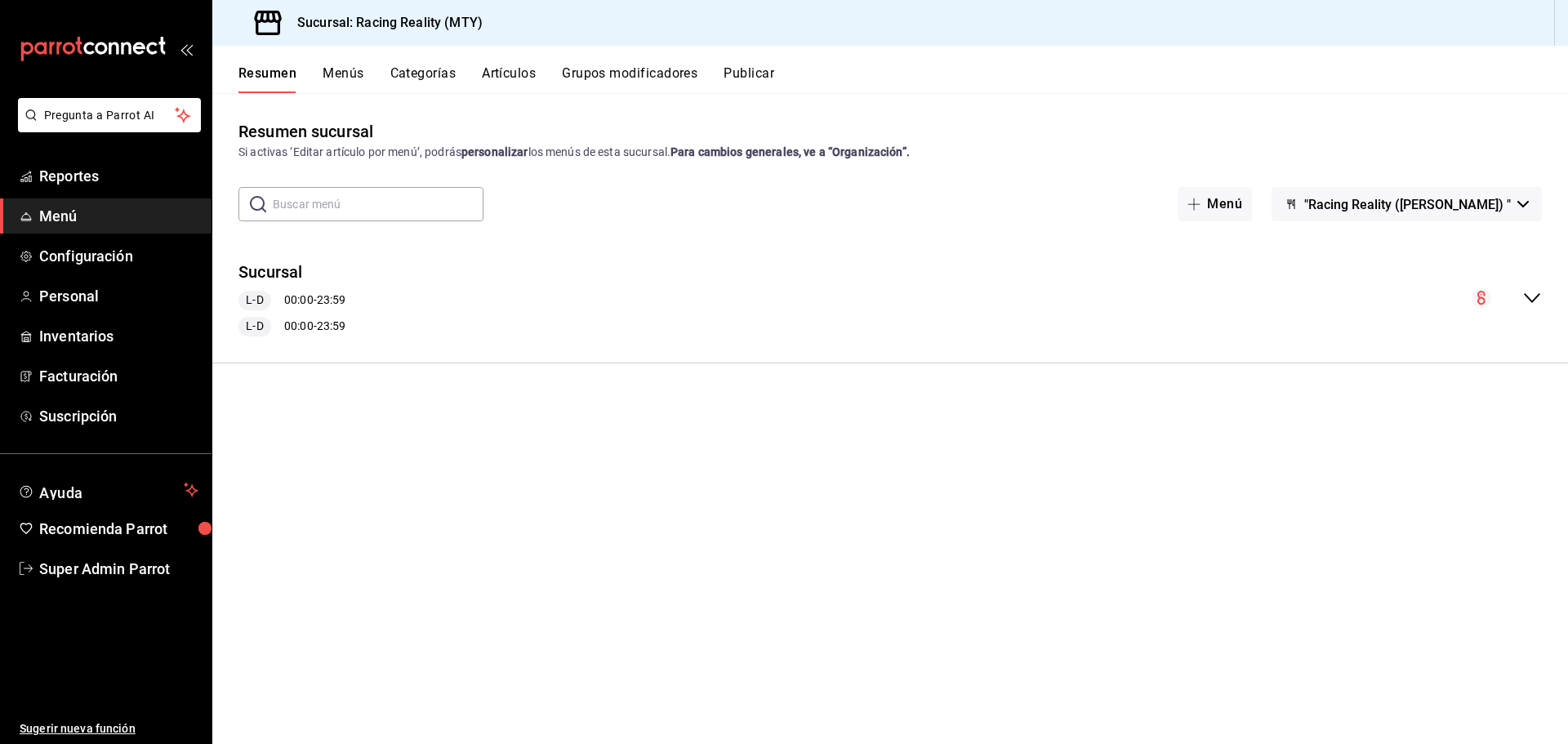
click at [100, 213] on span "Menú" at bounding box center [119, 216] width 160 height 22
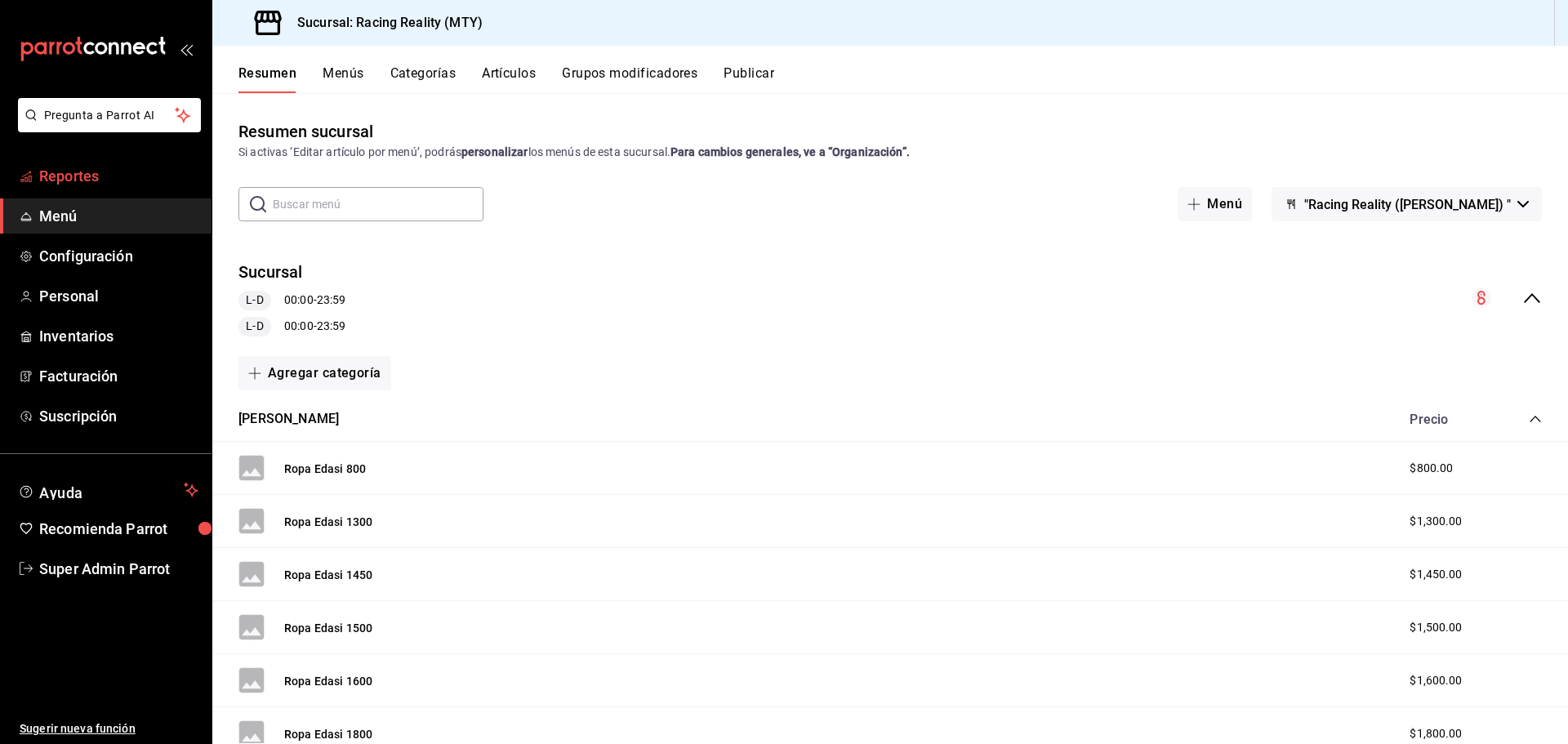
click at [98, 183] on span "Reportes" at bounding box center [119, 176] width 160 height 22
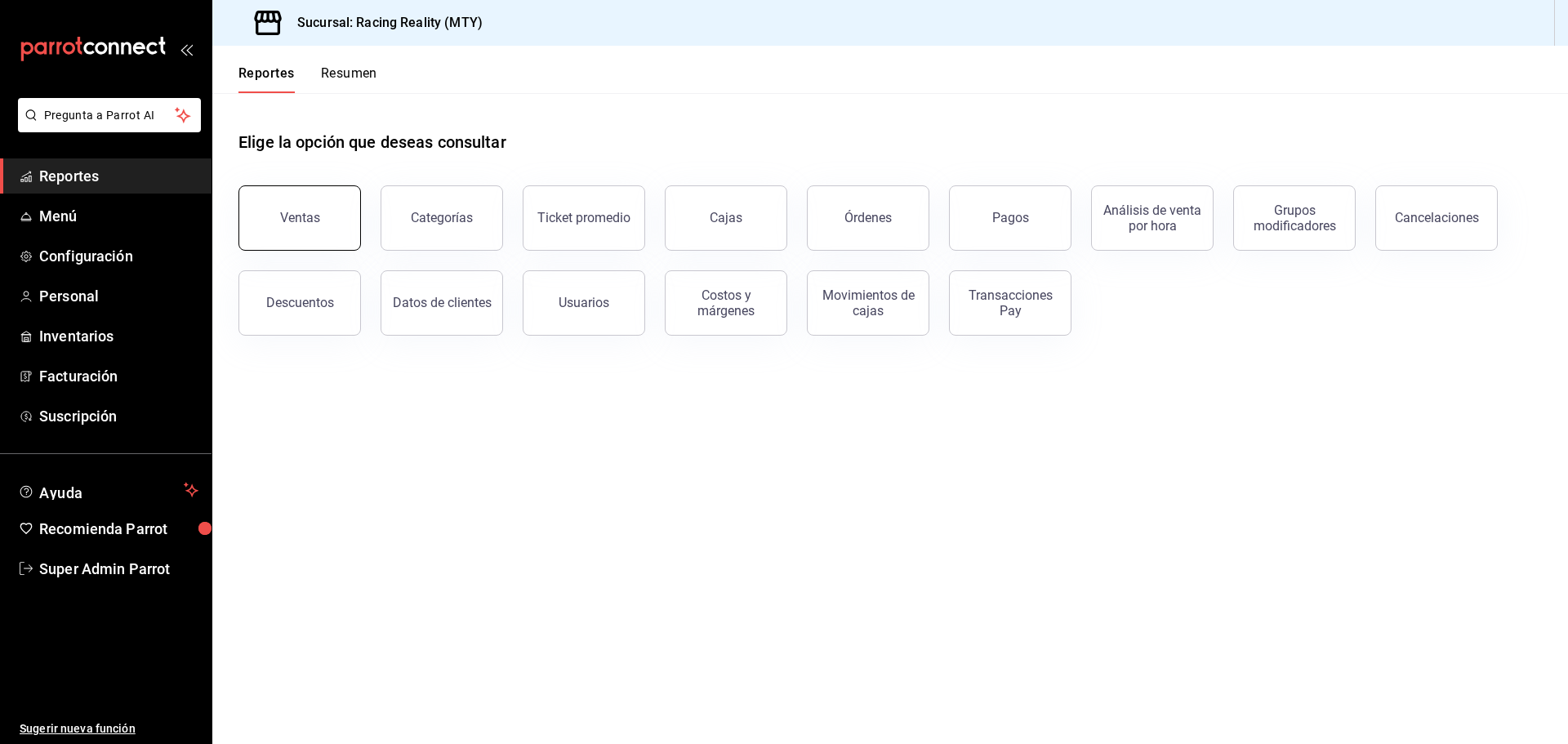
click at [348, 227] on button "Ventas" at bounding box center [300, 219] width 123 height 66
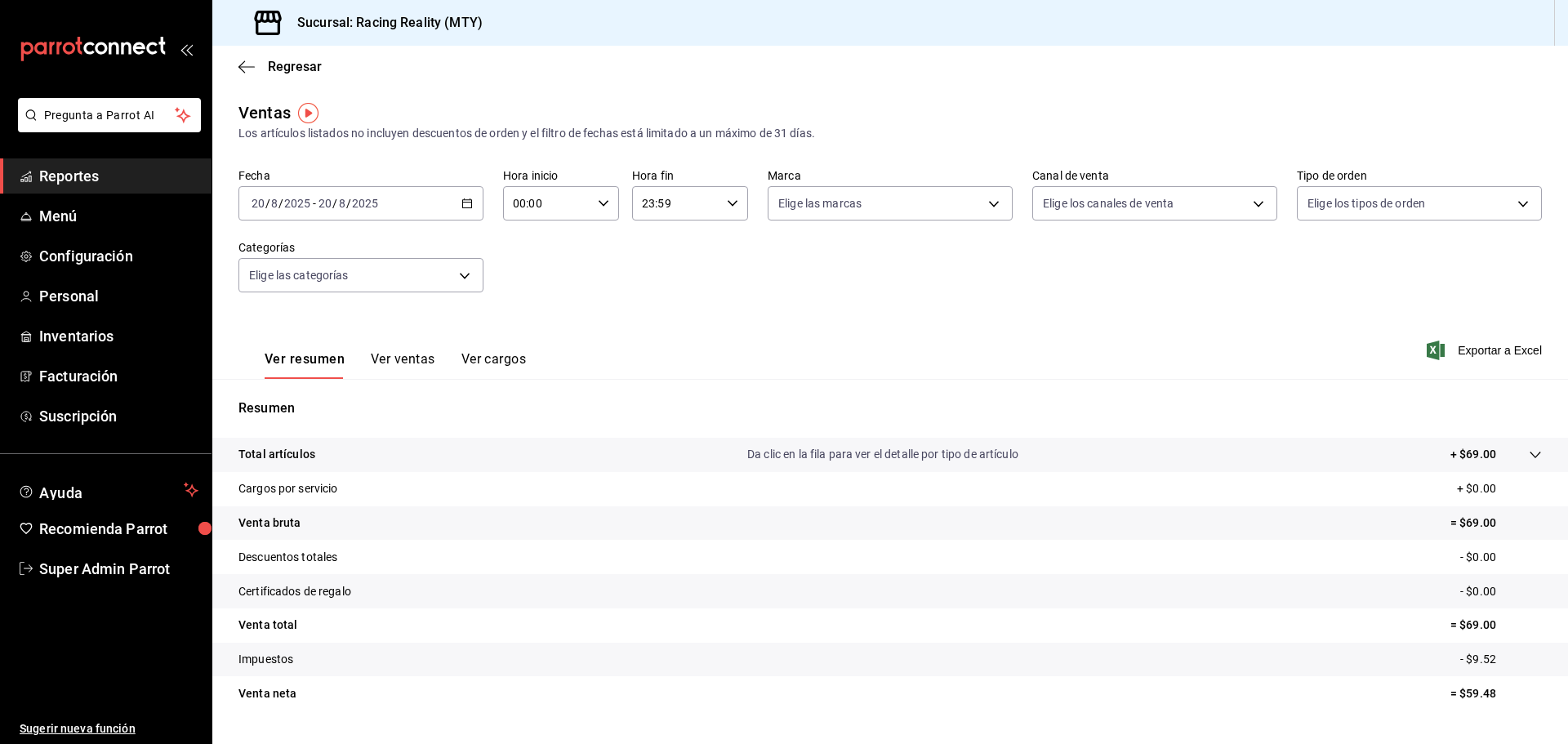
click at [454, 192] on div "[DATE] [DATE] - [DATE] [DATE]" at bounding box center [361, 203] width 245 height 34
click at [60, 296] on span "Personal" at bounding box center [119, 296] width 160 height 22
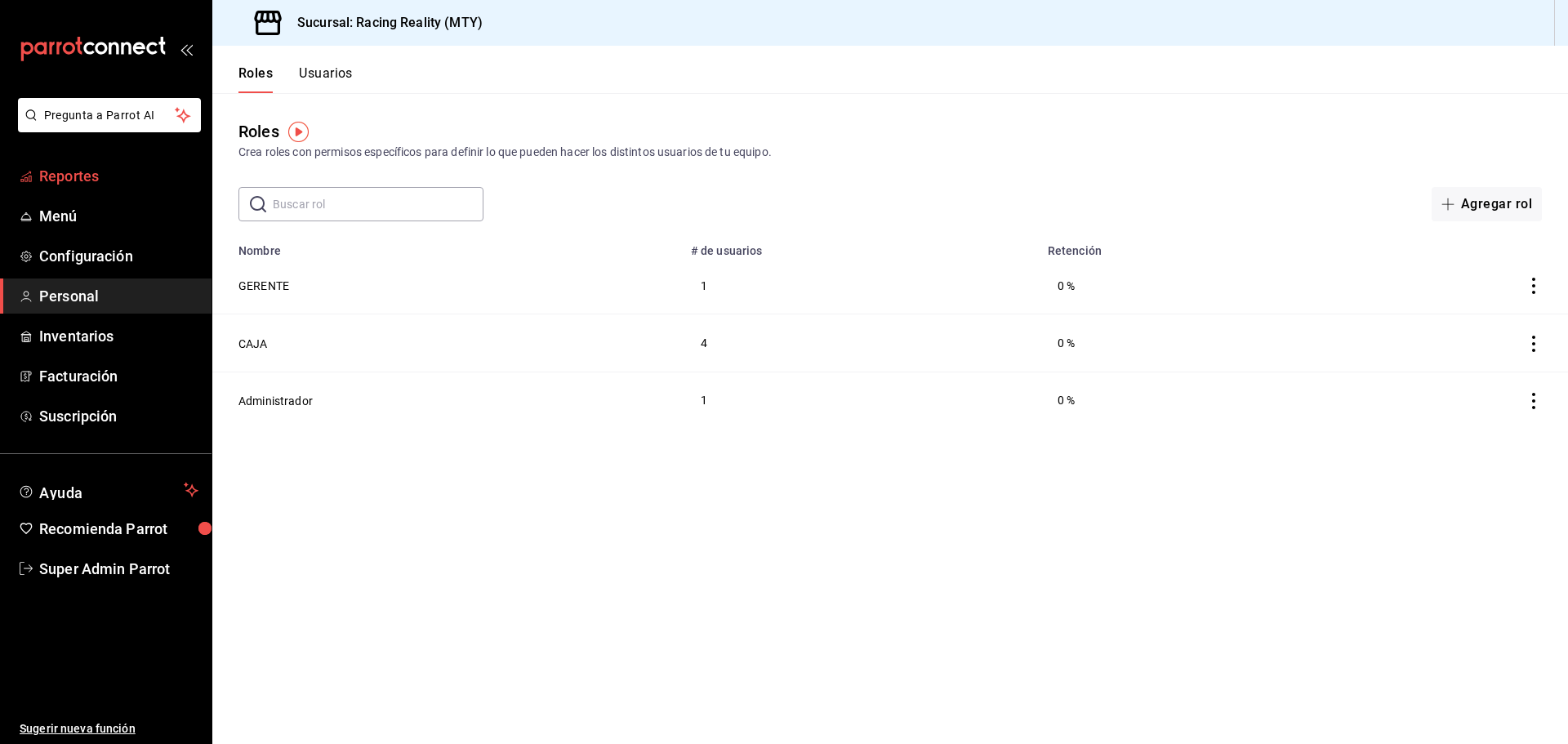
click at [87, 186] on span "Reportes" at bounding box center [119, 176] width 160 height 22
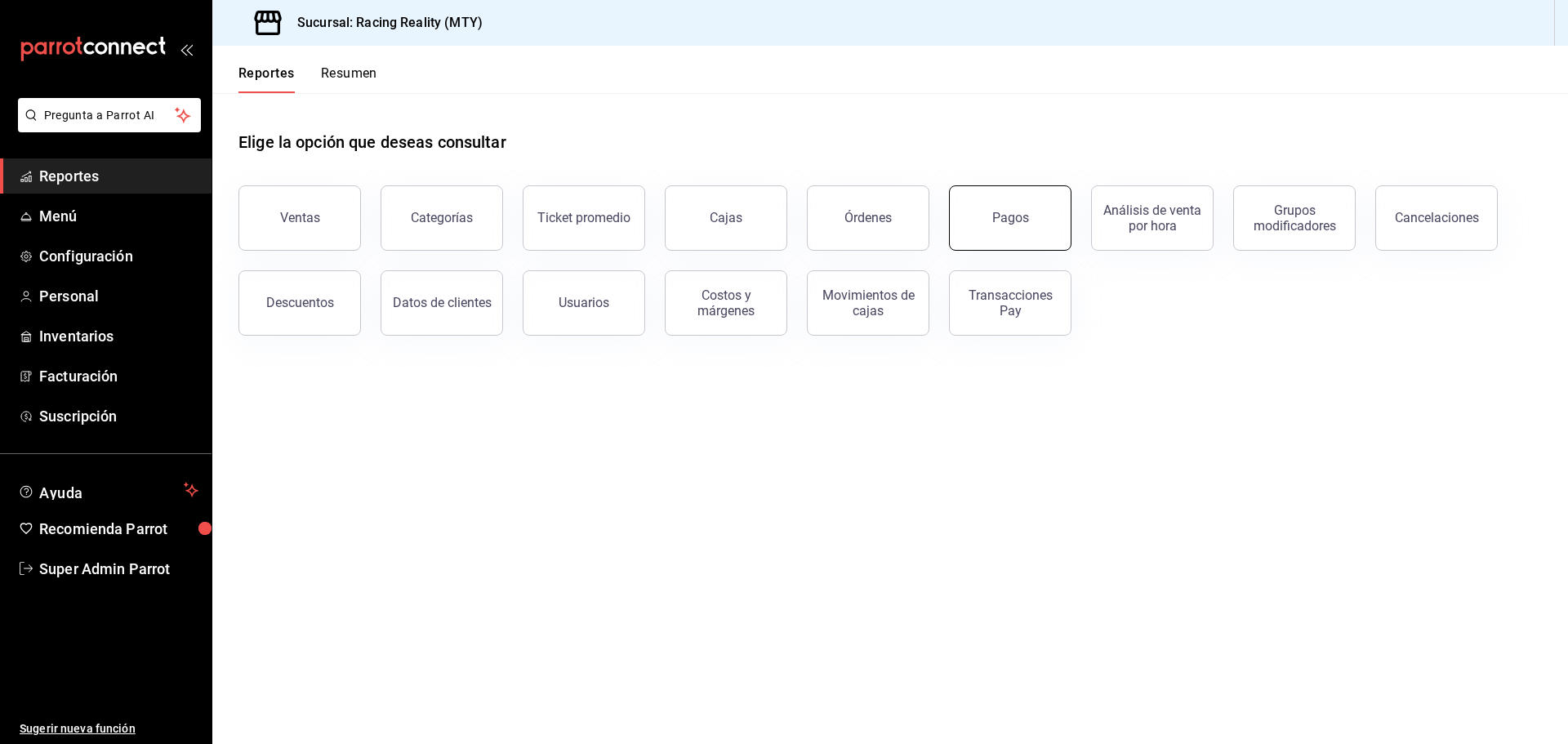
click at [1008, 225] on button "Pagos" at bounding box center [1010, 219] width 123 height 66
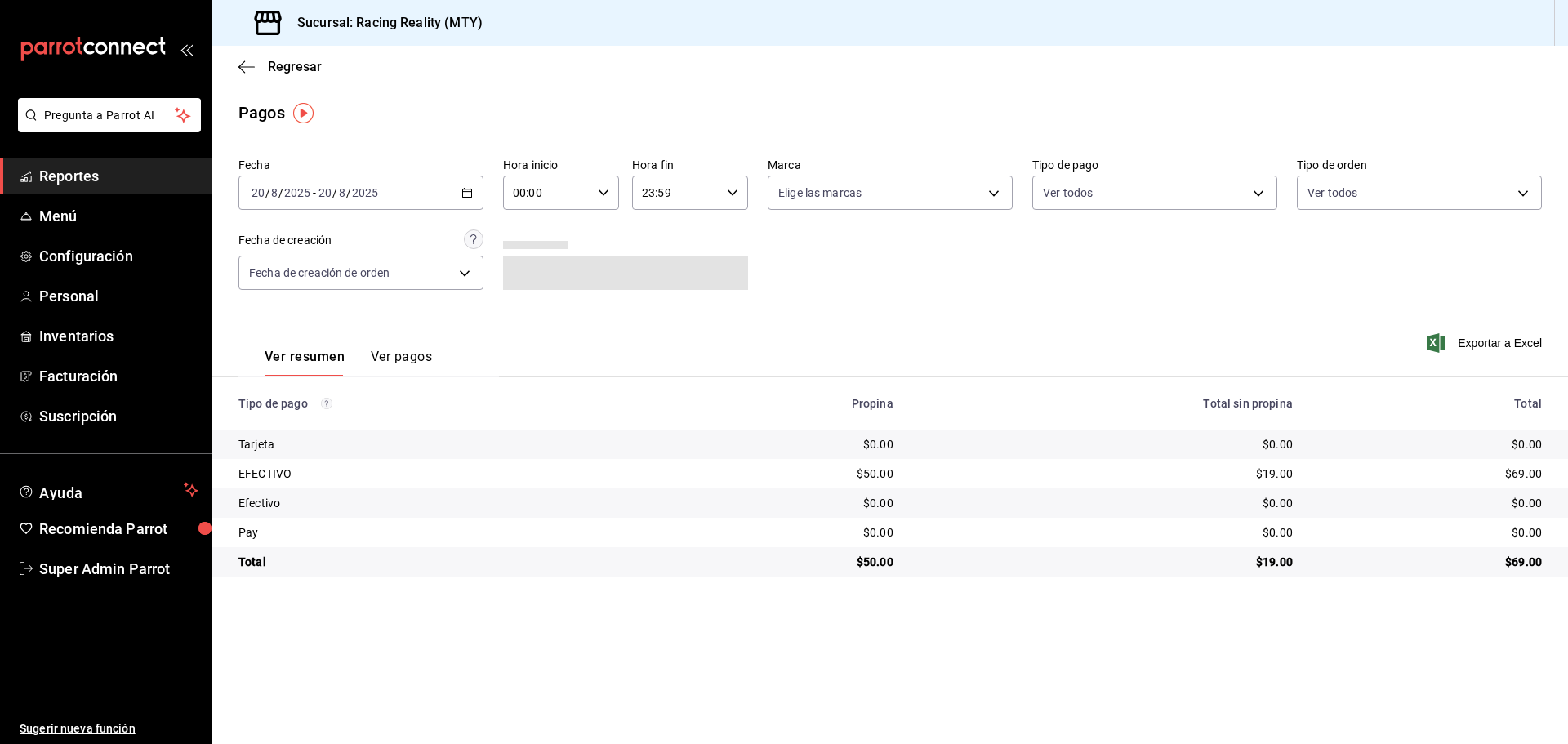
click at [445, 187] on div "[DATE] [DATE] - [DATE] [DATE]" at bounding box center [361, 193] width 245 height 34
click at [308, 420] on span "Rango de fechas" at bounding box center [315, 426] width 127 height 17
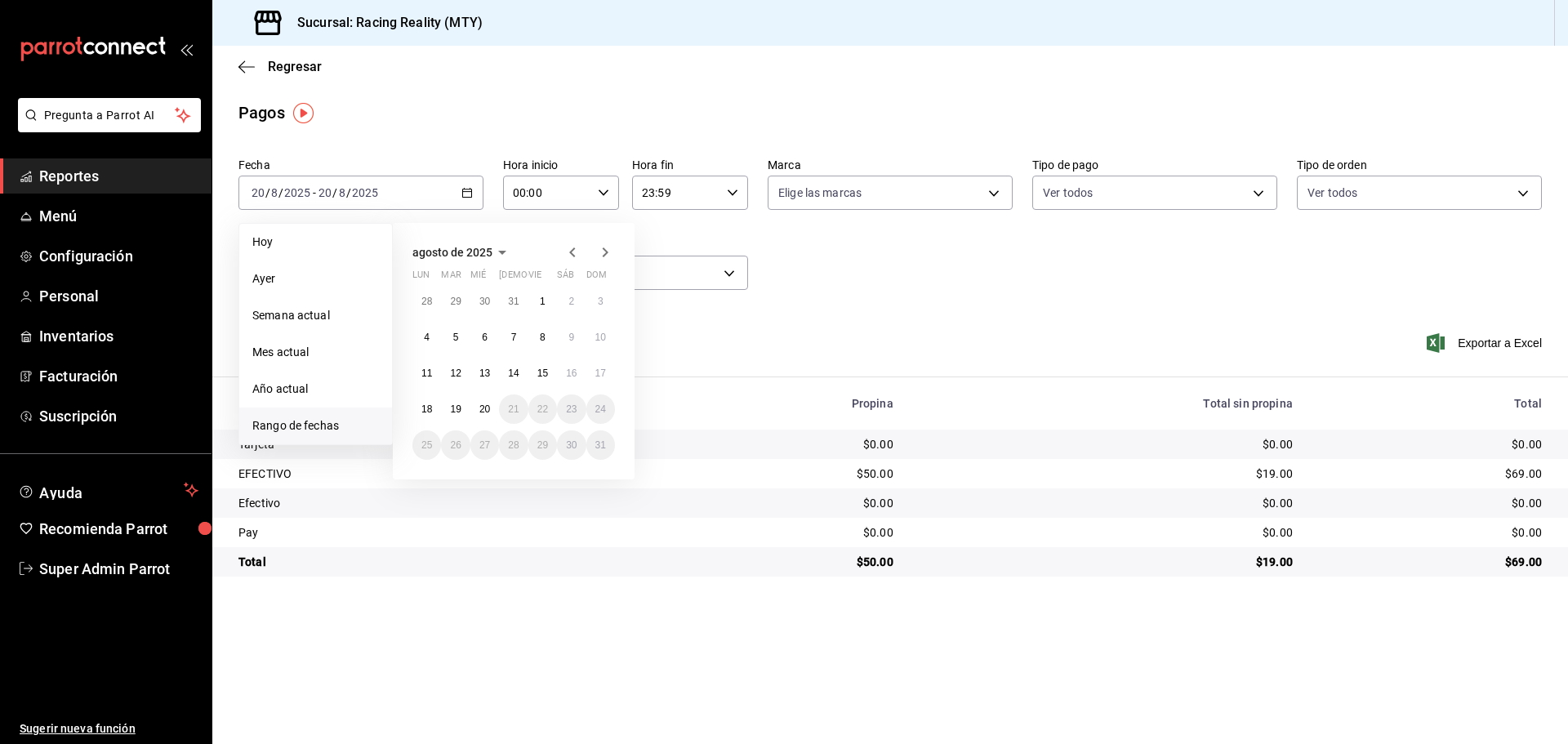
click at [566, 259] on icon "button" at bounding box center [572, 252] width 19 height 19
click at [566, 259] on icon "button" at bounding box center [572, 256] width 19 height 19
click at [566, 259] on icon "button" at bounding box center [572, 252] width 19 height 19
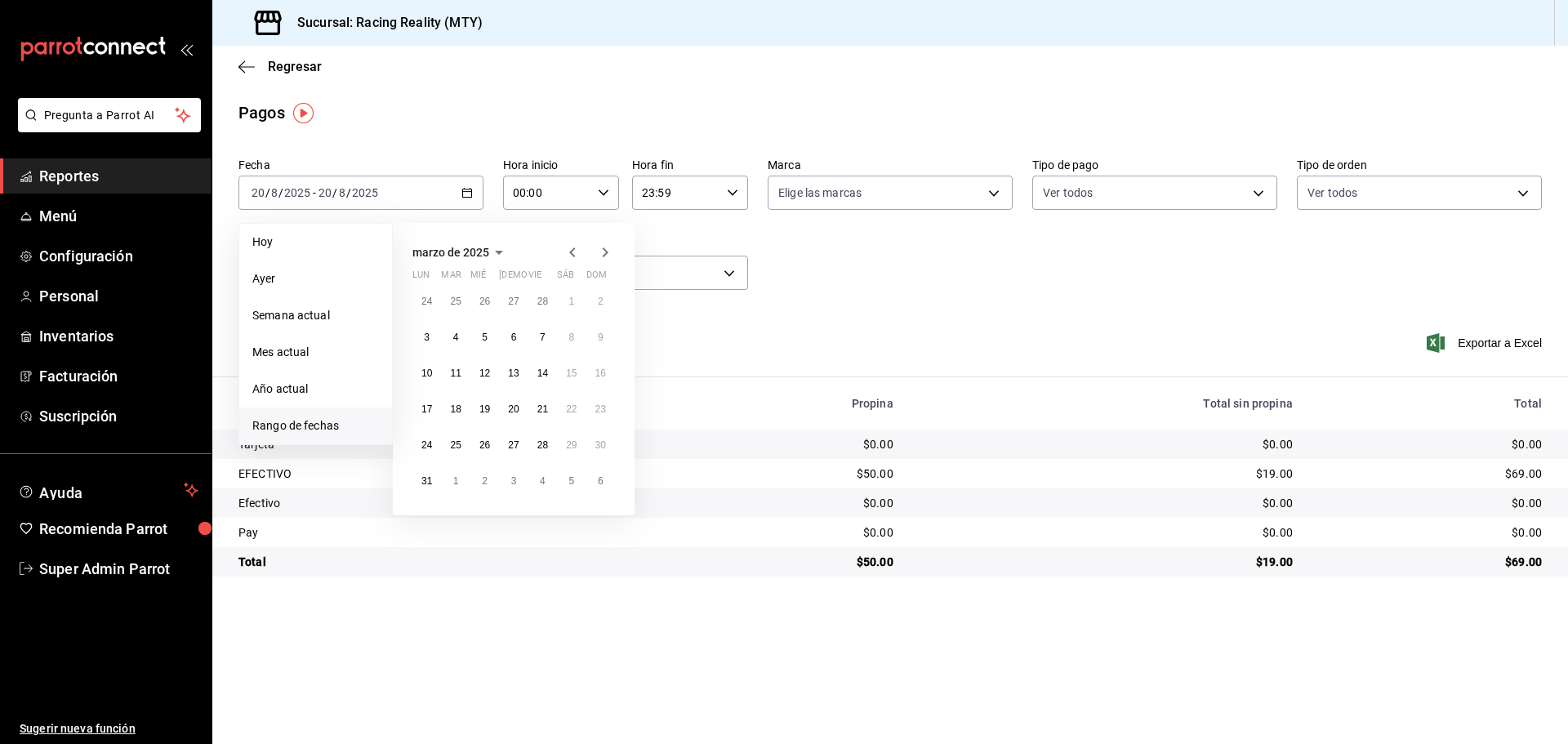
click at [566, 259] on icon "button" at bounding box center [572, 252] width 19 height 19
click at [483, 300] on abbr "1" at bounding box center [484, 302] width 6 height 12
click at [610, 253] on icon "button" at bounding box center [605, 252] width 19 height 19
click at [605, 254] on icon "button" at bounding box center [605, 253] width 6 height 10
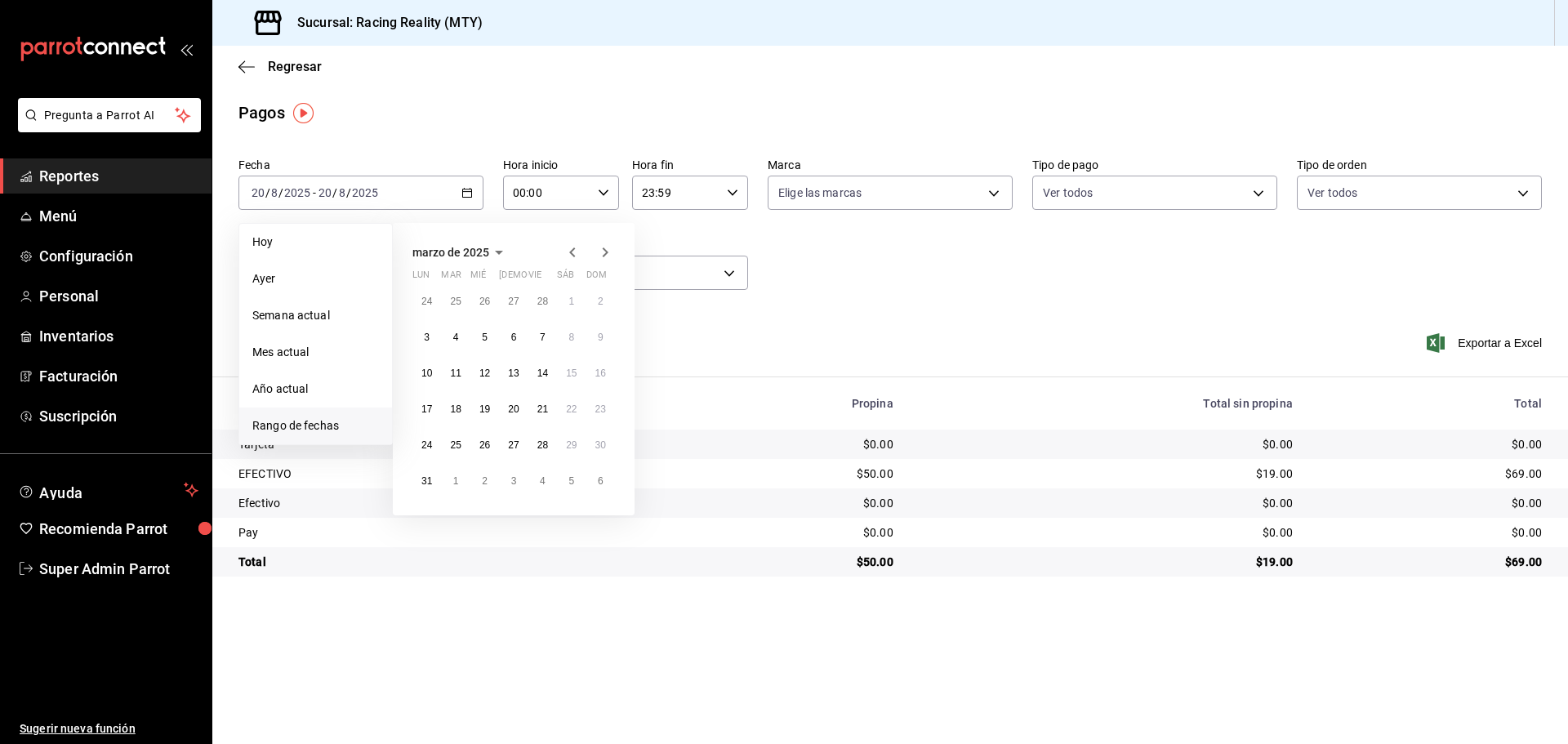
click at [605, 254] on icon "button" at bounding box center [605, 253] width 6 height 10
click at [605, 254] on icon "button" at bounding box center [605, 256] width 6 height 10
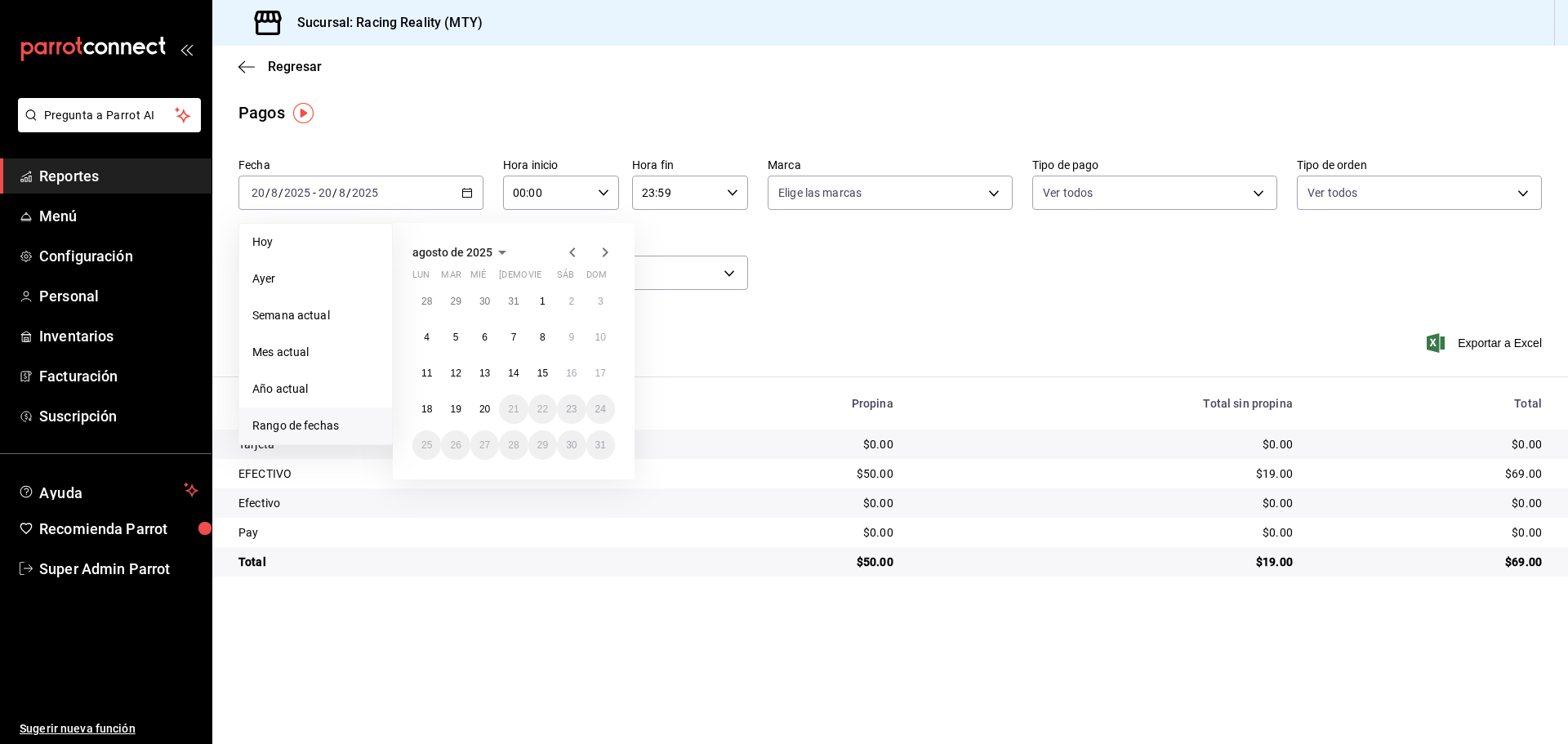
click at [563, 250] on icon "button" at bounding box center [572, 252] width 19 height 19
click at [563, 250] on icon "button" at bounding box center [572, 256] width 19 height 19
click at [563, 250] on icon "button" at bounding box center [572, 252] width 19 height 19
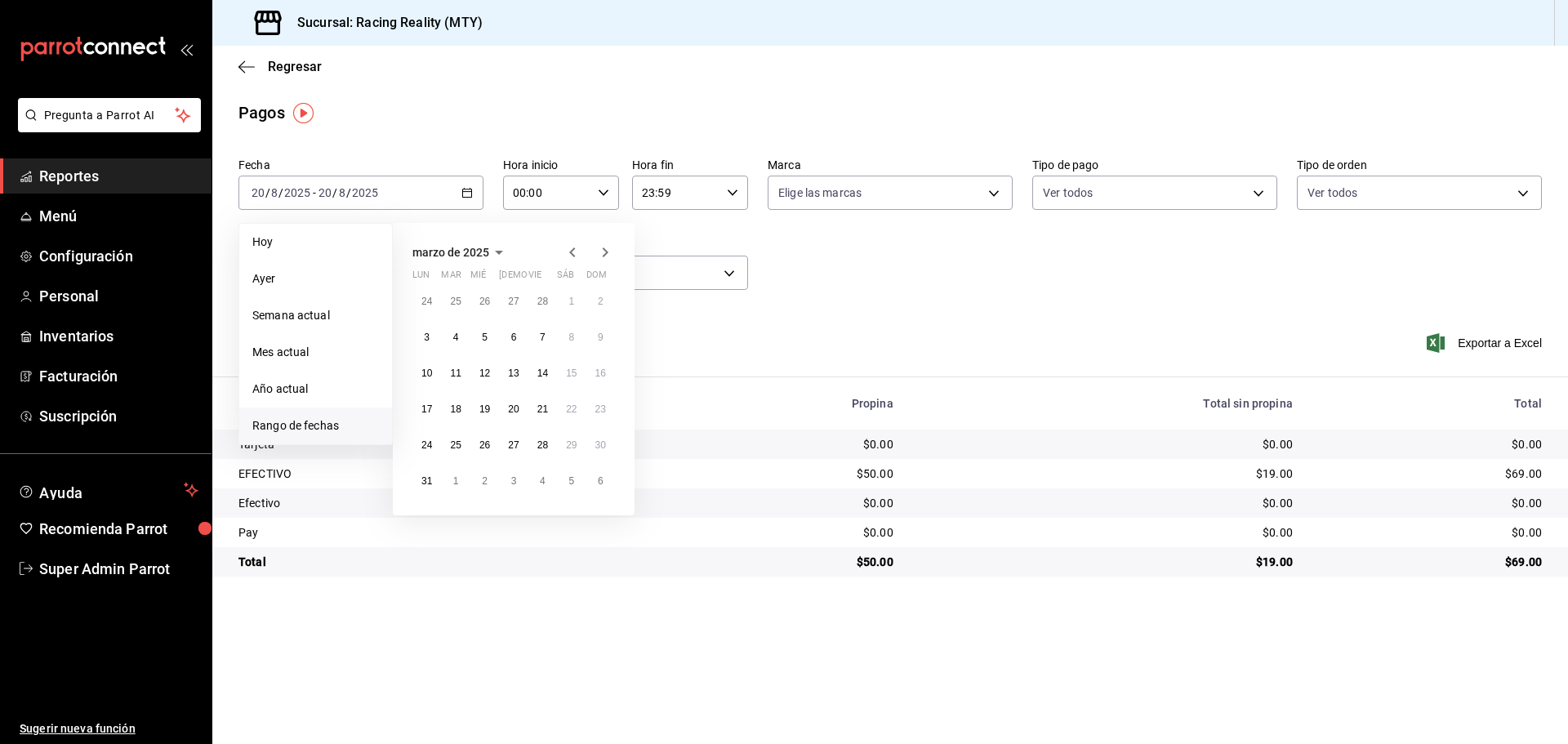
click at [563, 250] on icon "button" at bounding box center [572, 252] width 19 height 19
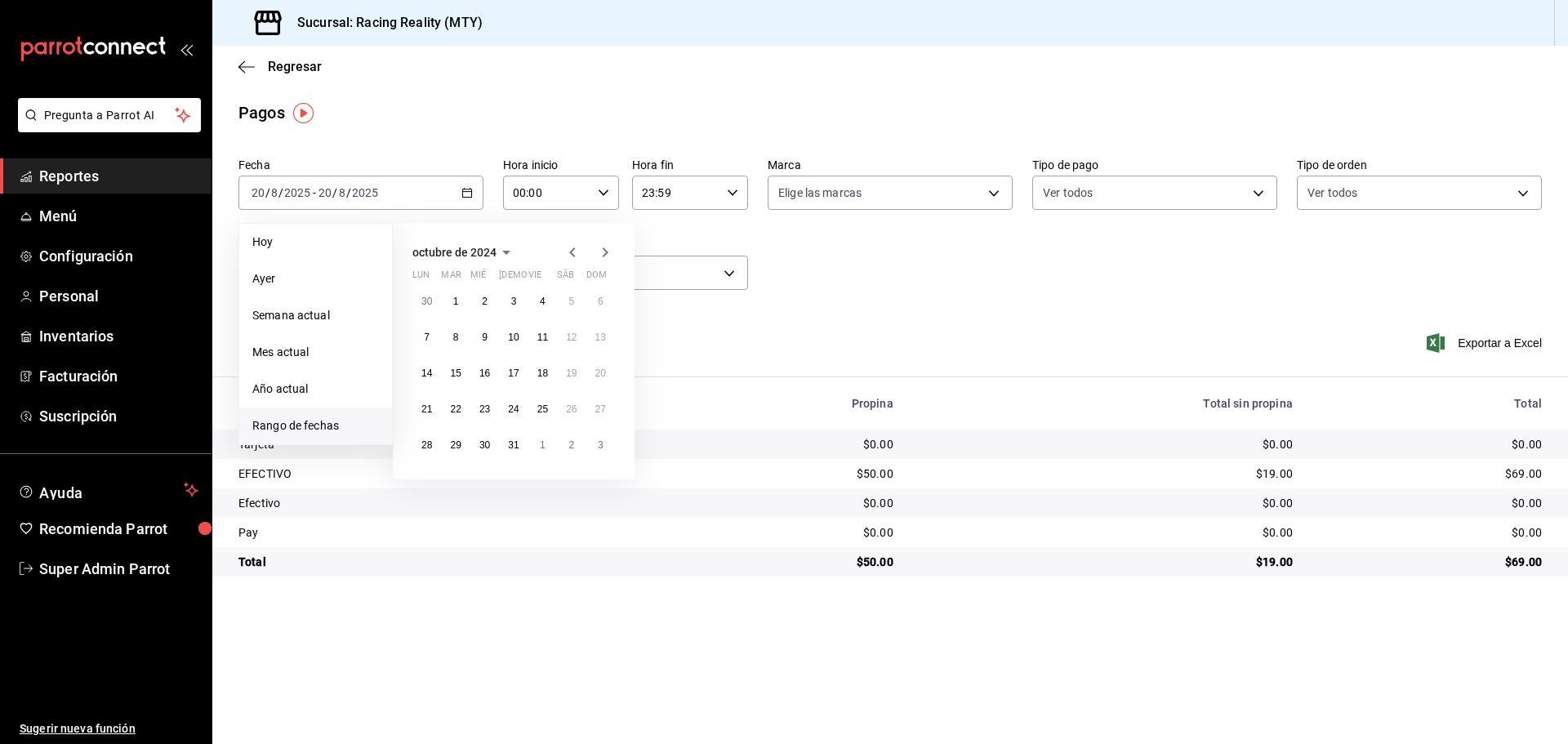
click at [563, 250] on icon "button" at bounding box center [572, 252] width 19 height 19
click at [563, 250] on icon "button" at bounding box center [572, 256] width 19 height 19
click at [563, 250] on icon "button" at bounding box center [572, 252] width 19 height 19
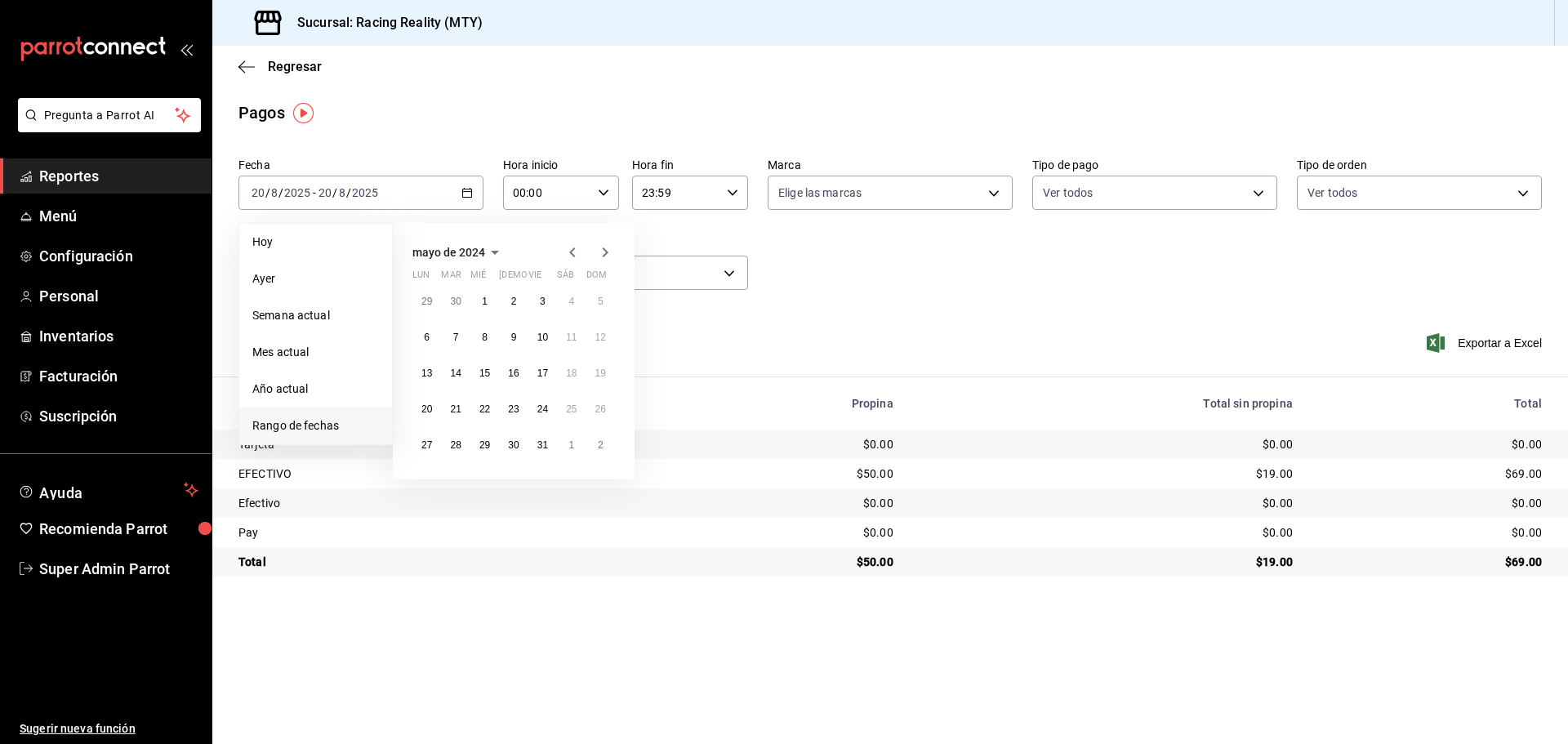
click at [563, 250] on icon "button" at bounding box center [572, 252] width 19 height 19
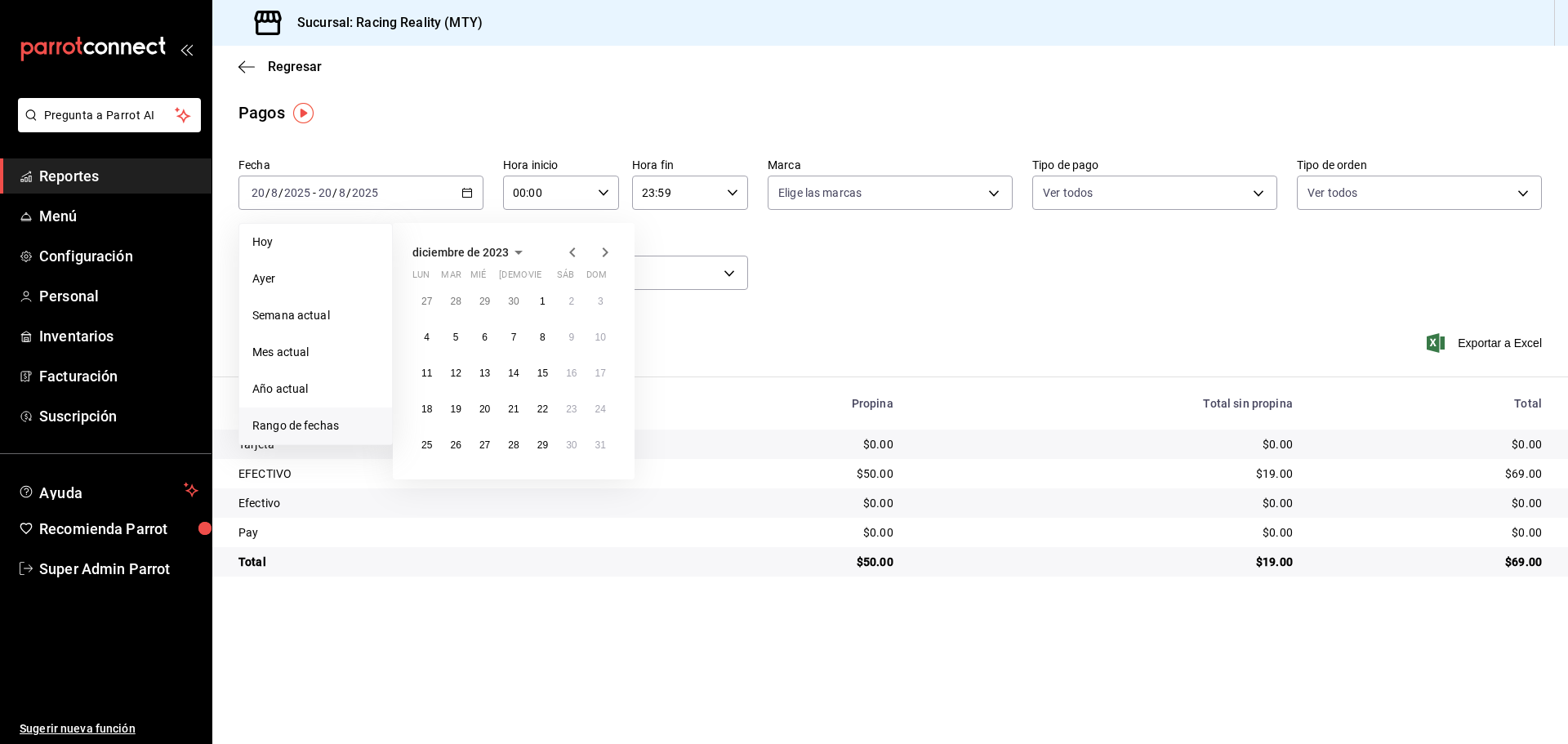
click at [601, 251] on icon "button" at bounding box center [605, 252] width 19 height 19
click at [418, 307] on button "1" at bounding box center [427, 301] width 29 height 29
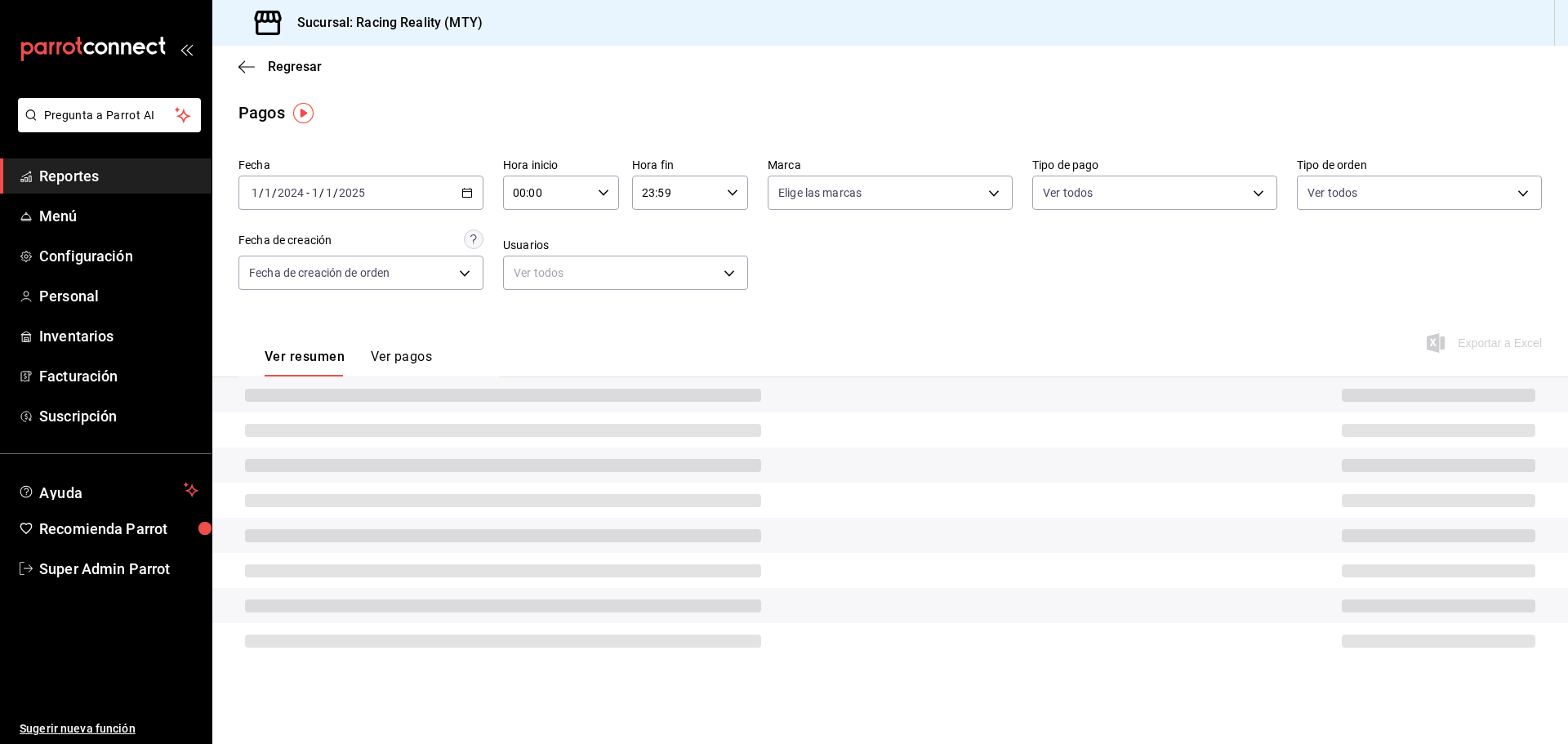
click at [455, 186] on div "[DATE] [DATE] - [DATE] [DATE]" at bounding box center [361, 193] width 245 height 34
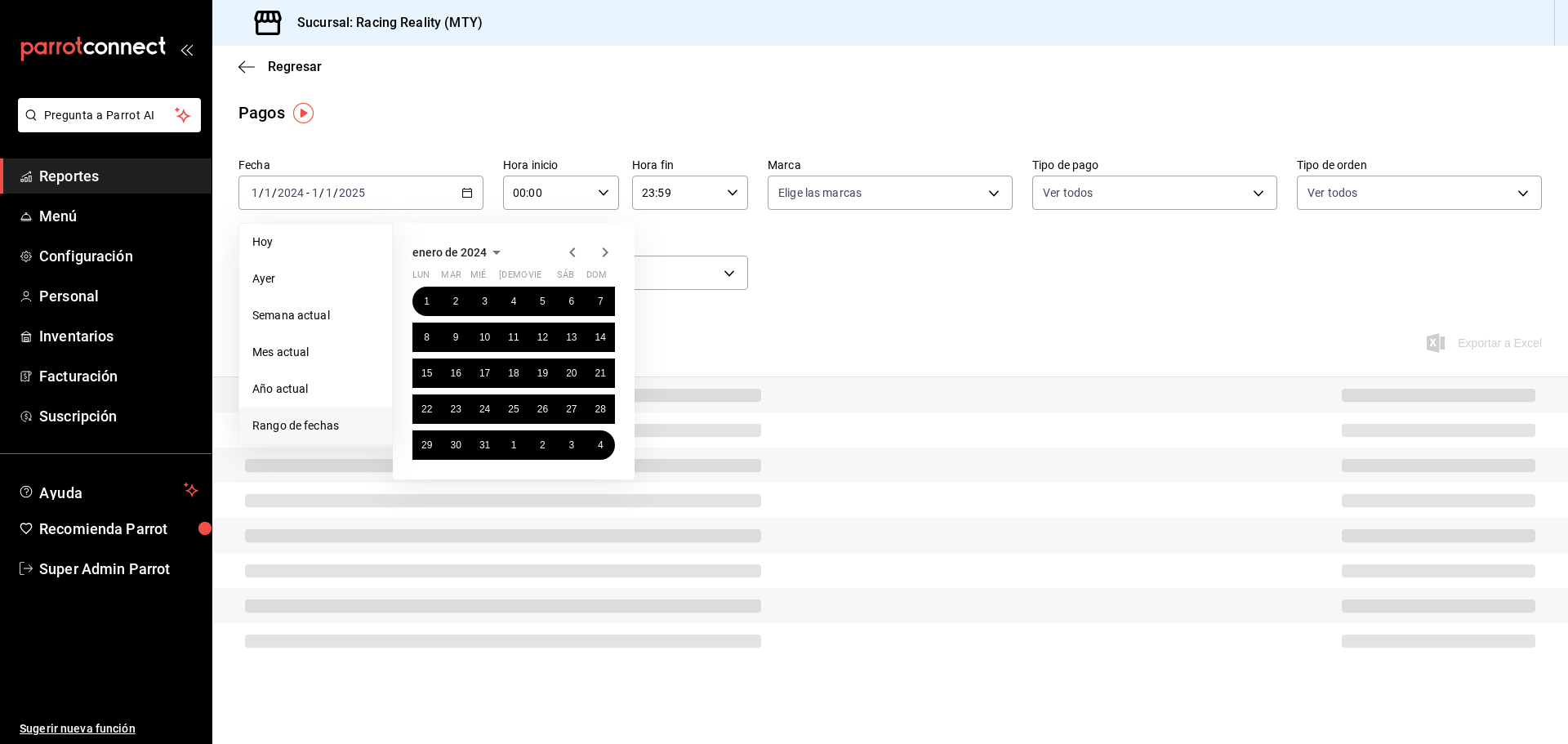
click at [568, 256] on icon "button" at bounding box center [572, 252] width 19 height 19
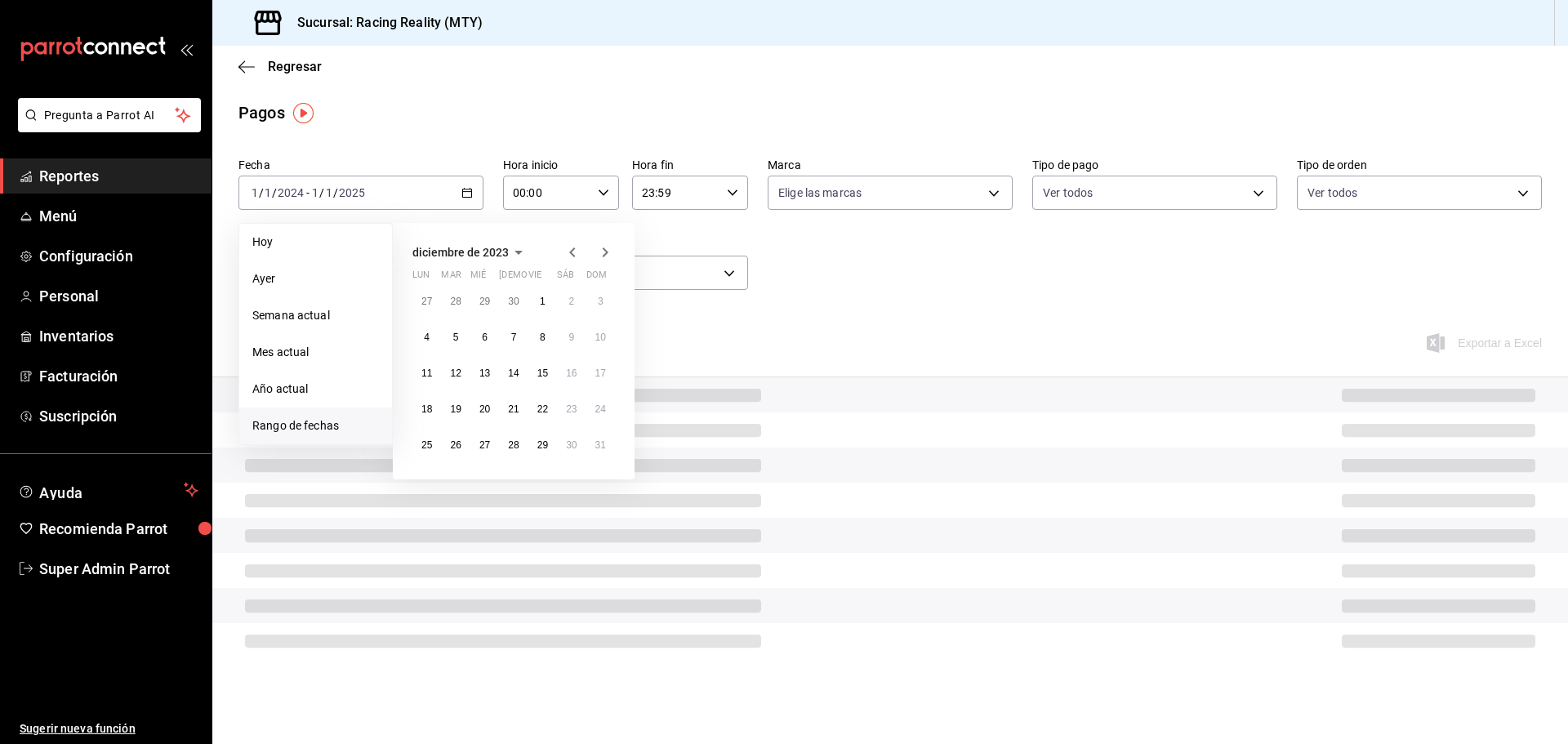
click at [602, 253] on icon "button" at bounding box center [605, 252] width 19 height 19
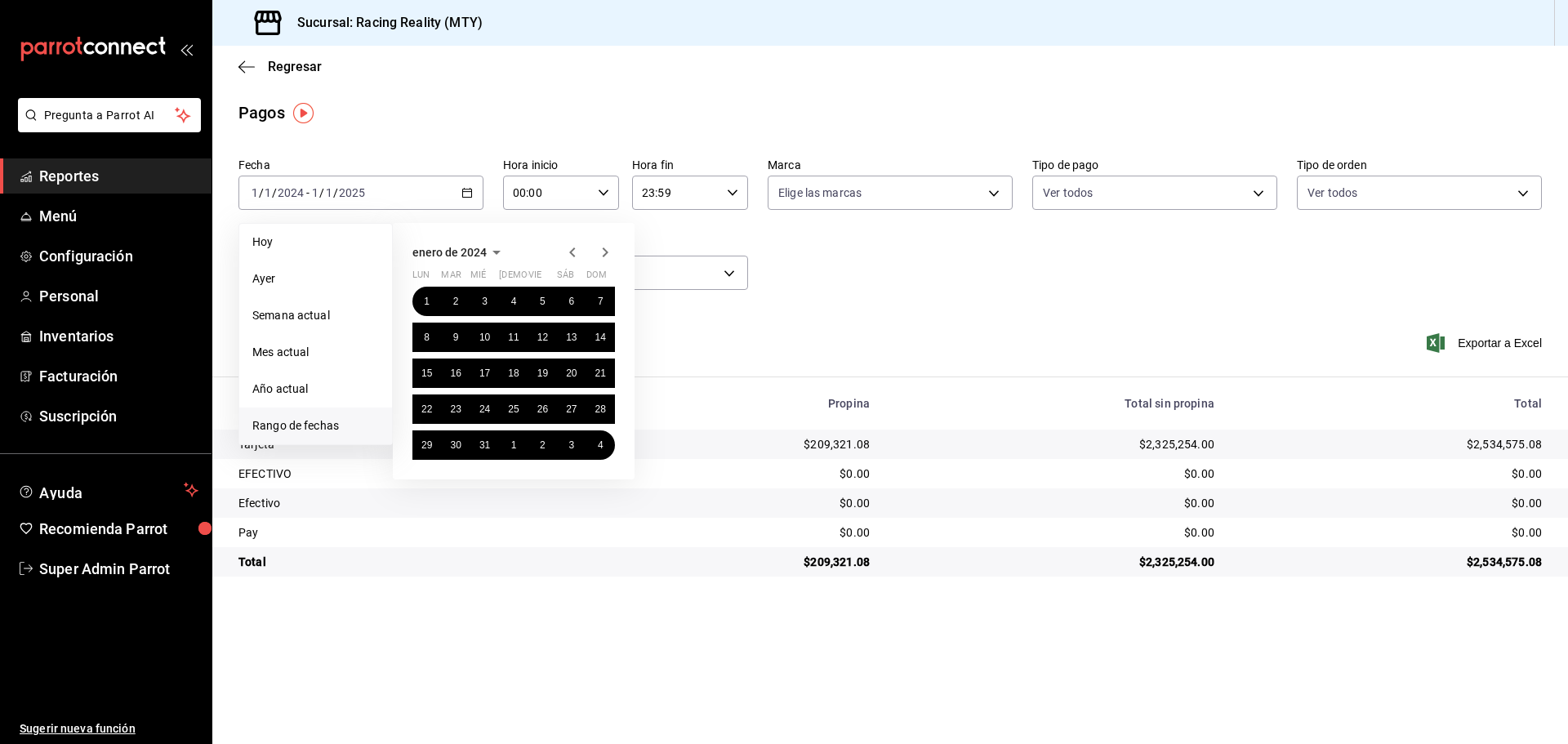
click at [602, 253] on icon "button" at bounding box center [605, 252] width 19 height 19
click at [810, 279] on div "Fecha [DATE] [DATE] - [DATE] [DATE] [PERSON_NAME] Semana actual Mes actual Año …" at bounding box center [890, 230] width 1303 height 159
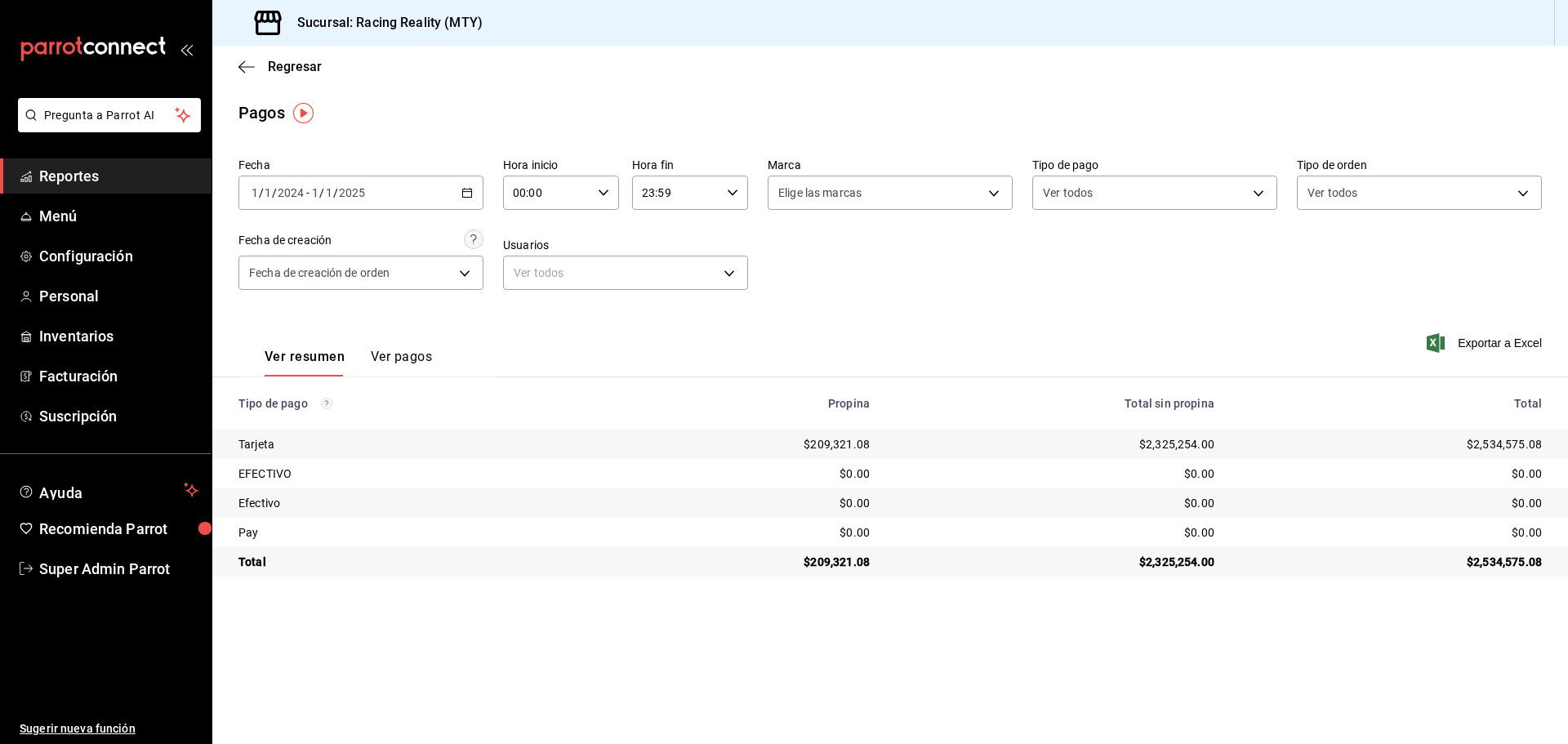
click at [455, 187] on div "[DATE] [DATE] - [DATE] [DATE]" at bounding box center [361, 193] width 245 height 34
click at [855, 262] on div "Fecha [DATE] [DATE] - [DATE] [DATE] Hora inicio 00:00 Hora inicio Hora fin 23:5…" at bounding box center [890, 230] width 1303 height 159
click at [97, 731] on span "Sugerir nueva función" at bounding box center [108, 729] width 179 height 17
click at [71, 213] on span "Menú" at bounding box center [119, 216] width 160 height 22
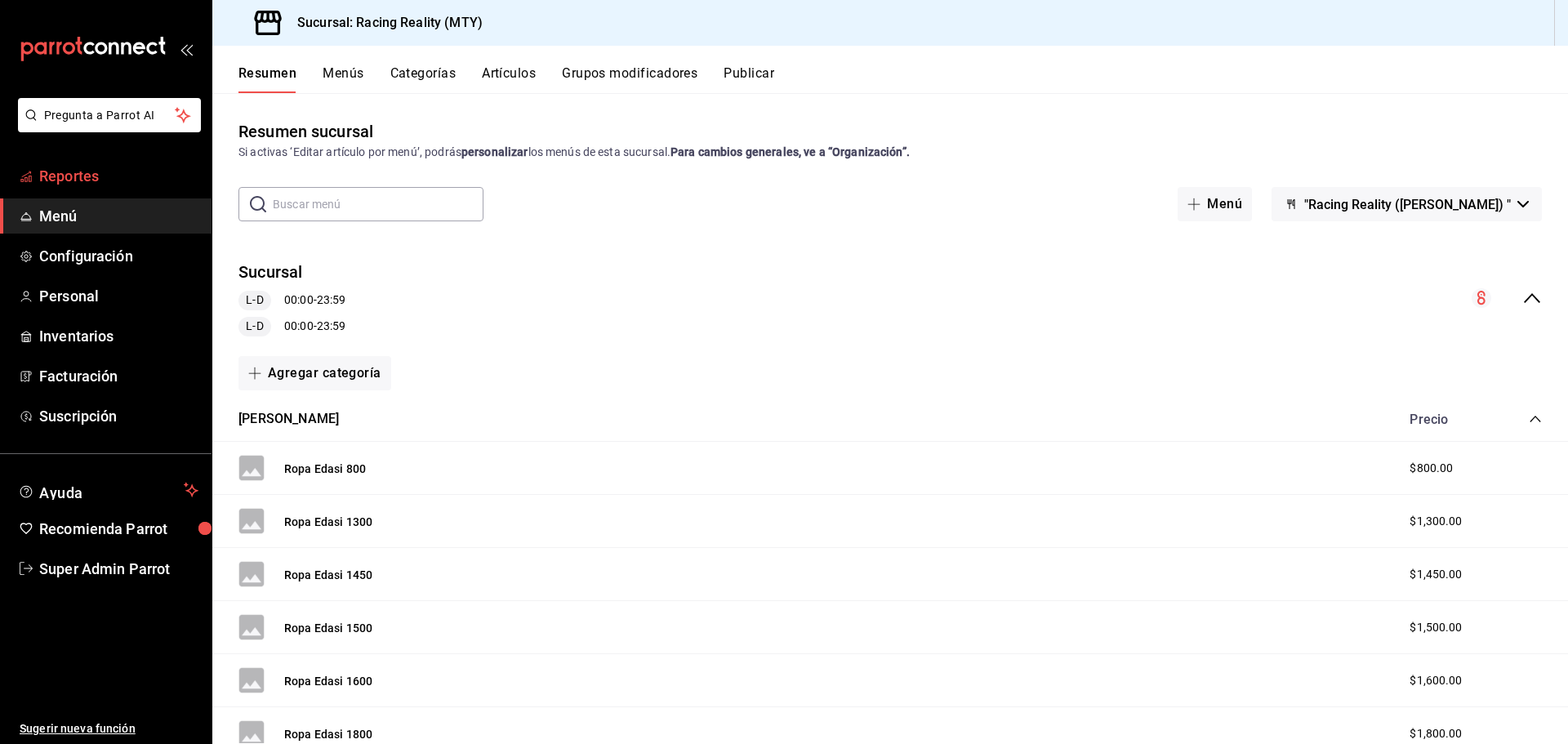
click at [72, 186] on span "Reportes" at bounding box center [119, 176] width 160 height 22
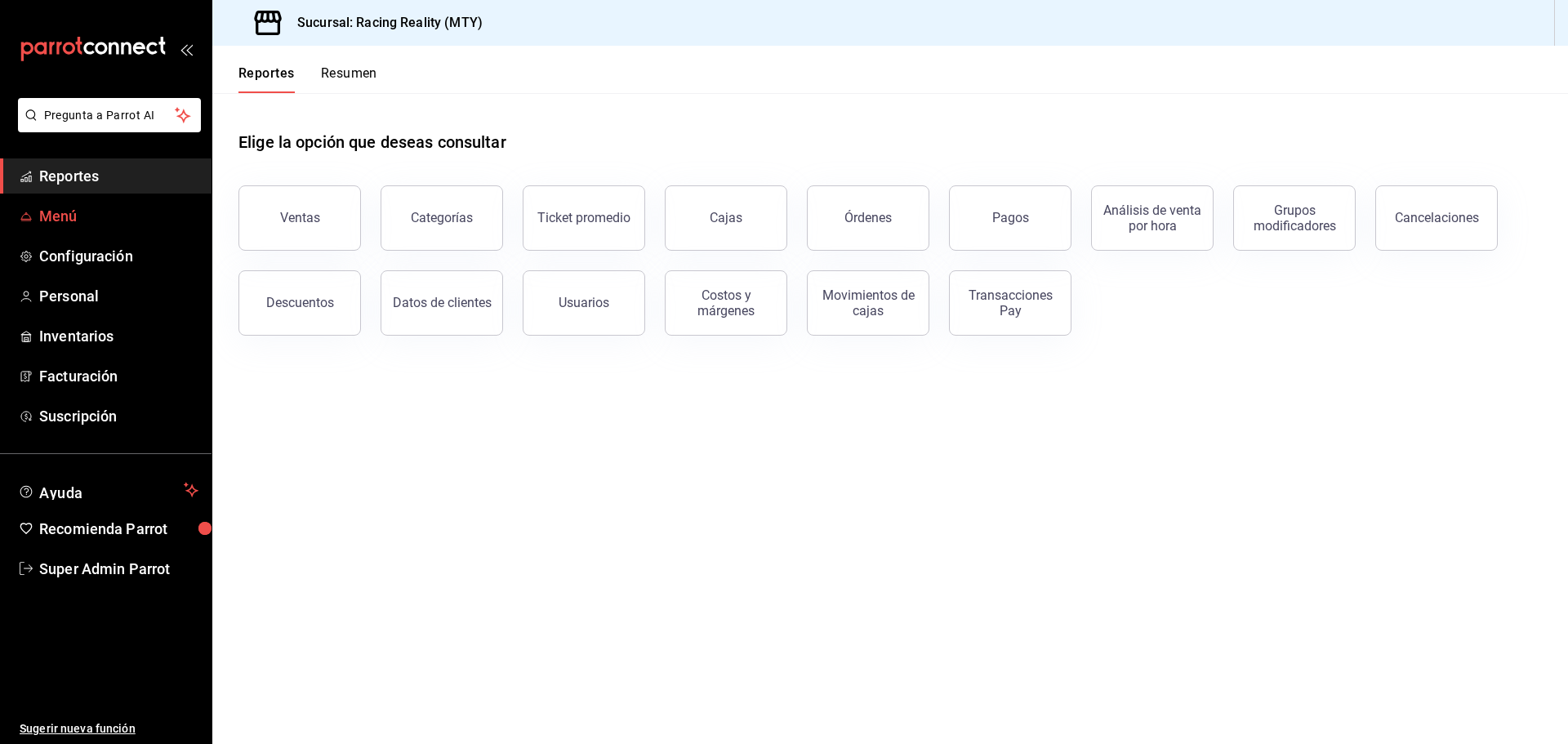
click at [96, 230] on link "Menú" at bounding box center [106, 216] width 212 height 35
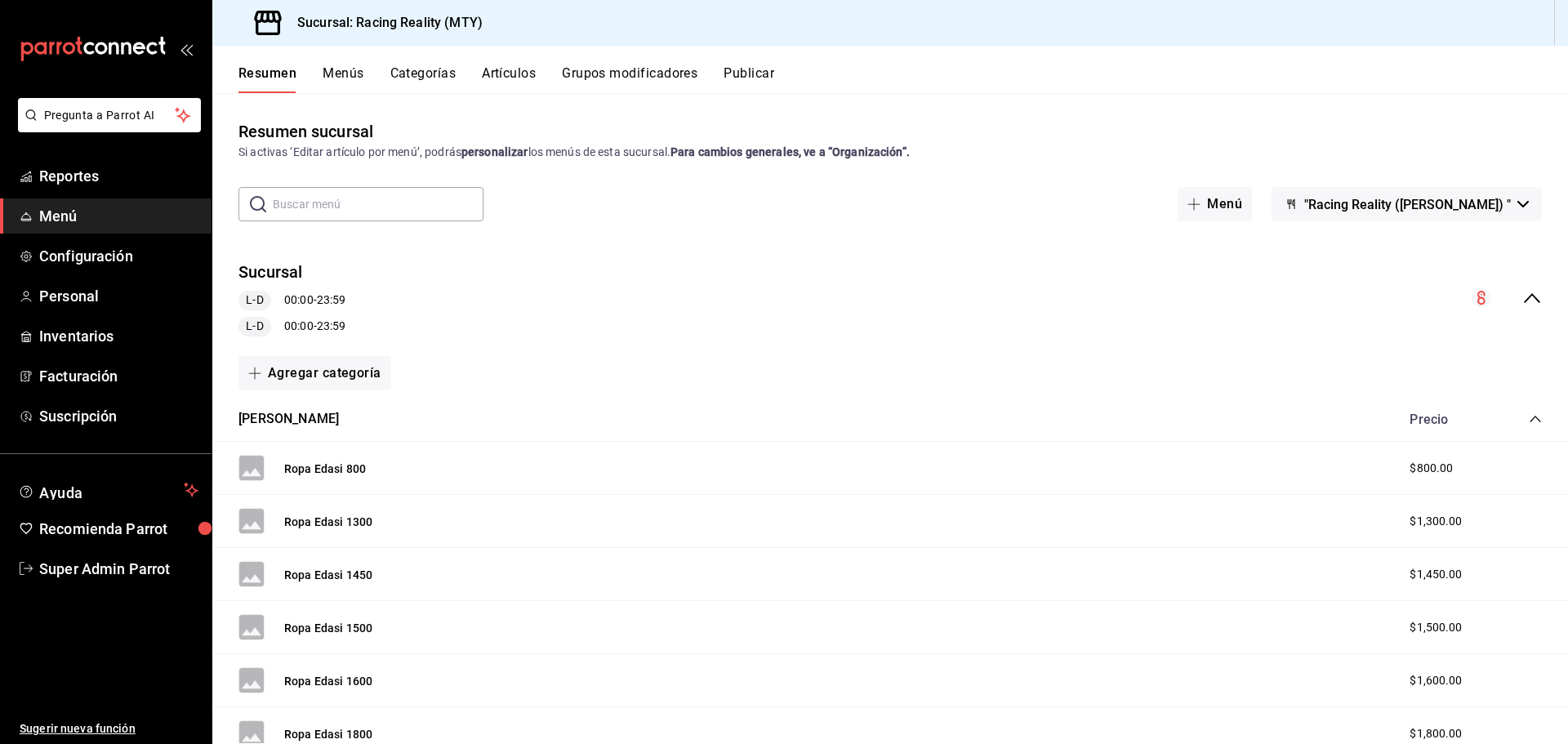
click at [1511, 288] on div "Sucursal [PERSON_NAME] 00:00 - 23:59 [PERSON_NAME] 00:00 - 23:59" at bounding box center [890, 298] width 1355 height 102
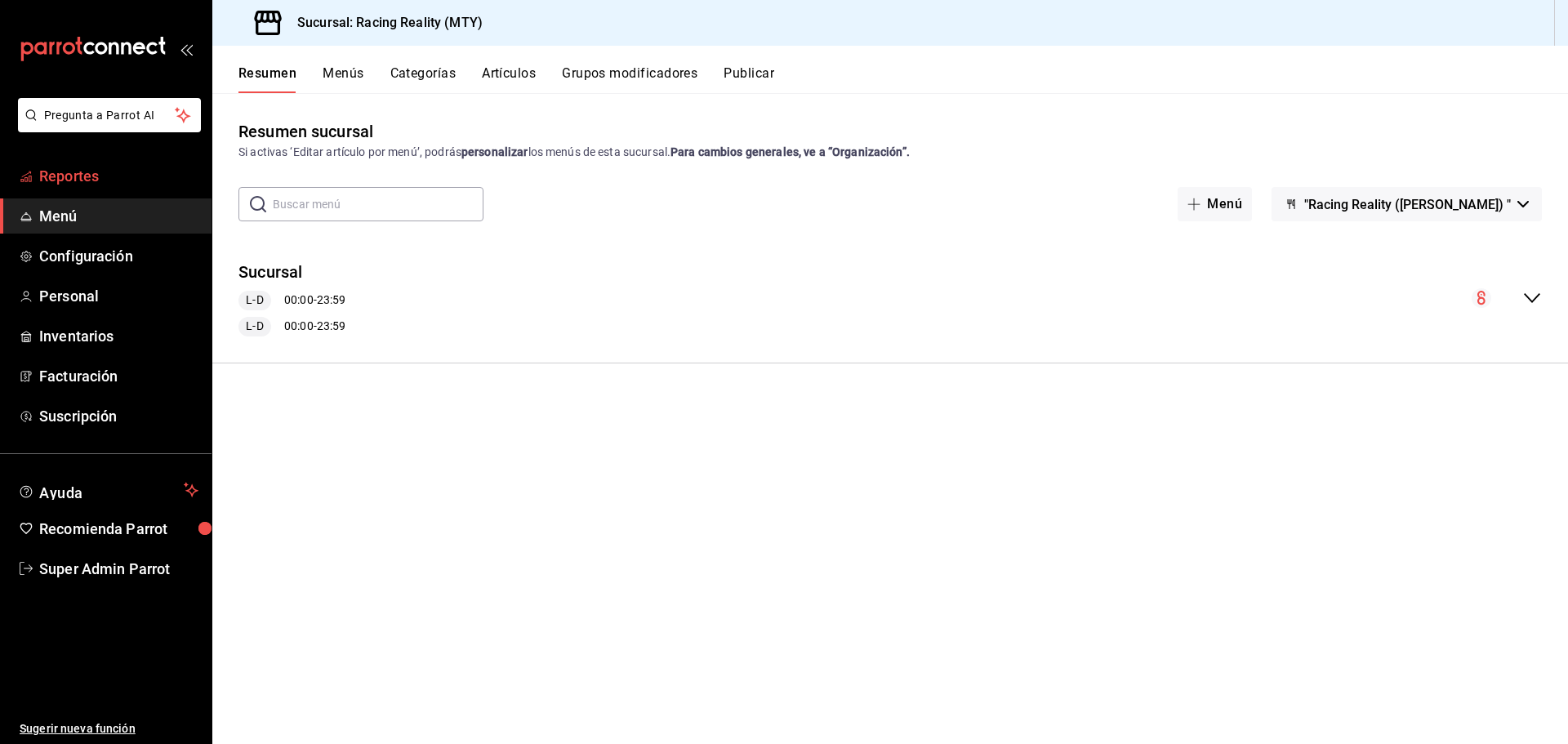
click at [77, 169] on span "Reportes" at bounding box center [119, 176] width 160 height 22
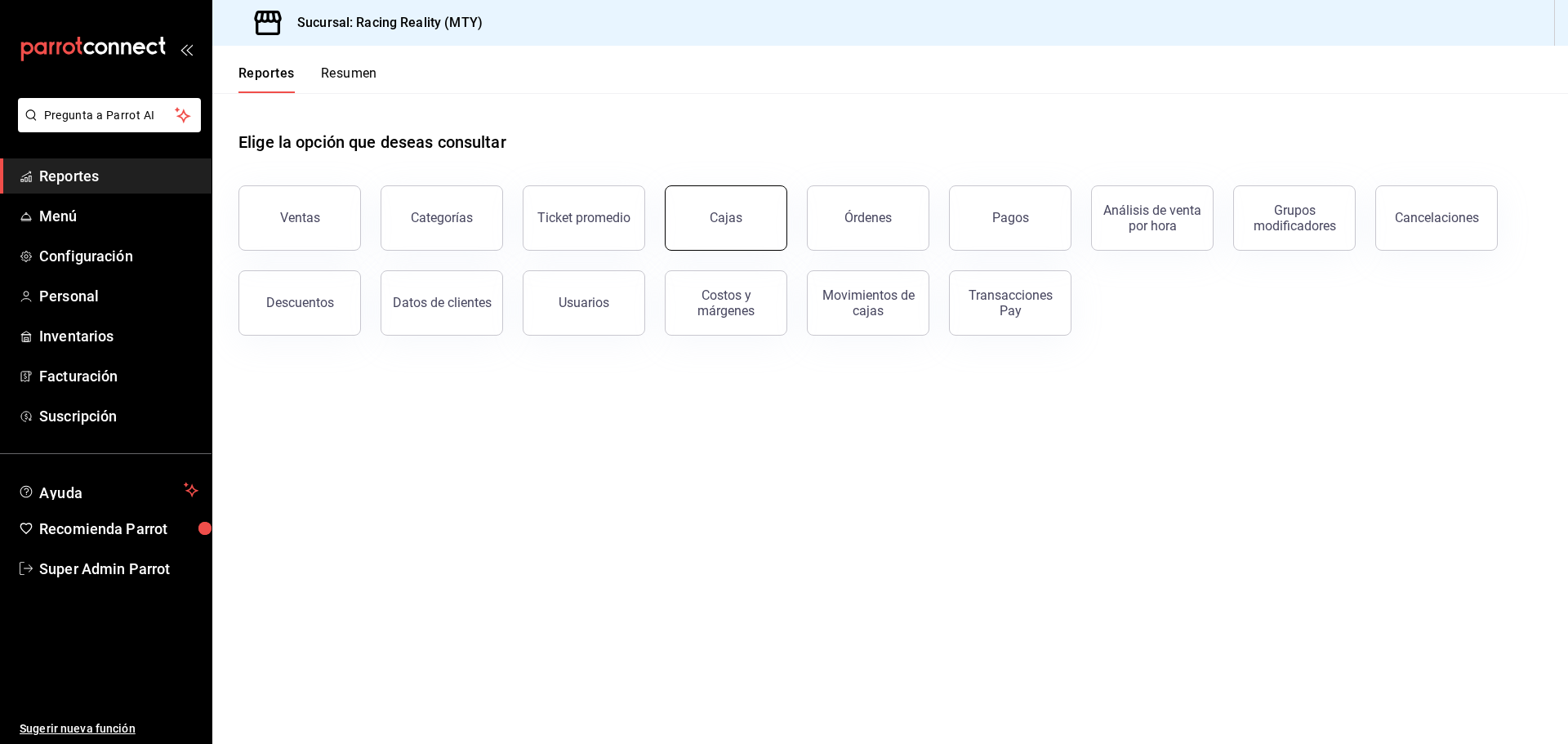
click at [710, 238] on button "Cajas" at bounding box center [726, 219] width 123 height 66
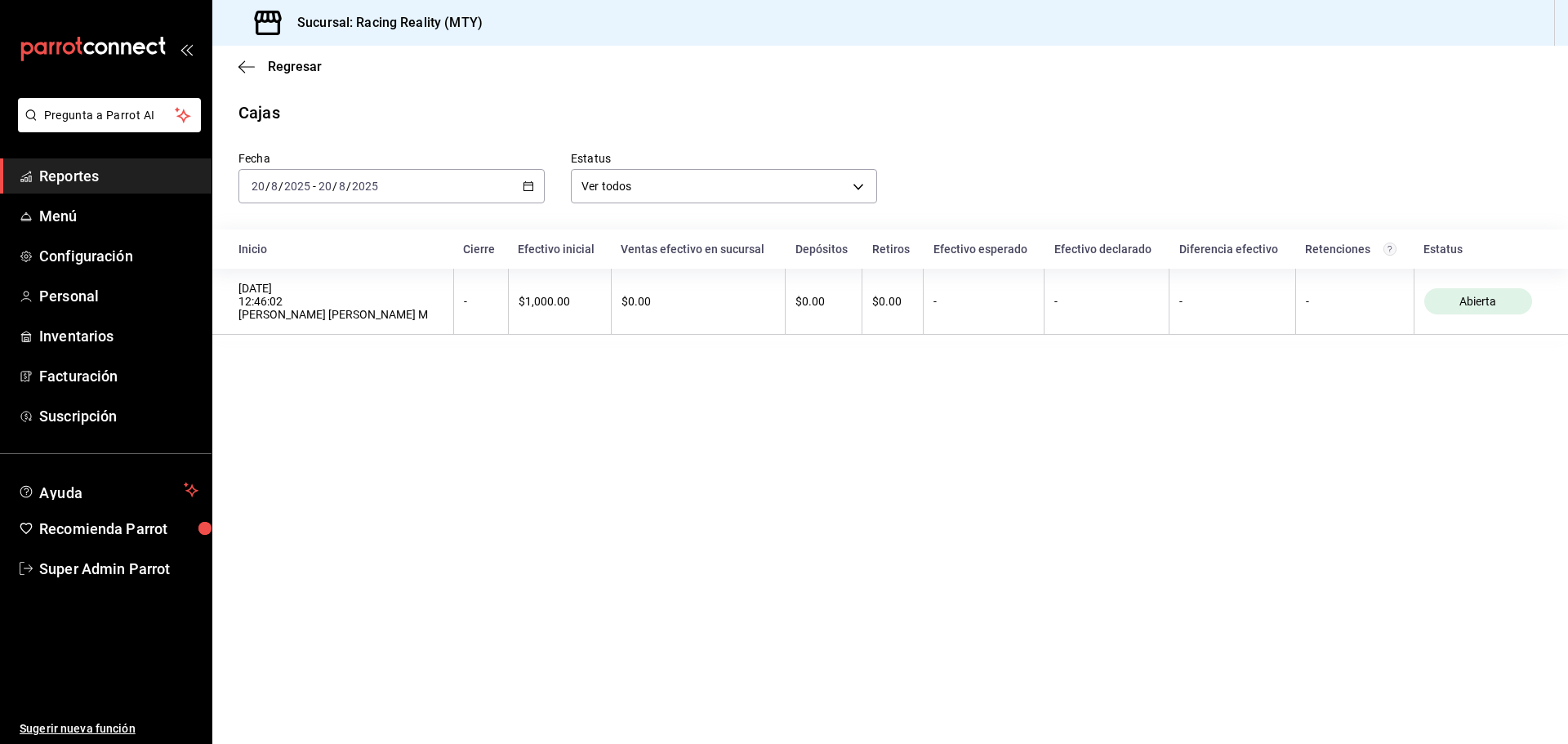
click at [490, 193] on div "[DATE] [DATE] - [DATE] [DATE]" at bounding box center [392, 186] width 306 height 34
click at [102, 179] on span "Reportes" at bounding box center [119, 176] width 160 height 22
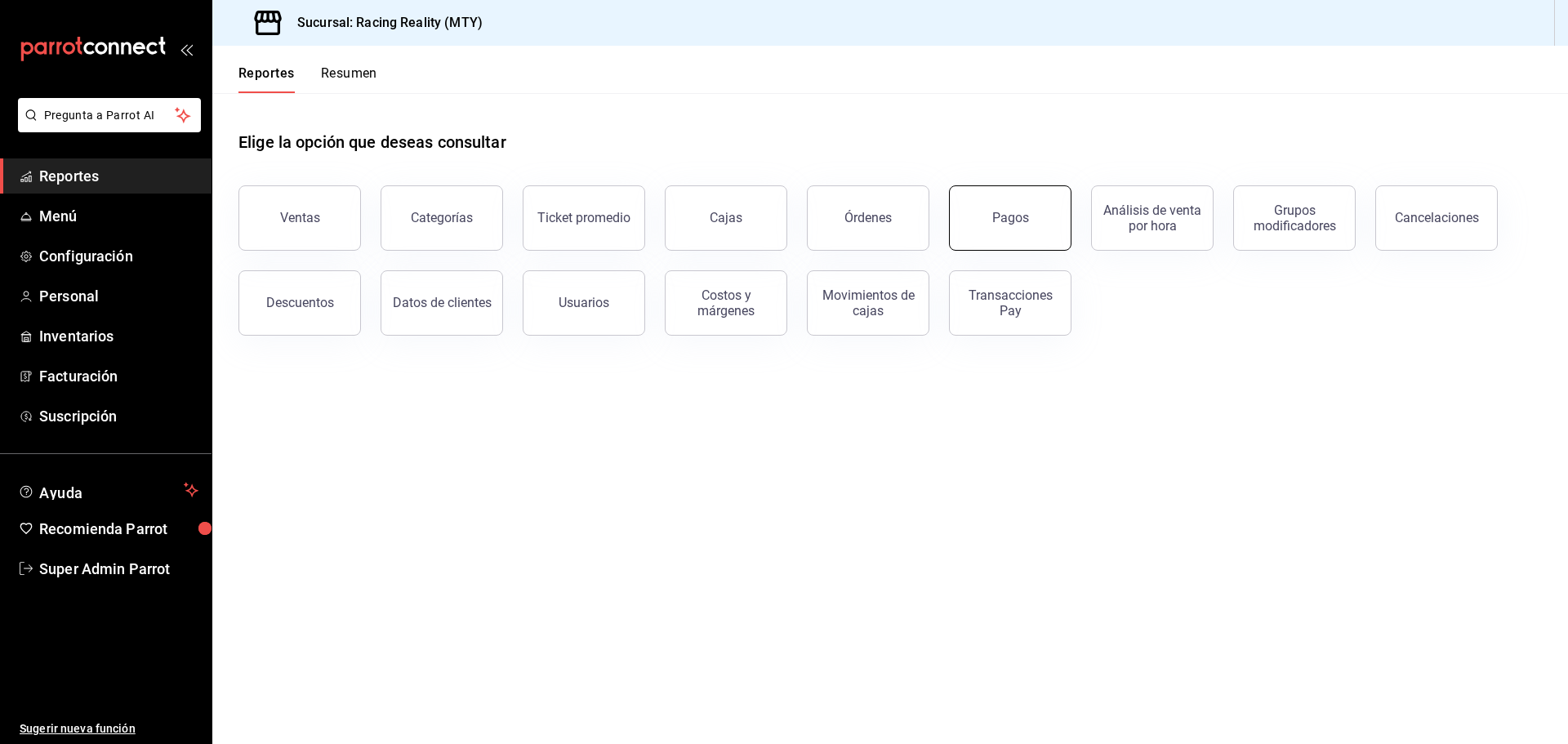
click at [1002, 214] on div "Pagos" at bounding box center [1011, 218] width 37 height 15
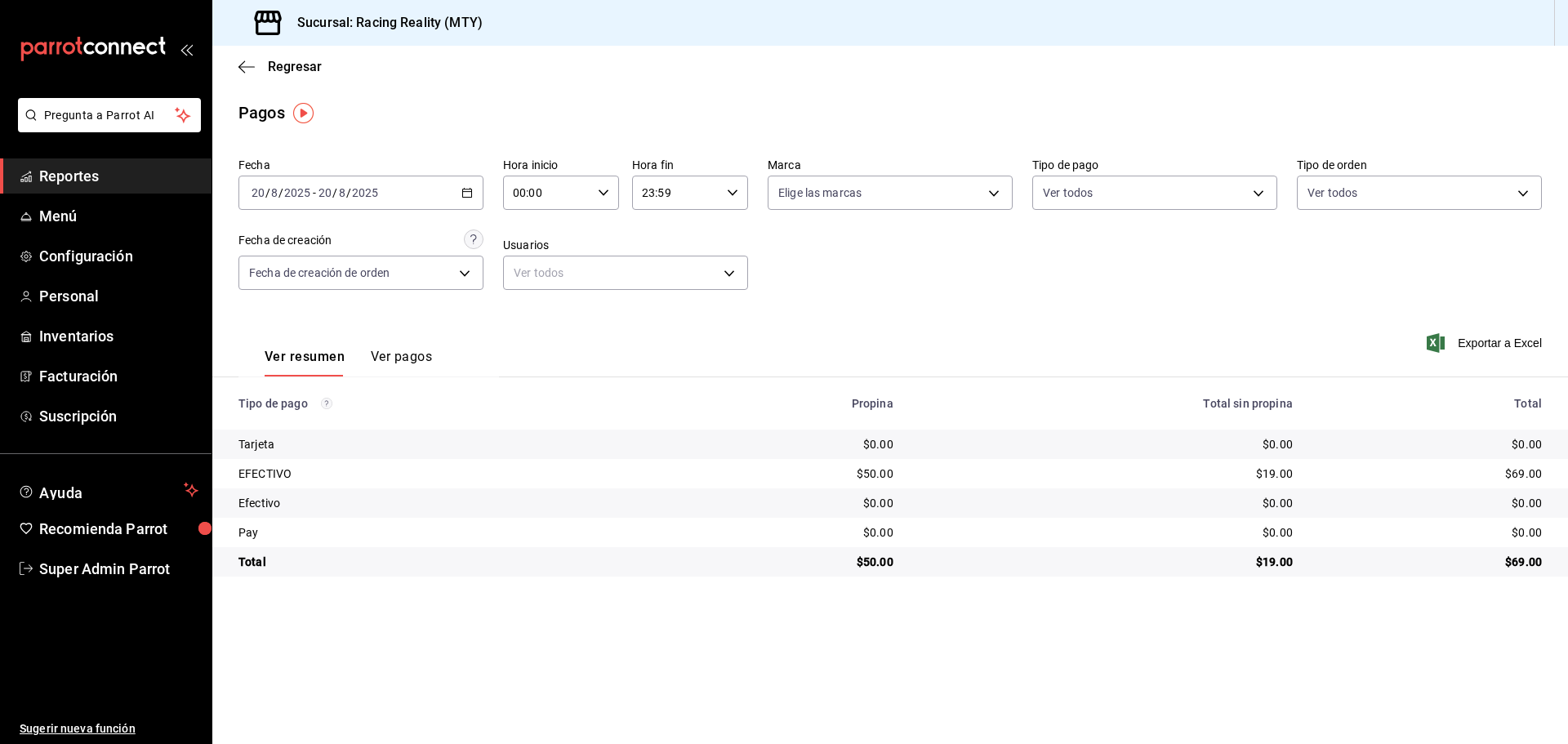
click at [451, 192] on div "[DATE] [DATE] - [DATE] [DATE]" at bounding box center [361, 193] width 245 height 34
click at [306, 277] on span "Ayer" at bounding box center [315, 279] width 127 height 17
click at [448, 182] on div "[DATE] [DATE] - [DATE] [DATE]" at bounding box center [361, 193] width 245 height 34
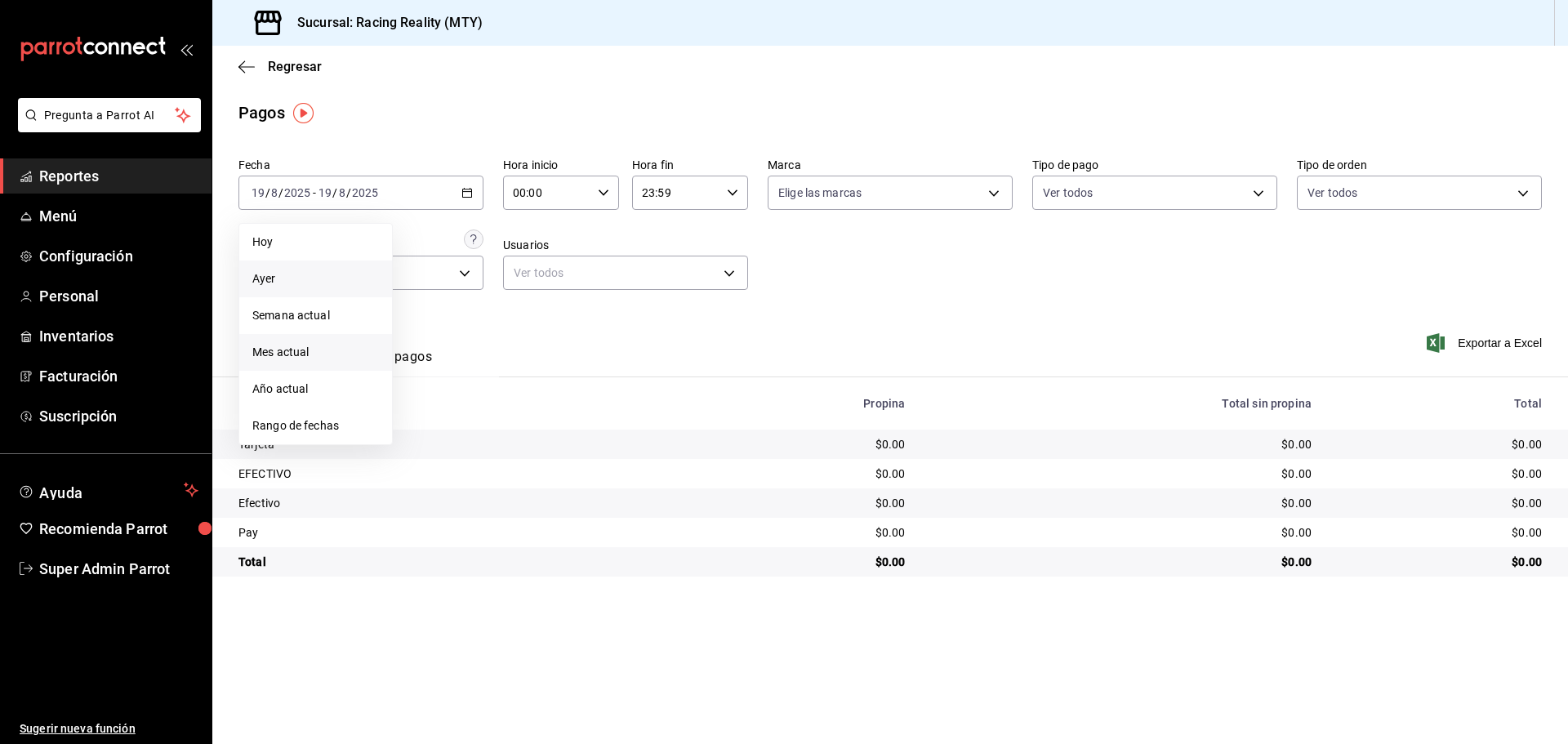
click at [312, 351] on span "Mes actual" at bounding box center [315, 352] width 127 height 17
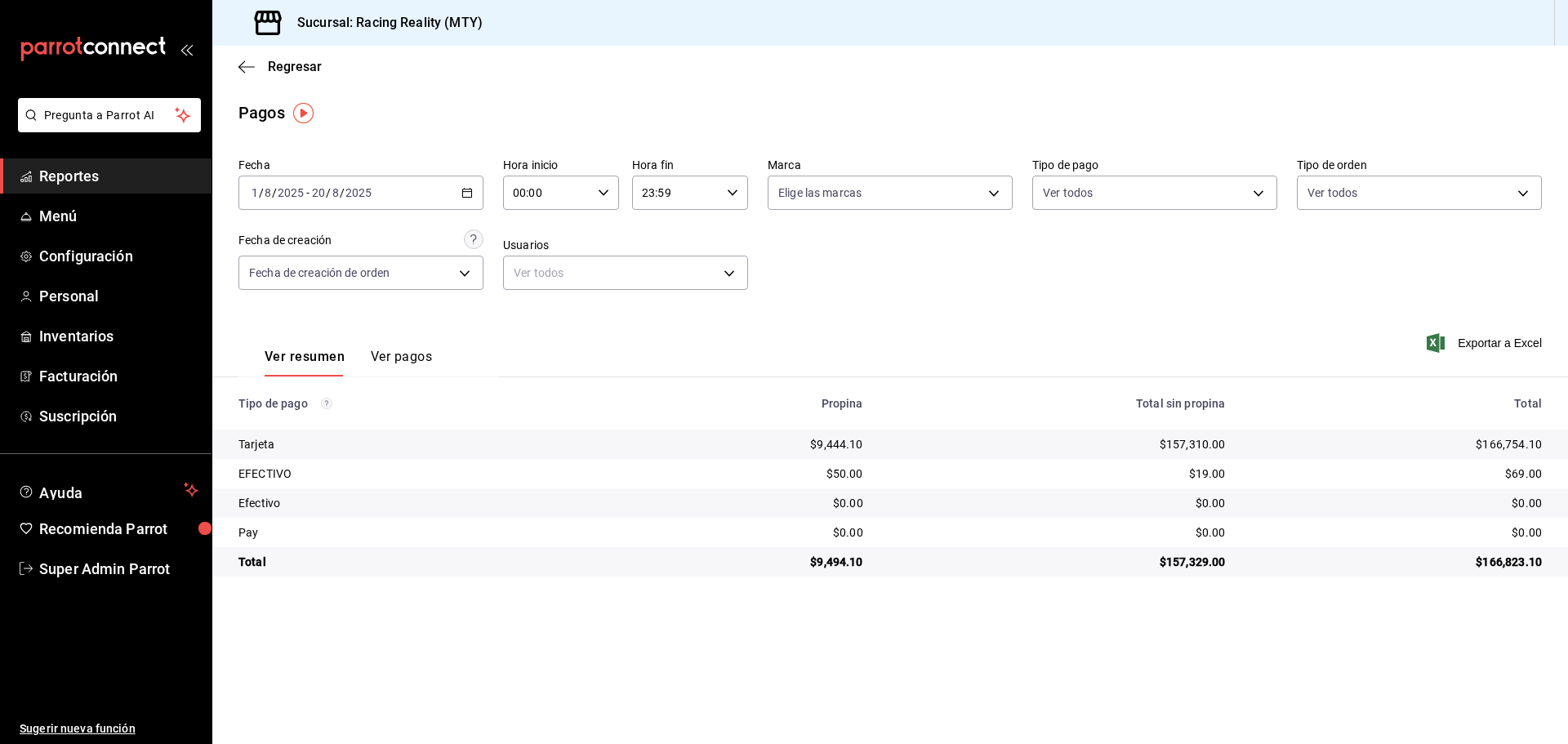
click at [394, 351] on button "Ver pagos" at bounding box center [401, 362] width 61 height 28
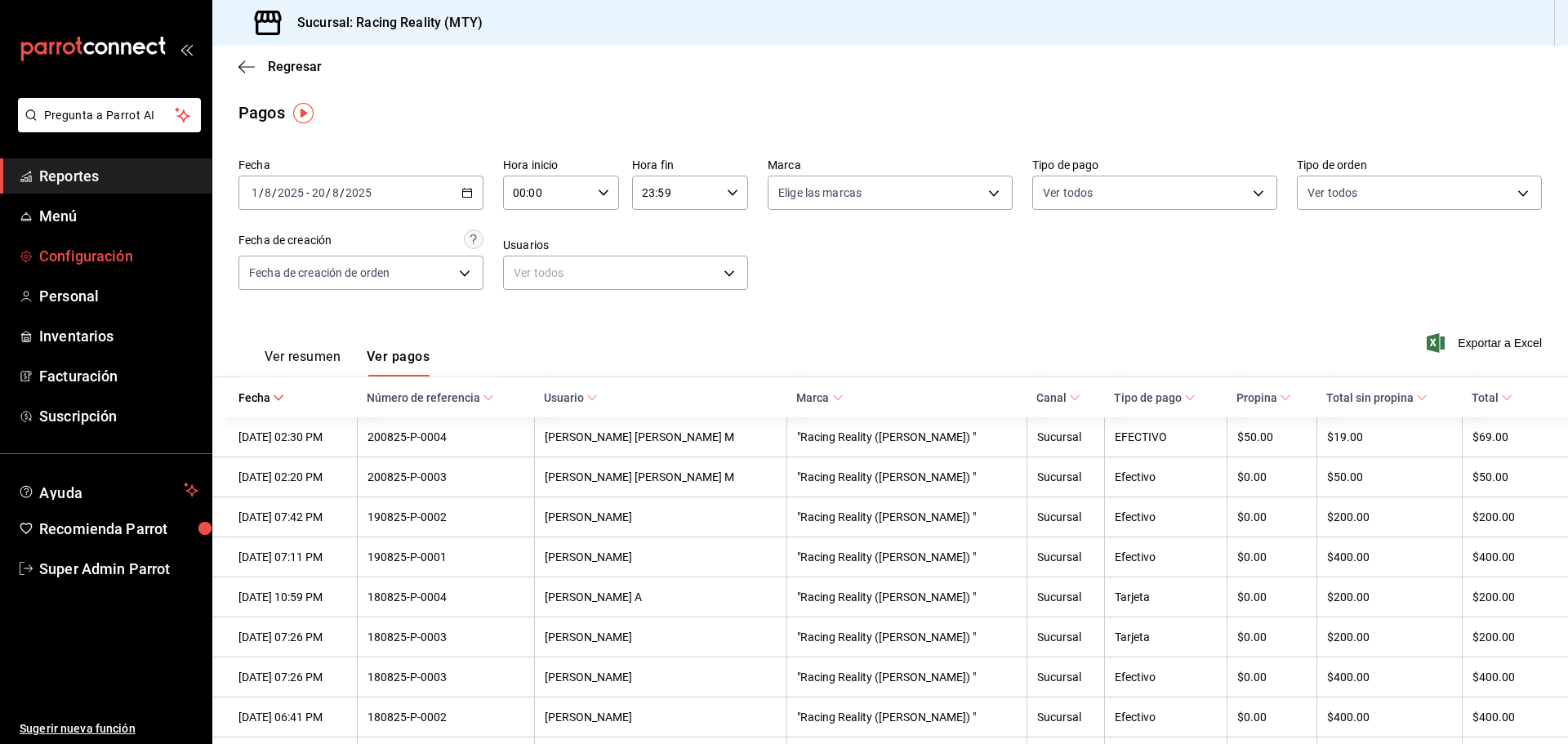
click at [59, 258] on span "Configuración" at bounding box center [119, 256] width 160 height 22
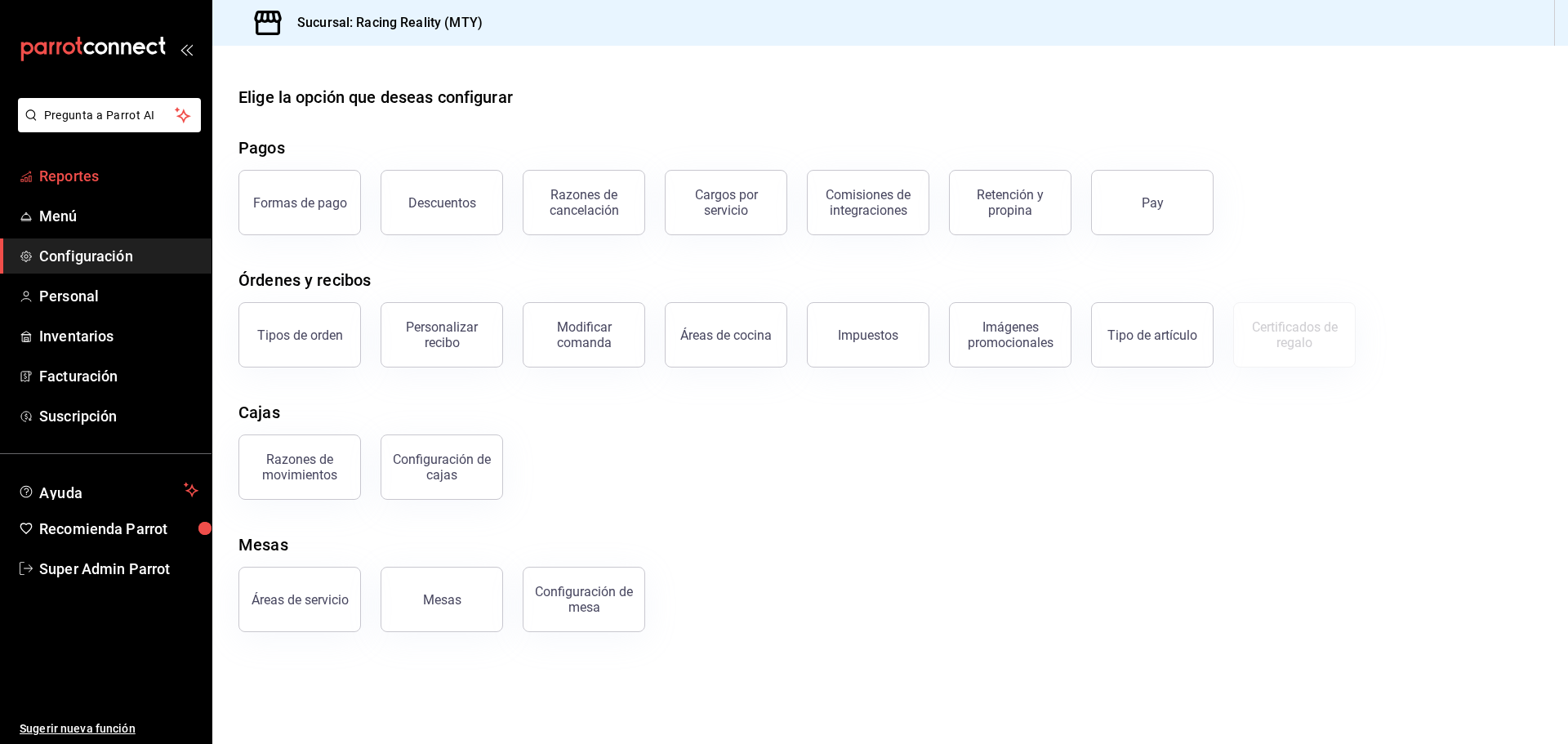
click at [52, 171] on span "Reportes" at bounding box center [119, 176] width 160 height 22
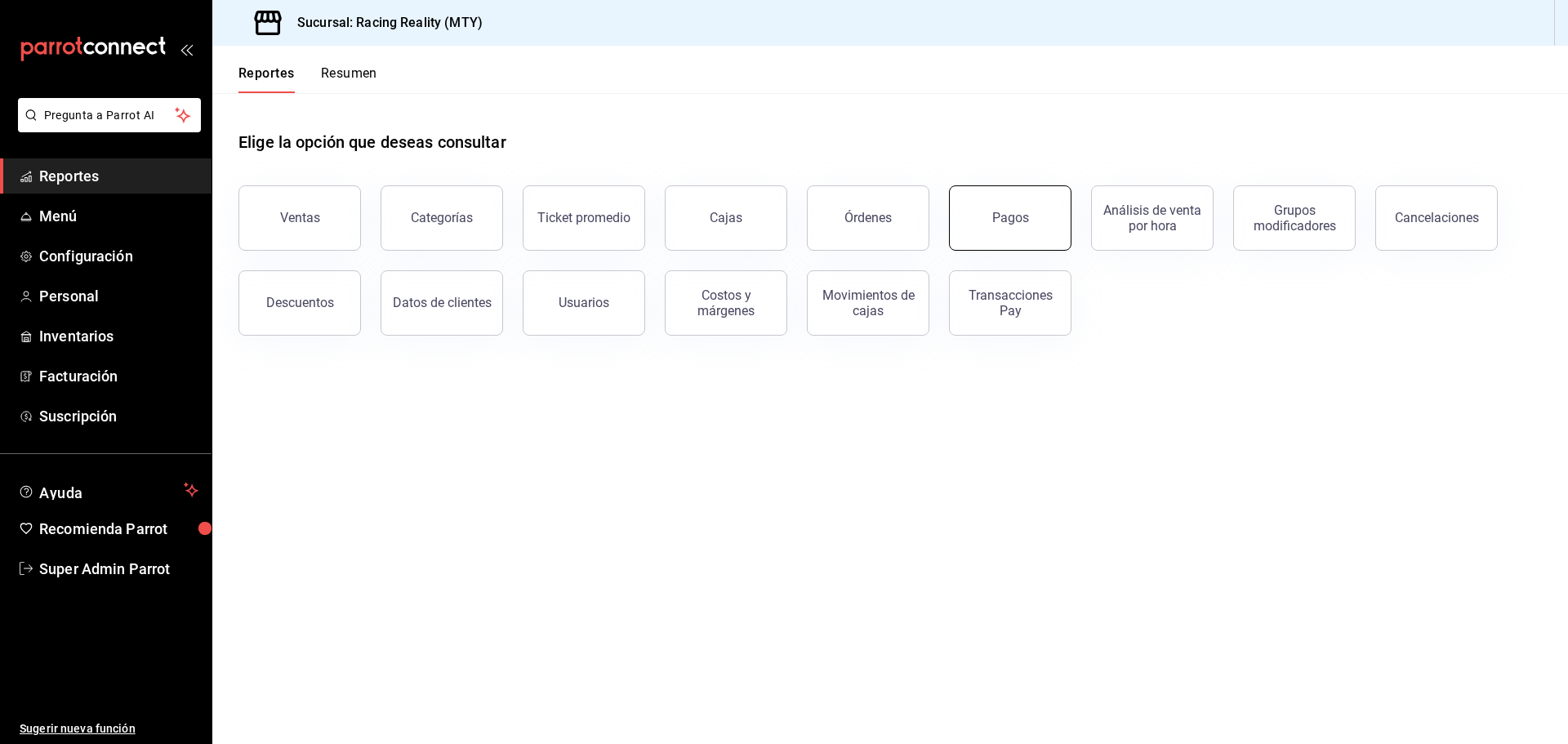
click at [1001, 218] on div "Pagos" at bounding box center [1011, 218] width 37 height 15
